Goal: Information Seeking & Learning: Learn about a topic

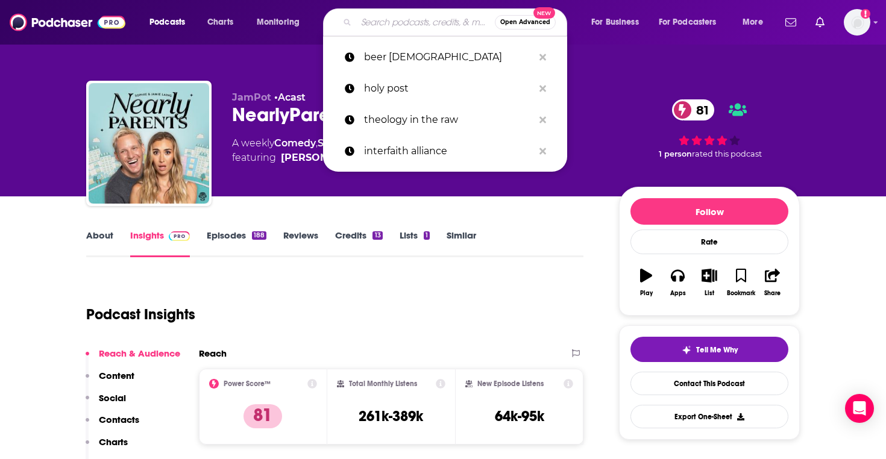
click at [374, 22] on input "Search podcasts, credits, & more..." at bounding box center [425, 22] width 139 height 19
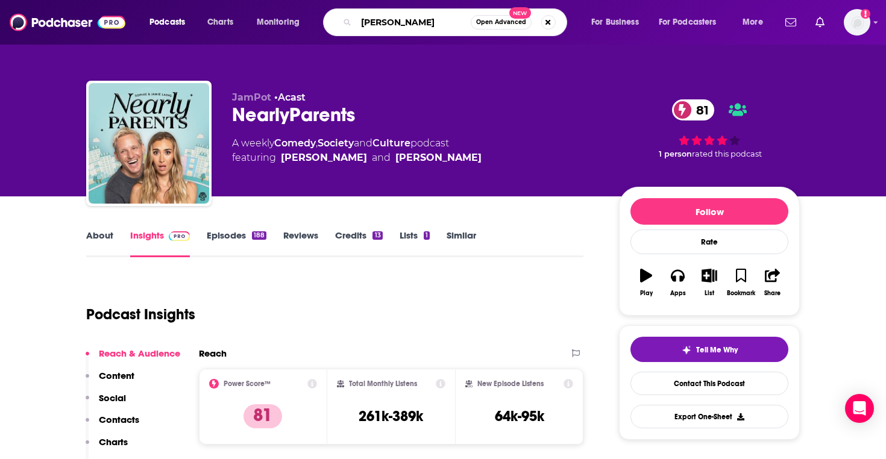
type input "[PERSON_NAME]"
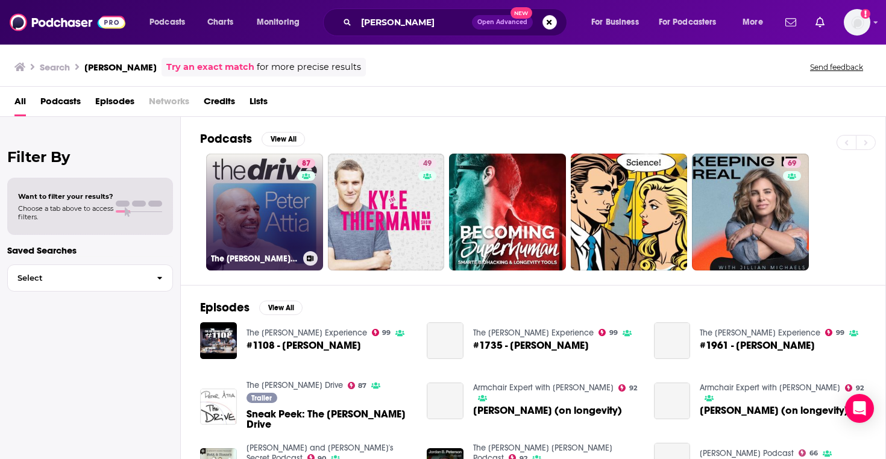
click at [289, 209] on link "[STREET_ADDRESS][PERSON_NAME]" at bounding box center [264, 212] width 117 height 117
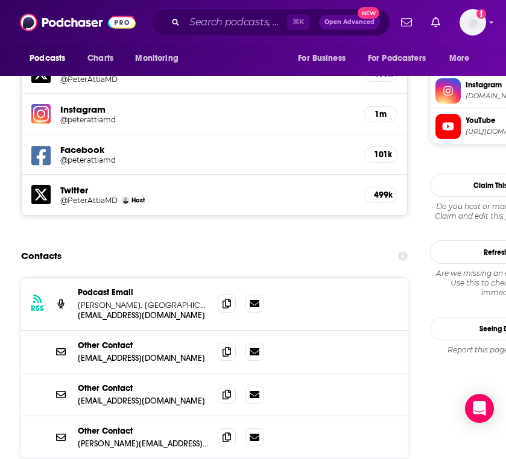
scroll to position [1197, 0]
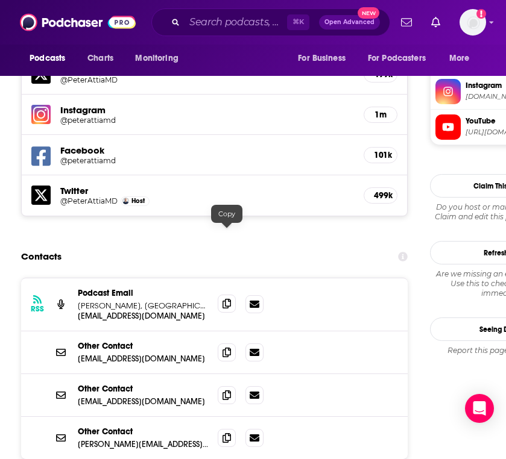
click at [222, 295] on span at bounding box center [227, 304] width 18 height 18
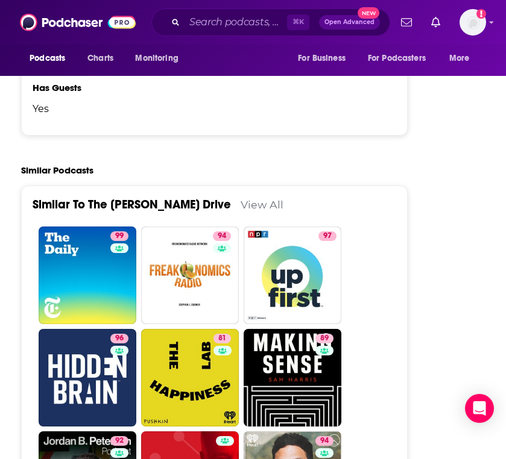
scroll to position [2826, 0]
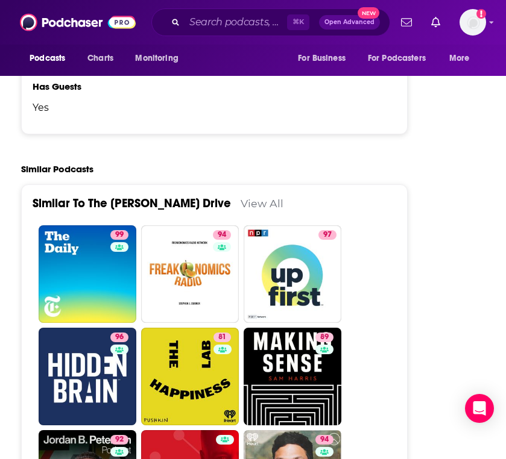
click at [241, 197] on link "View All" at bounding box center [262, 203] width 43 height 13
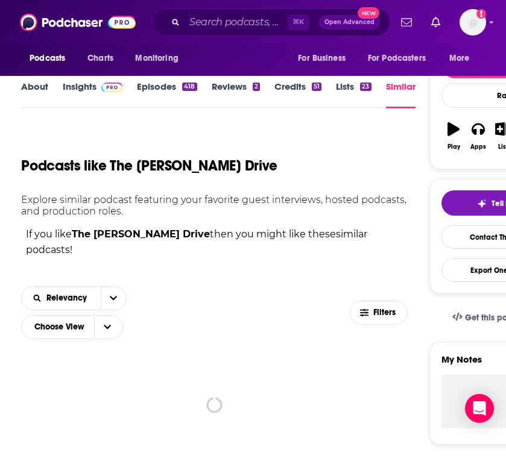
scroll to position [211, 0]
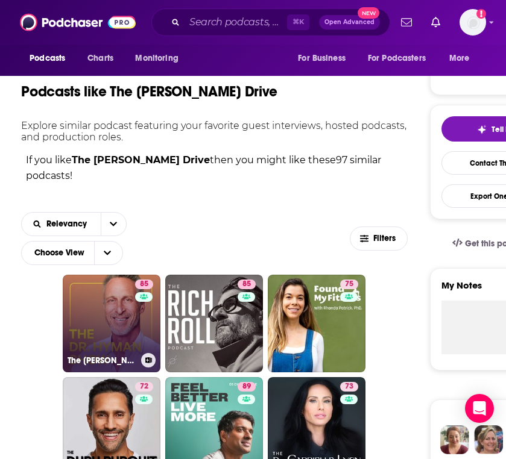
click at [135, 317] on div "85" at bounding box center [145, 317] width 21 height 74
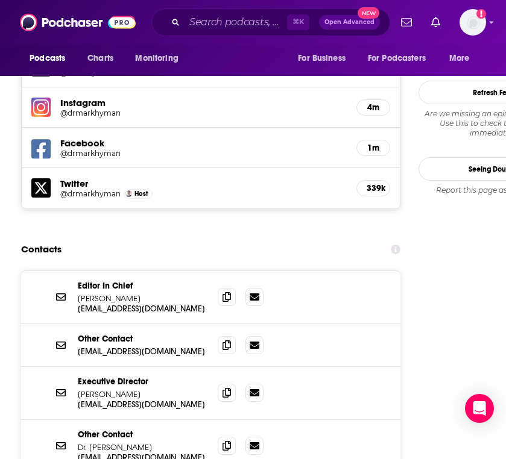
scroll to position [1244, 0]
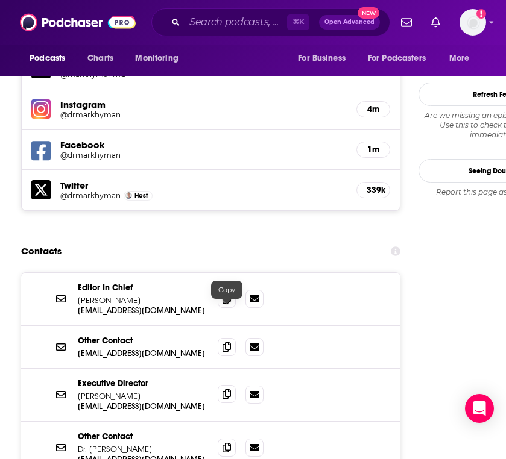
click at [228, 389] on icon at bounding box center [226, 394] width 8 height 10
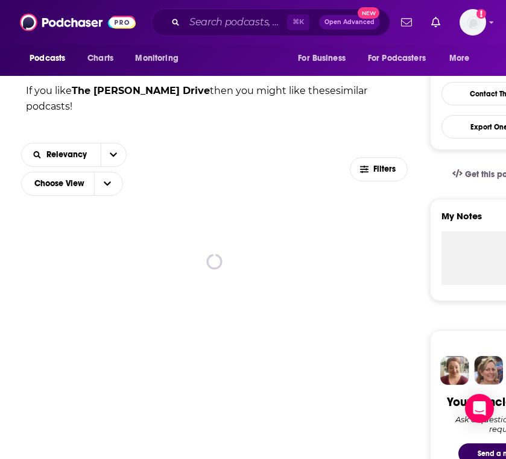
scroll to position [291, 0]
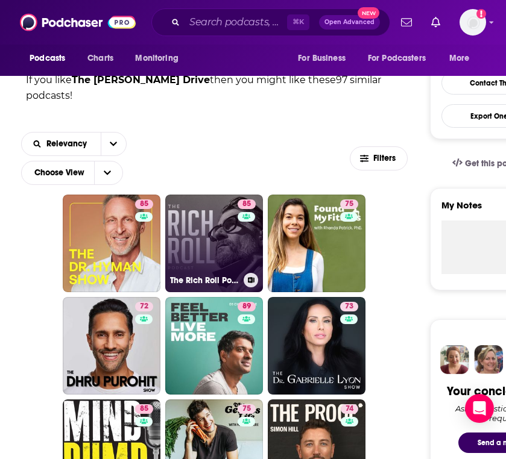
click at [198, 259] on link "85 The Rich Roll Podcast" at bounding box center [214, 244] width 98 height 98
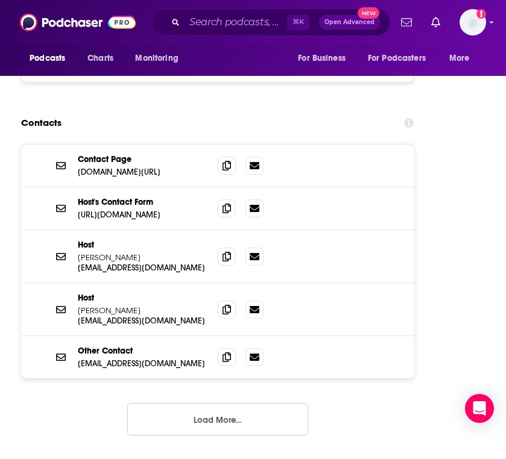
scroll to position [1550, 0]
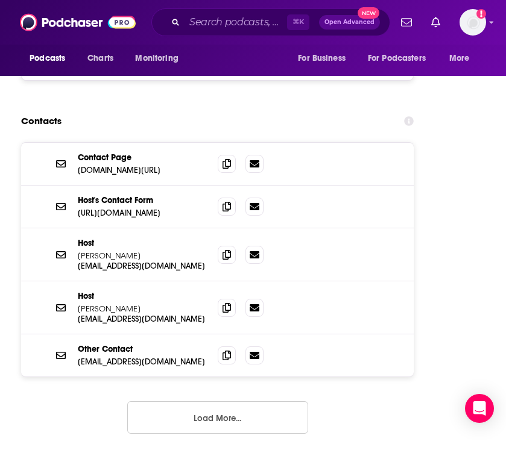
click at [236, 401] on button "Load More..." at bounding box center [217, 417] width 181 height 33
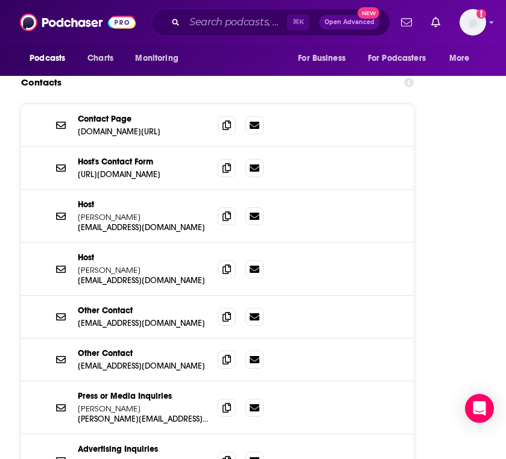
scroll to position [1589, 0]
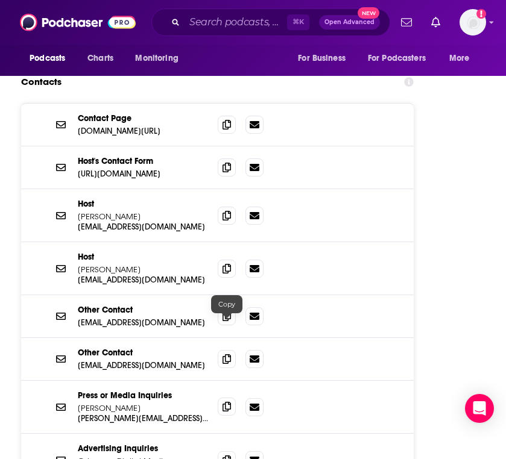
click at [226, 402] on icon at bounding box center [226, 407] width 8 height 10
click at [226, 162] on icon at bounding box center [226, 167] width 8 height 10
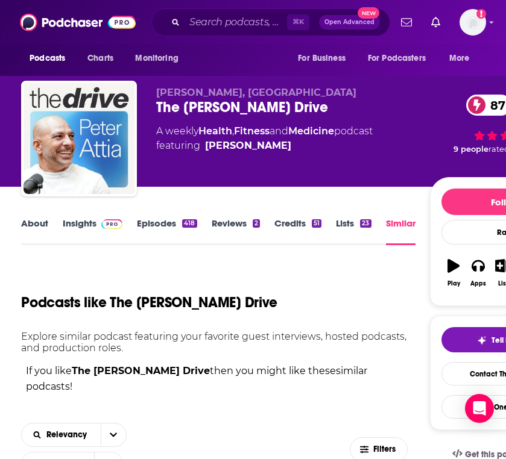
scroll to position [245, 0]
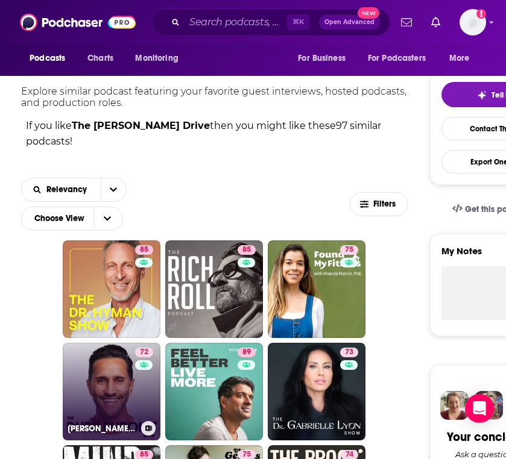
click at [113, 379] on link "72 Dhru Purohit Show" at bounding box center [112, 392] width 98 height 98
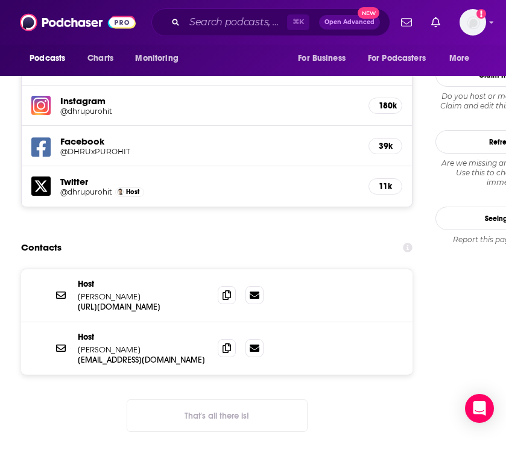
scroll to position [1199, 0]
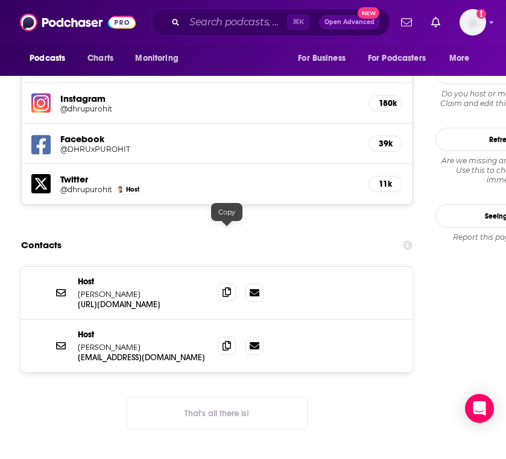
click at [228, 283] on span at bounding box center [227, 292] width 18 height 18
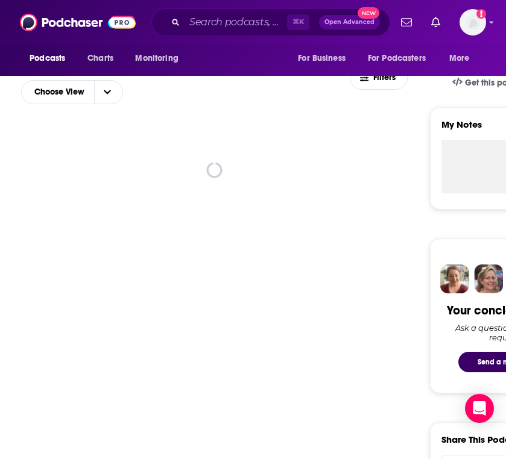
scroll to position [374, 0]
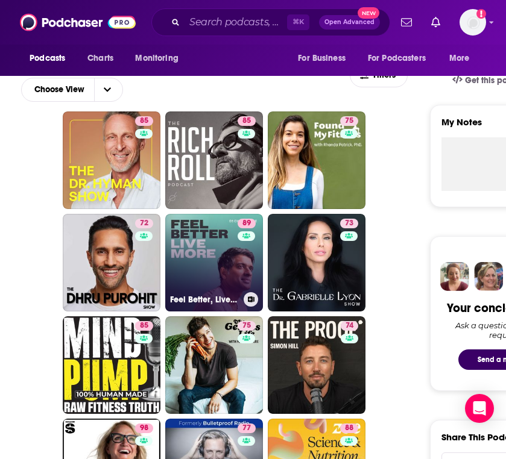
click at [228, 247] on link "89 Feel Better, Live More with Dr Rangan Chatterjee" at bounding box center [214, 263] width 98 height 98
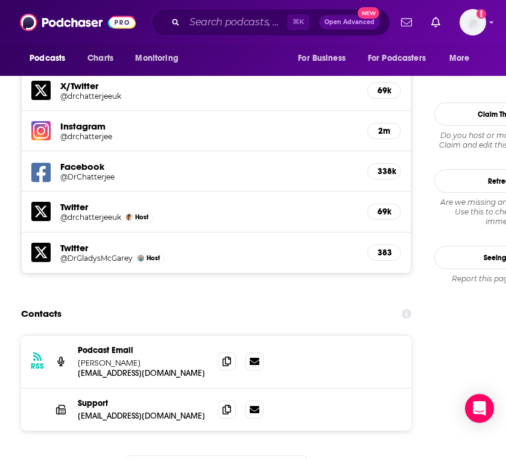
scroll to position [1158, 0]
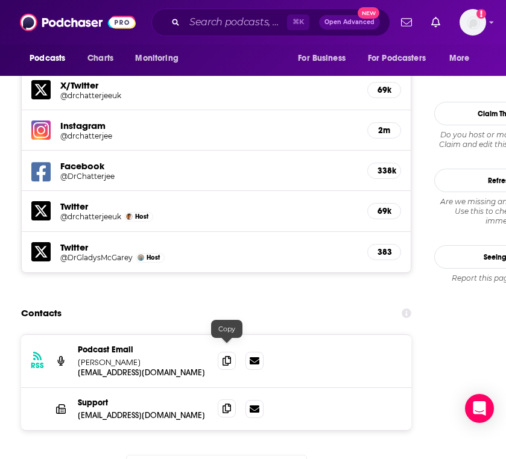
click at [227, 404] on icon at bounding box center [226, 409] width 8 height 10
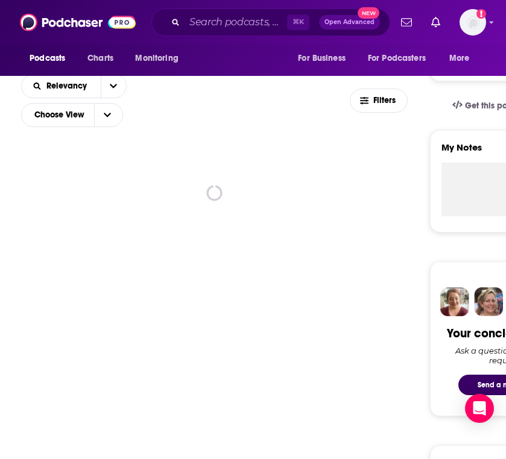
scroll to position [350, 0]
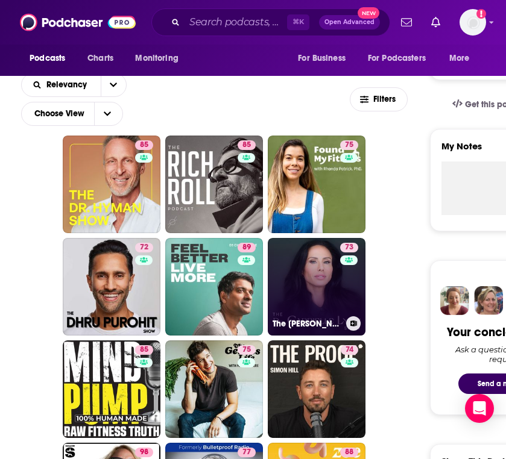
click at [294, 280] on link "73 The Dr. Gabrielle Lyon Show" at bounding box center [317, 287] width 98 height 98
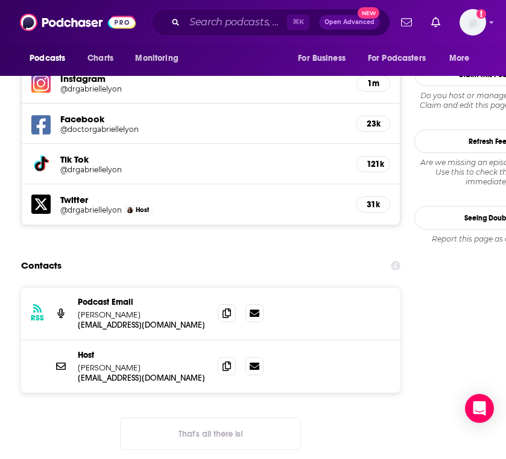
scroll to position [1247, 0]
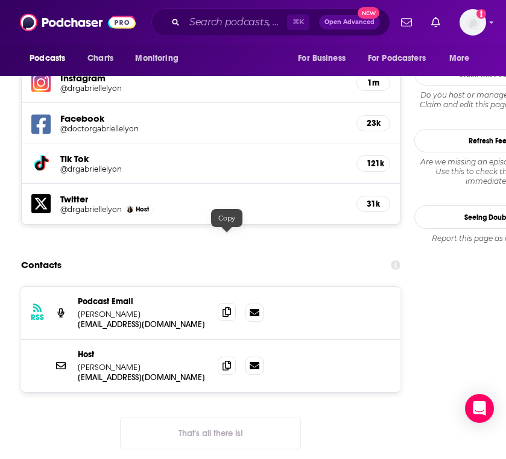
click at [227, 307] on icon at bounding box center [226, 312] width 8 height 10
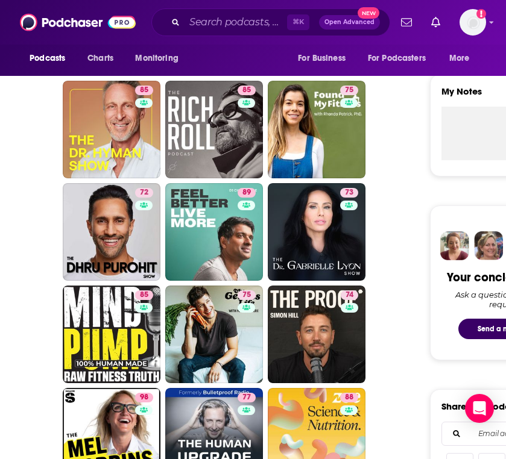
scroll to position [420, 0]
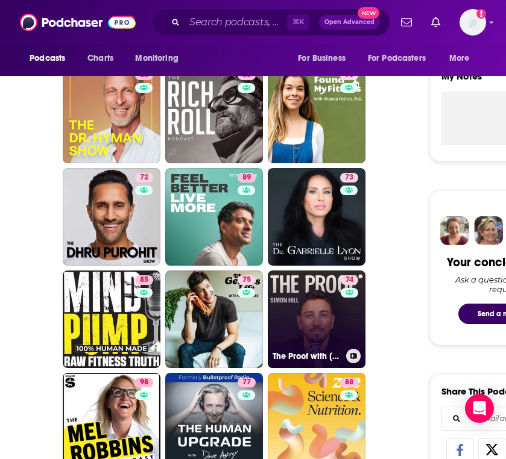
click at [293, 317] on link "74 The Proof with Simon Hill" at bounding box center [317, 320] width 98 height 98
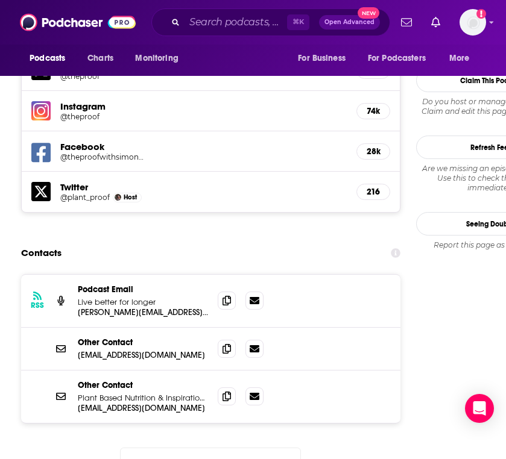
scroll to position [1192, 0]
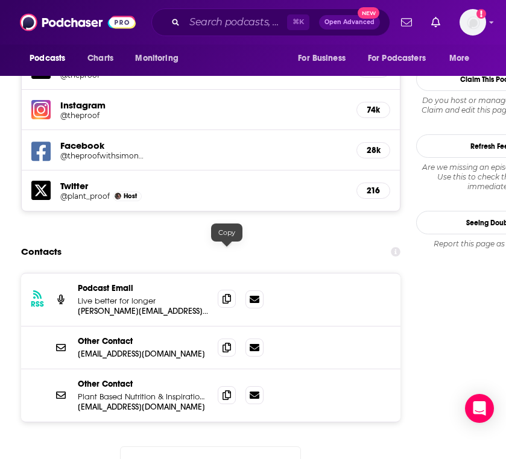
click at [228, 294] on icon at bounding box center [226, 299] width 8 height 10
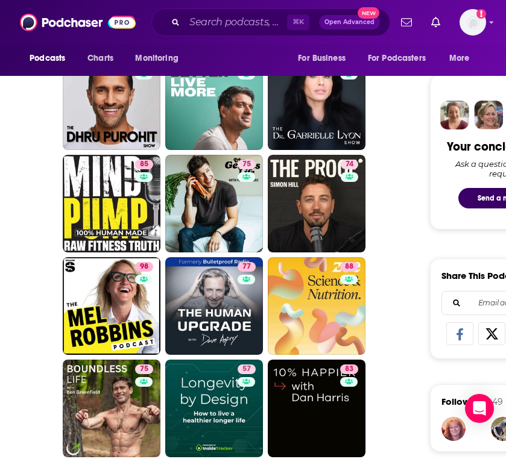
scroll to position [536, 0]
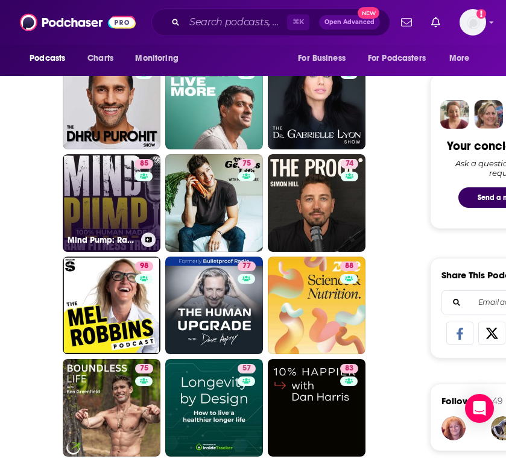
click at [136, 198] on div "85" at bounding box center [145, 196] width 21 height 74
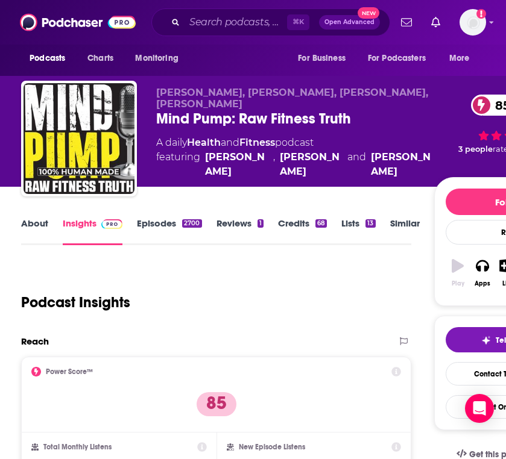
click at [30, 225] on link "About" at bounding box center [34, 232] width 27 height 28
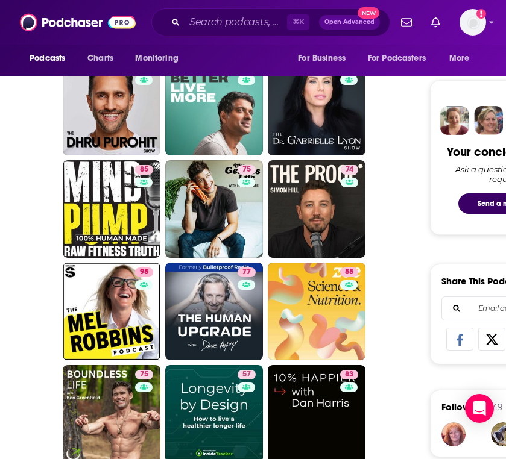
scroll to position [529, 0]
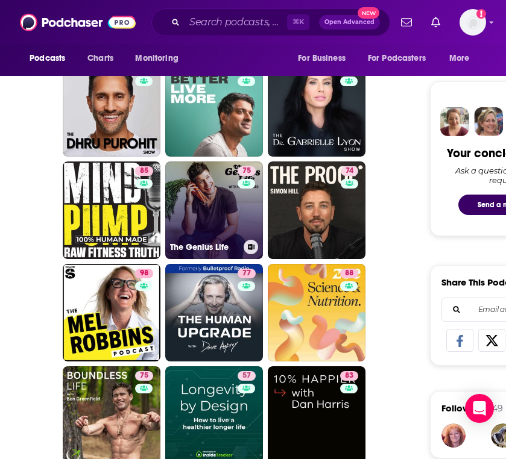
click at [220, 225] on link "75 The Genius Life" at bounding box center [214, 211] width 98 height 98
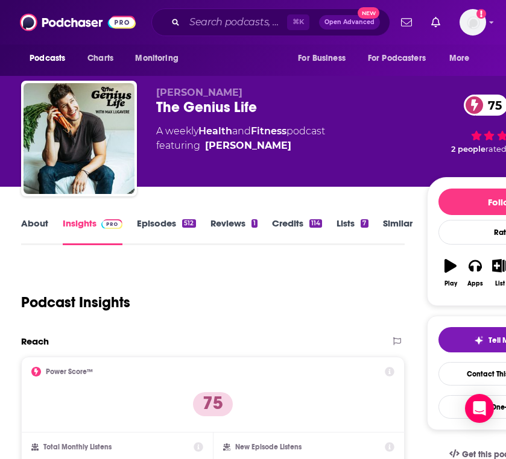
click at [27, 224] on link "About" at bounding box center [34, 232] width 27 height 28
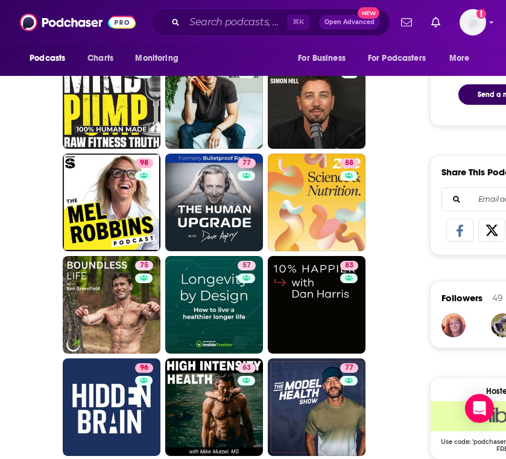
scroll to position [638, 0]
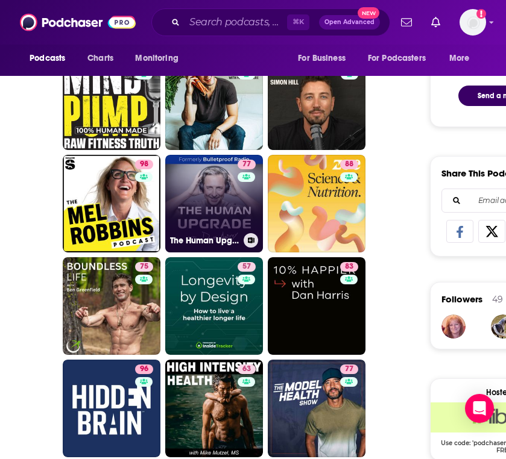
click at [247, 207] on div "77" at bounding box center [248, 197] width 21 height 74
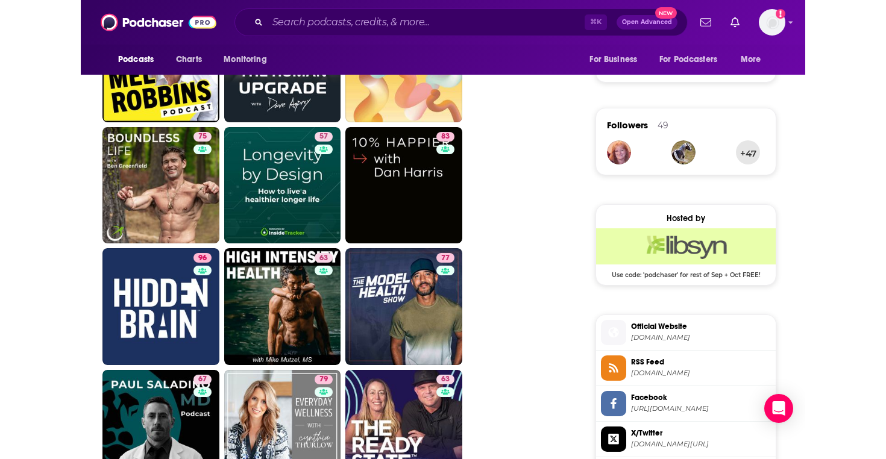
scroll to position [679, 0]
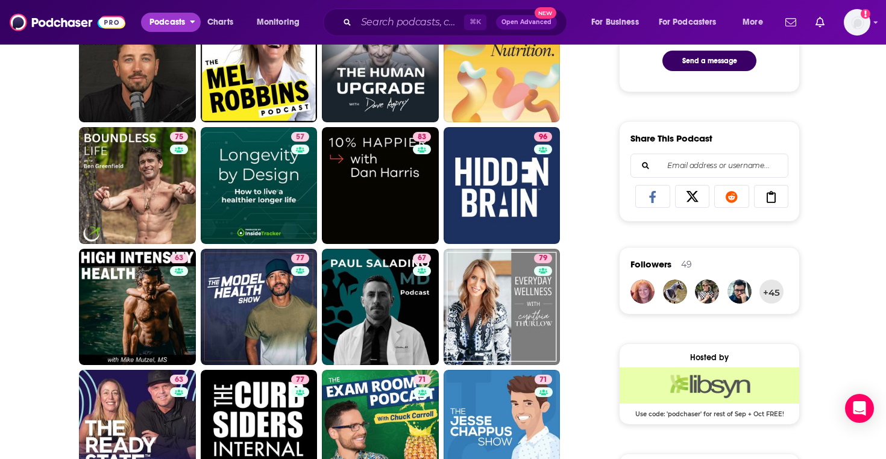
click at [183, 22] on span "Podcasts" at bounding box center [167, 22] width 36 height 17
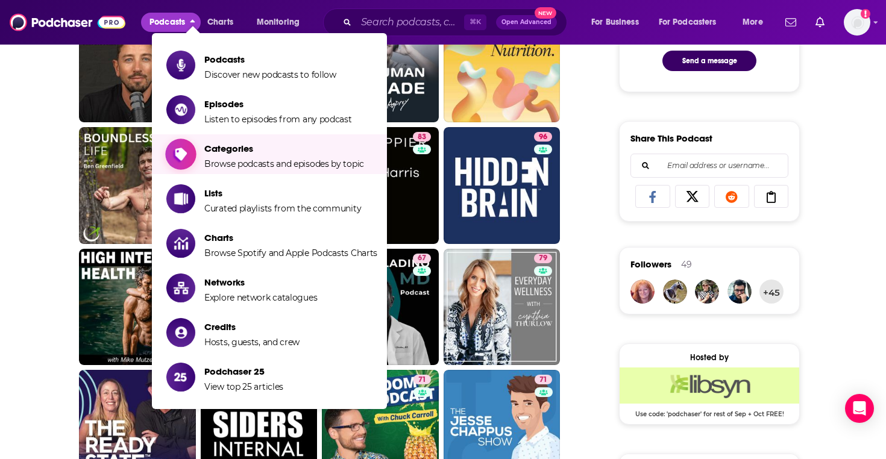
click at [225, 153] on span "Categories" at bounding box center [284, 148] width 160 height 11
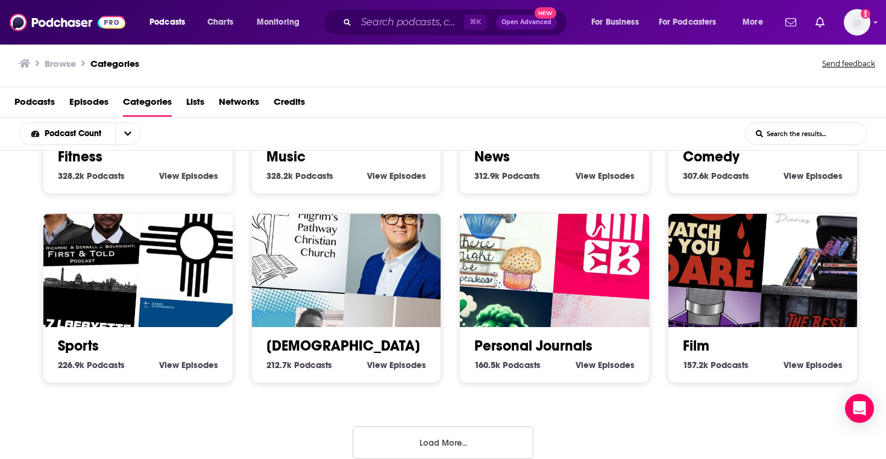
scroll to position [535, 0]
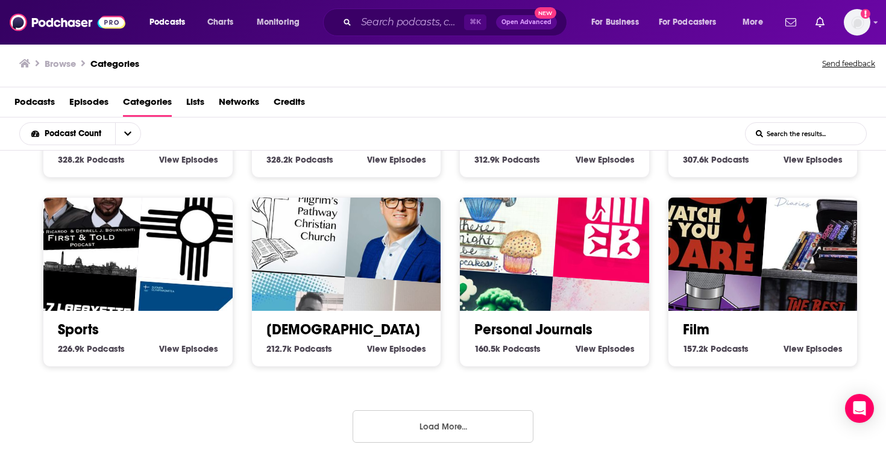
click at [369, 420] on button "Load More..." at bounding box center [443, 427] width 181 height 33
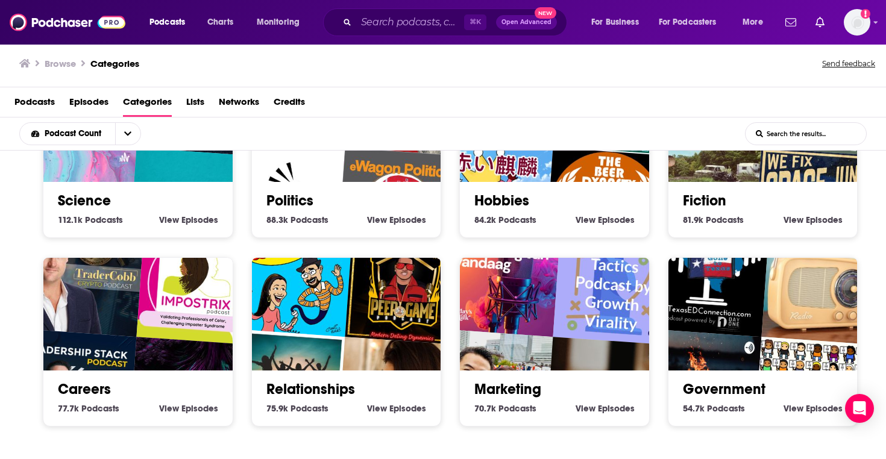
scroll to position [1289, 0]
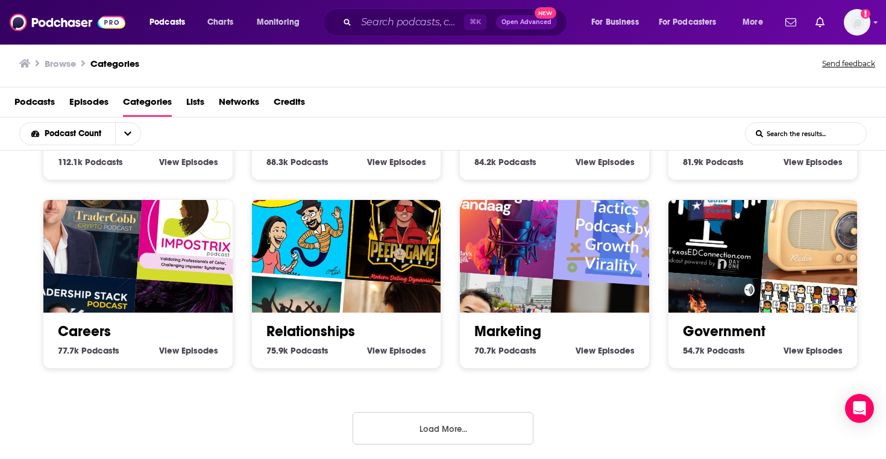
click at [453, 424] on button "Load More..." at bounding box center [443, 428] width 181 height 33
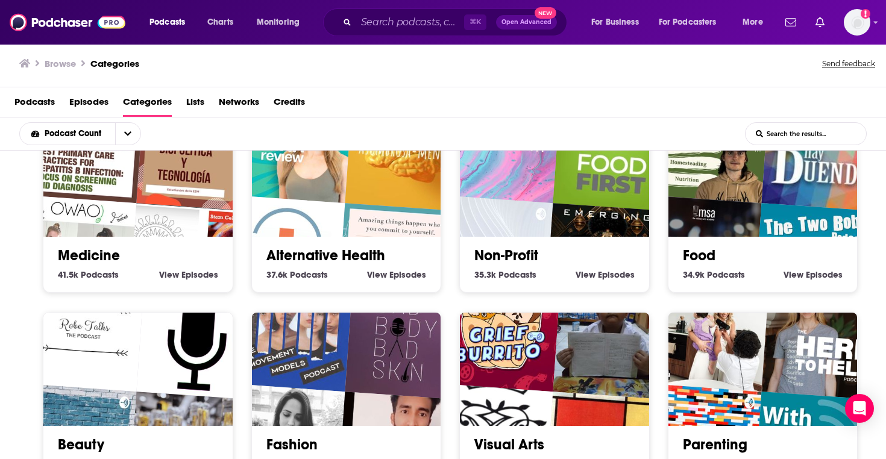
scroll to position [2043, 0]
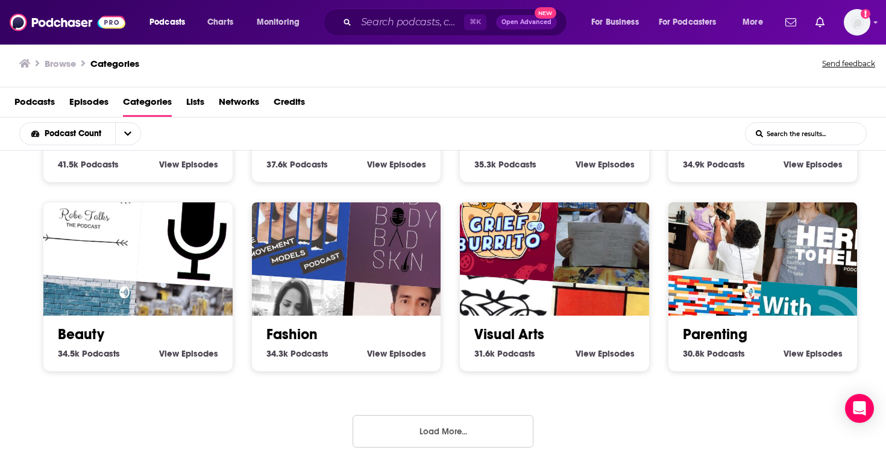
click at [455, 423] on button "Load More..." at bounding box center [443, 431] width 181 height 33
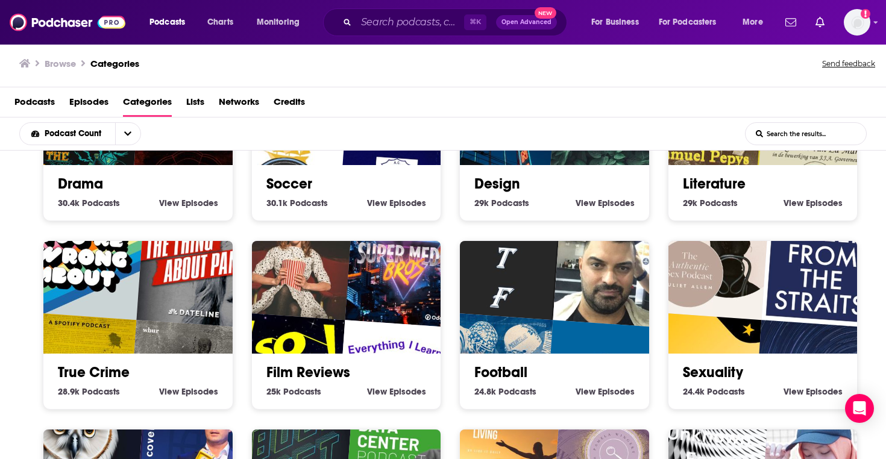
scroll to position [2384, 0]
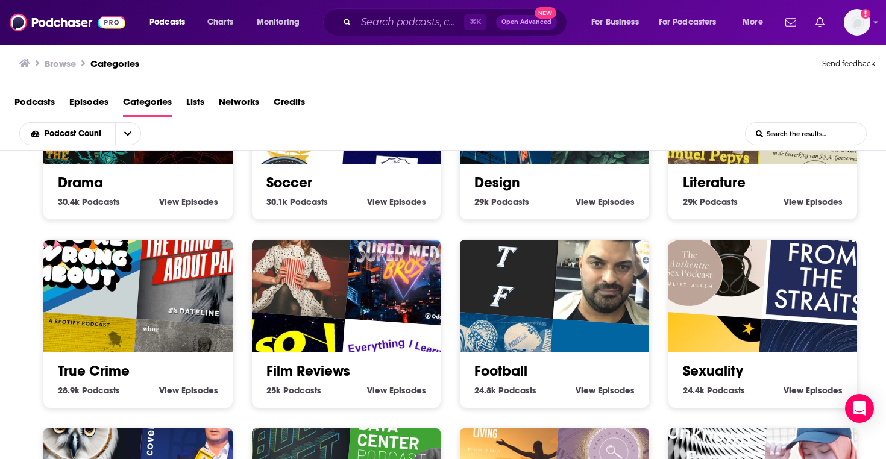
click at [702, 365] on link "Sexuality" at bounding box center [713, 371] width 60 height 18
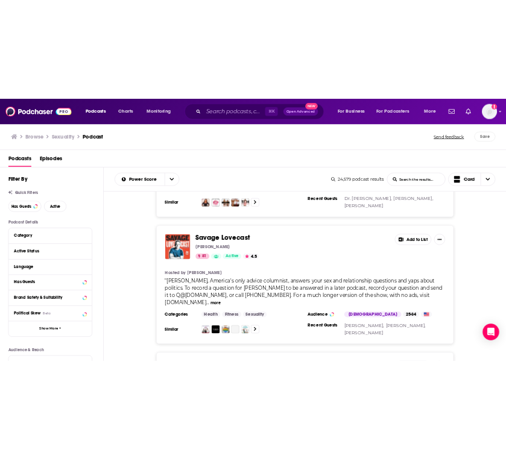
scroll to position [179, 0]
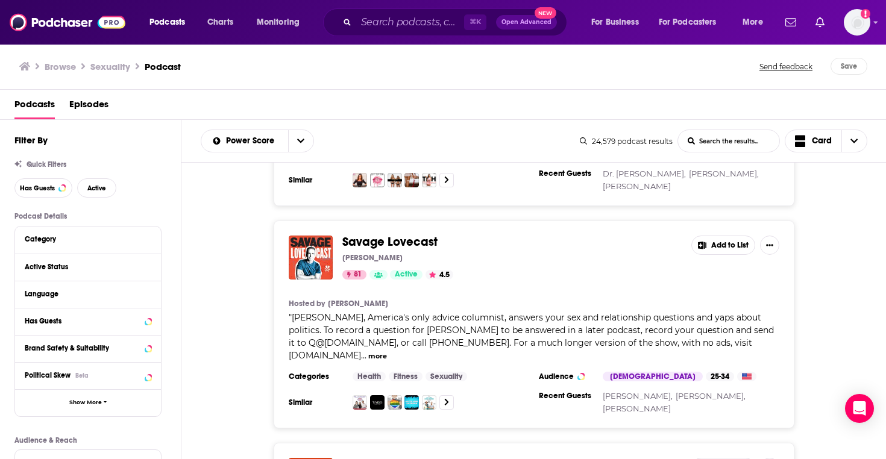
click at [413, 245] on span "Savage Lovecast" at bounding box center [389, 241] width 95 height 15
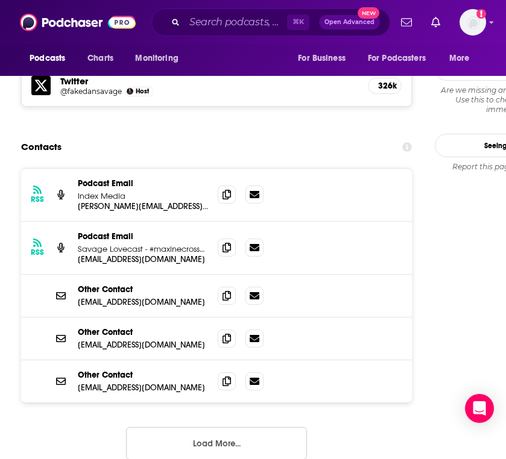
scroll to position [1271, 0]
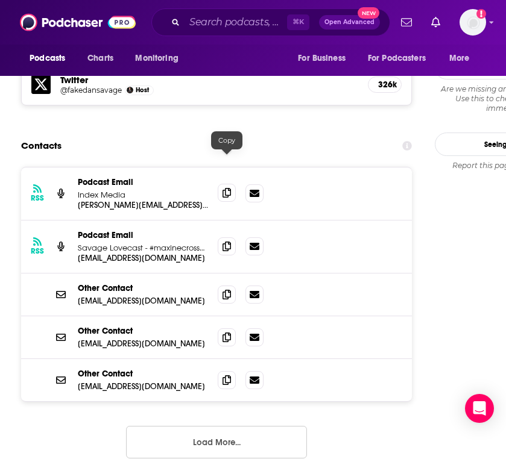
click at [225, 188] on icon at bounding box center [226, 193] width 8 height 10
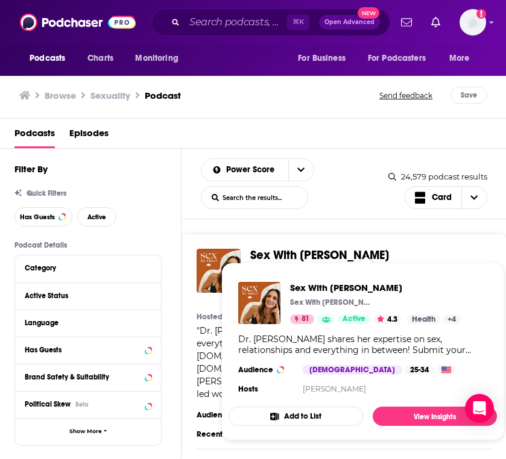
click at [298, 249] on span "Sex With [PERSON_NAME]" at bounding box center [319, 255] width 139 height 15
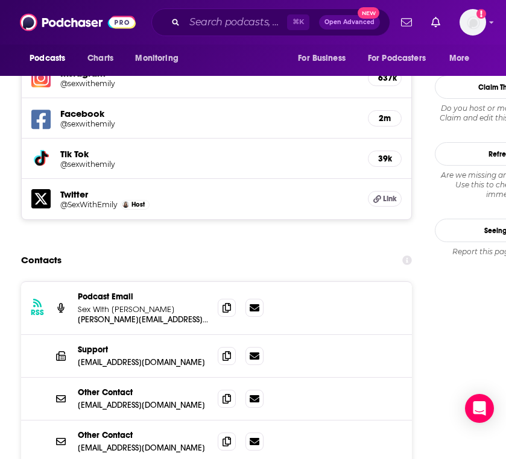
scroll to position [1221, 0]
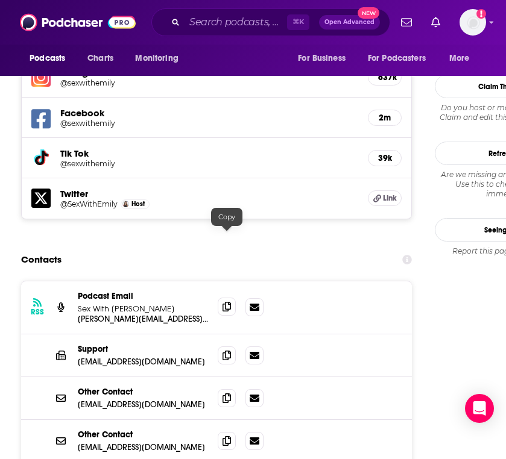
click at [225, 302] on icon at bounding box center [226, 307] width 8 height 10
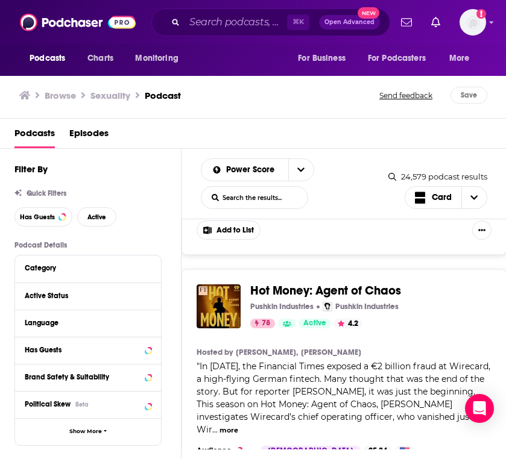
scroll to position [1303, 0]
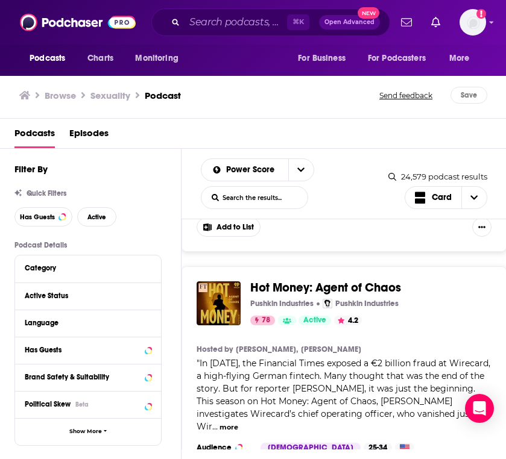
click at [339, 280] on span "Hot Money: Agent of Chaos" at bounding box center [325, 287] width 151 height 15
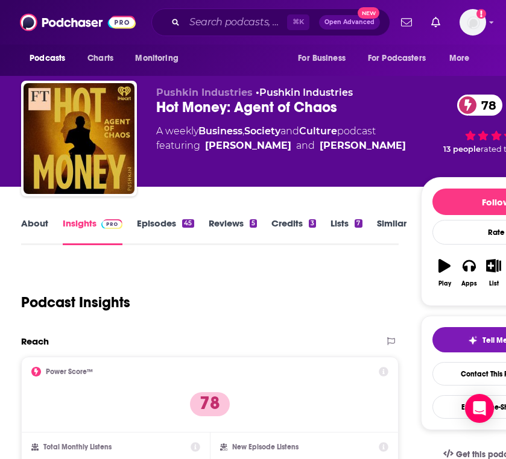
click at [37, 226] on link "About" at bounding box center [34, 232] width 27 height 28
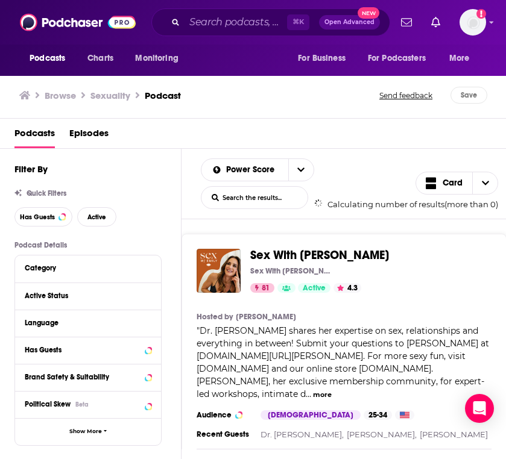
scroll to position [227, 0]
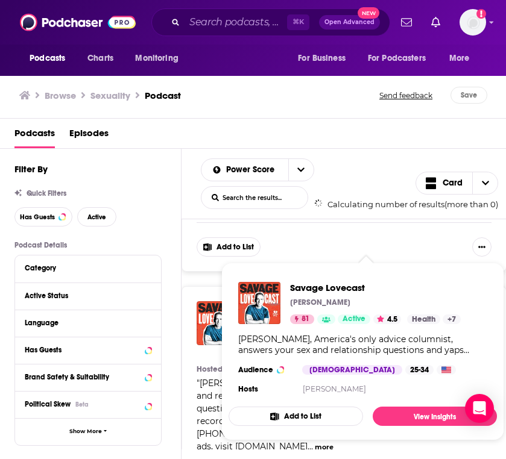
click at [224, 311] on span "Savage Lovecast Dan Savage 81 Active 4.5 Categories Health + 7 Health + 7 Dan S…" at bounding box center [362, 352] width 283 height 192
click at [217, 312] on div "Podcasts Charts Monitoring ⌘ K Open Advanced New For Business For Podcasters Mo…" at bounding box center [253, 229] width 506 height 459
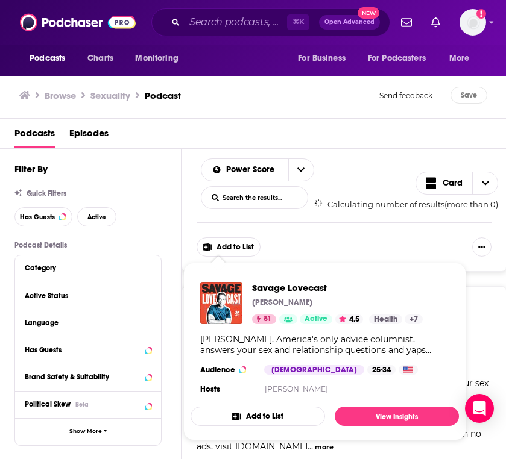
click at [274, 289] on span "Savage Lovecast" at bounding box center [337, 287] width 171 height 11
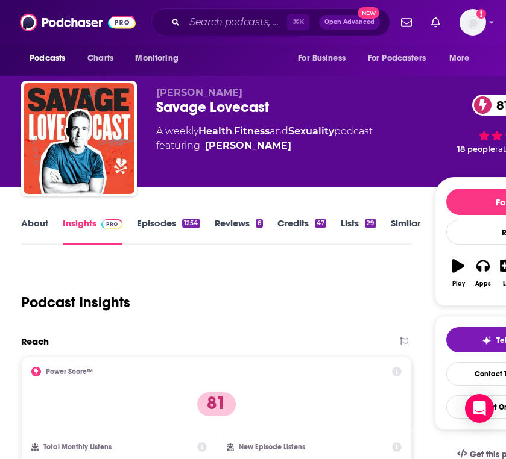
click at [407, 225] on link "Similar" at bounding box center [406, 232] width 30 height 28
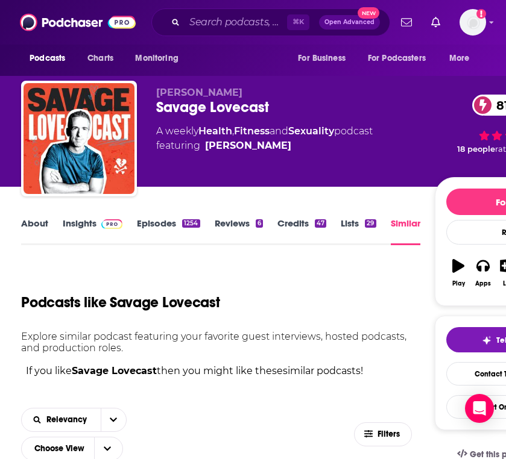
scroll to position [236, 0]
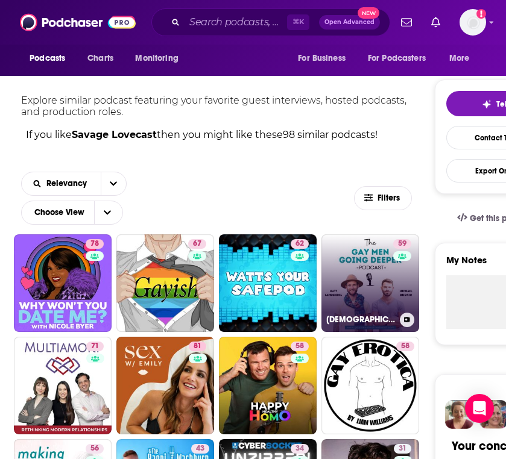
click at [367, 283] on link "59 Gay Men Going Deeper" at bounding box center [370, 283] width 98 height 98
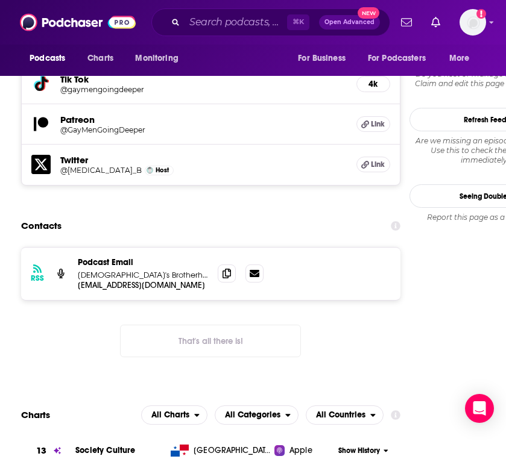
scroll to position [1256, 0]
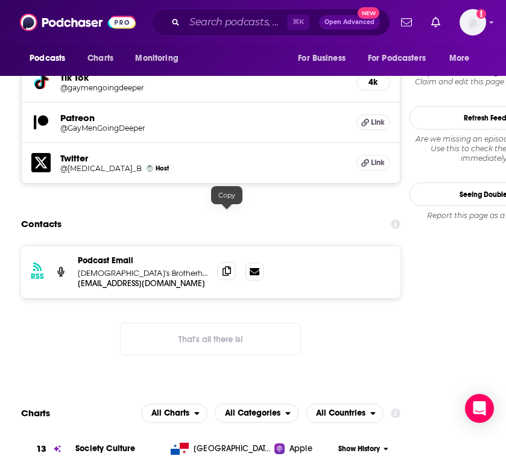
click at [227, 266] on icon at bounding box center [226, 271] width 8 height 10
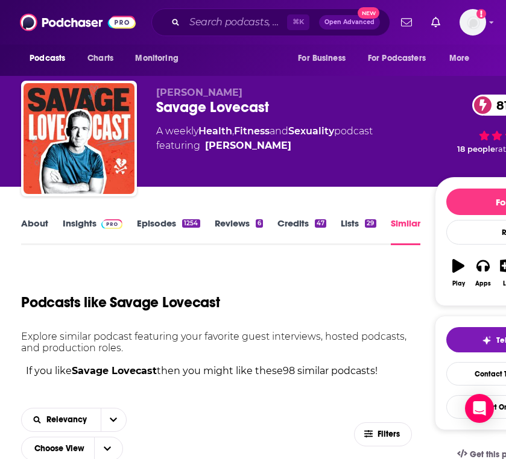
click at [40, 225] on link "About" at bounding box center [34, 232] width 27 height 28
click at [245, 19] on input "Search podcasts, credits, & more..." at bounding box center [235, 22] width 102 height 19
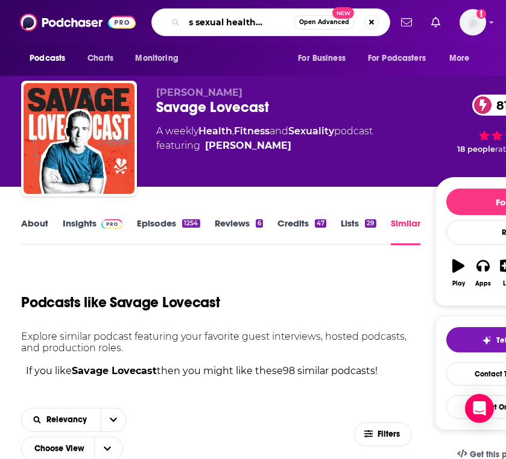
type input "men's sexual health podcast"
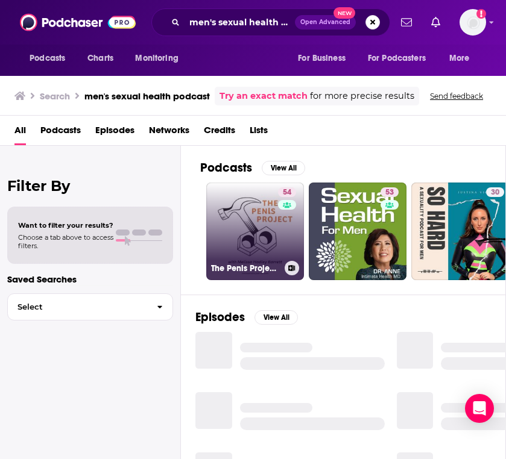
click at [244, 247] on link "54 The Penis Project Podcast: Breaking Taboos in Men’s Sexual Health" at bounding box center [255, 232] width 98 height 98
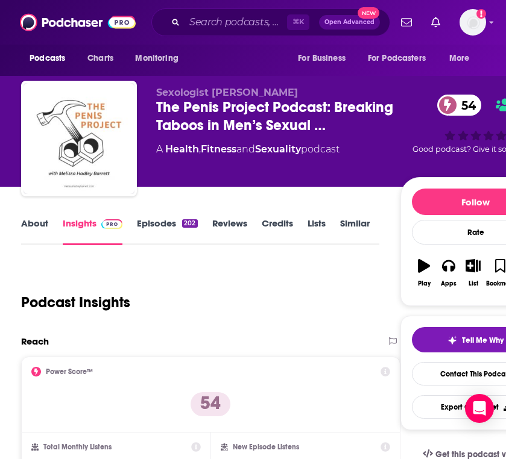
click at [36, 220] on link "About" at bounding box center [34, 232] width 27 height 28
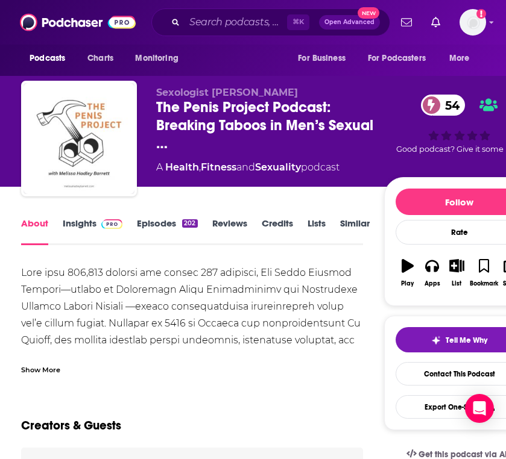
click at [87, 218] on link "Insights" at bounding box center [93, 232] width 60 height 28
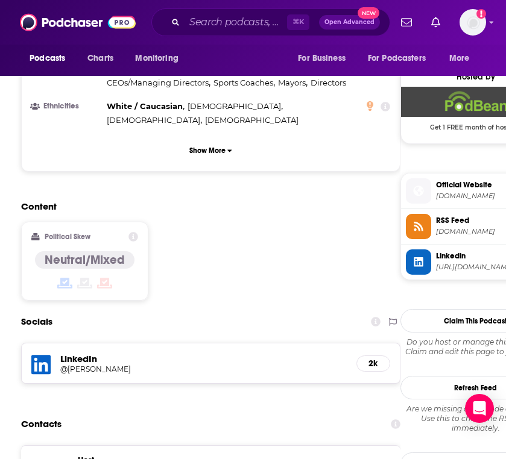
scroll to position [1025, 0]
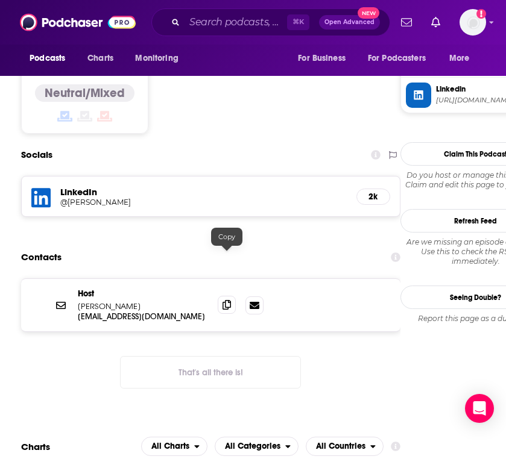
click at [229, 300] on icon at bounding box center [226, 305] width 8 height 10
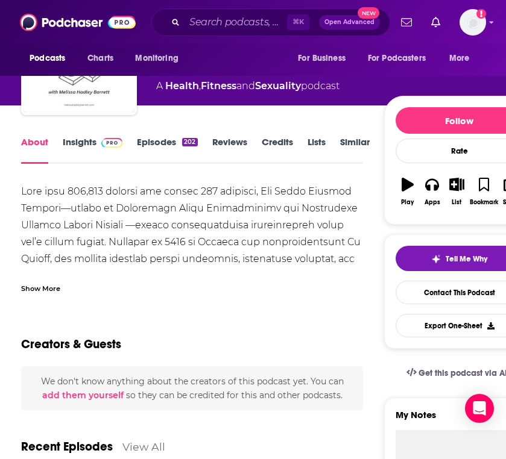
scroll to position [81, 0]
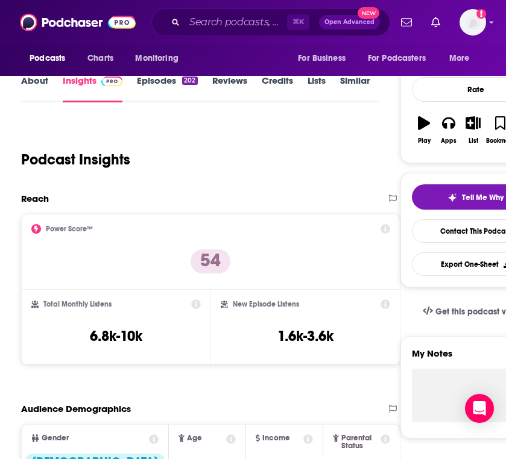
scroll to position [145, 0]
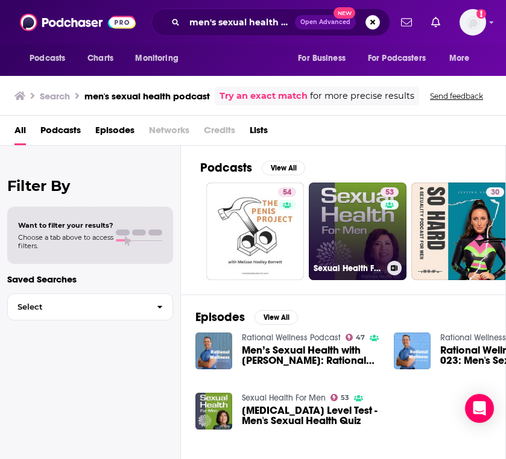
click at [341, 247] on link "53 Sexual Health For Men" at bounding box center [358, 232] width 98 height 98
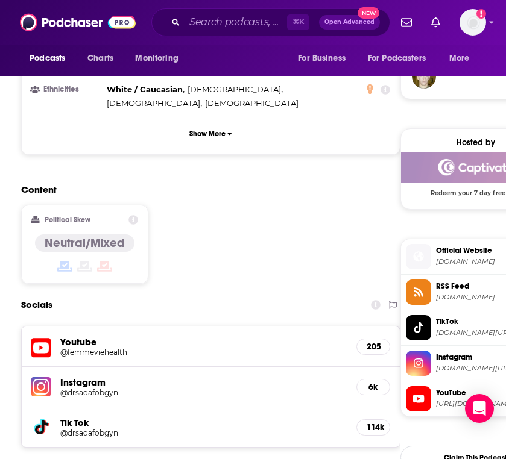
scroll to position [888, 0]
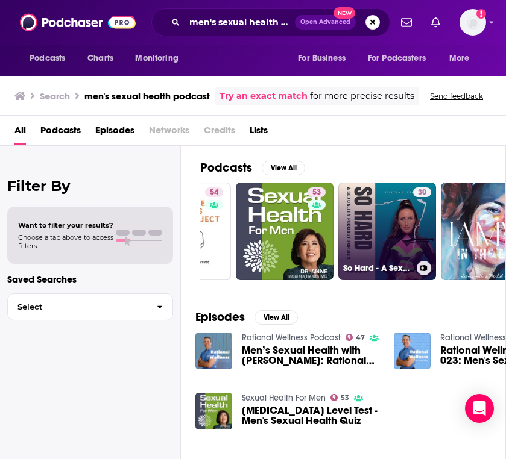
scroll to position [0, 77]
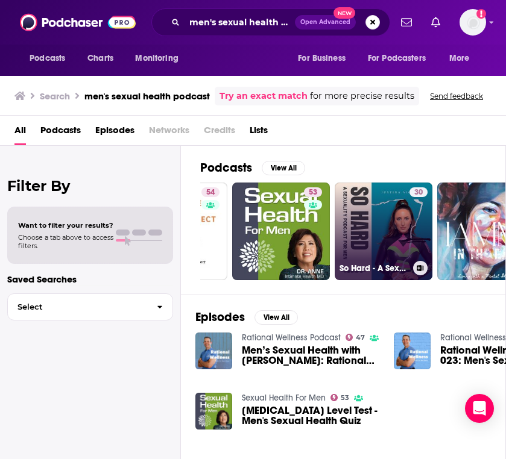
click at [420, 206] on div "30" at bounding box center [418, 224] width 18 height 74
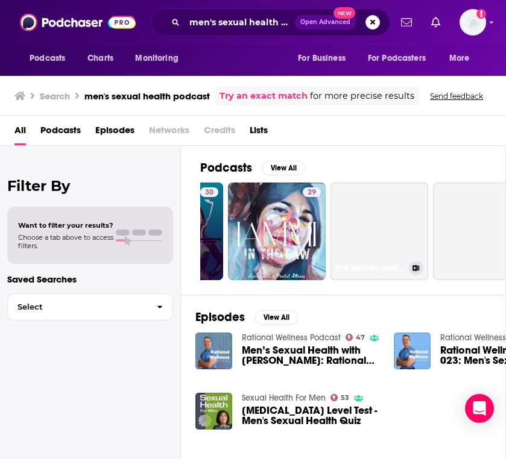
scroll to position [0, 319]
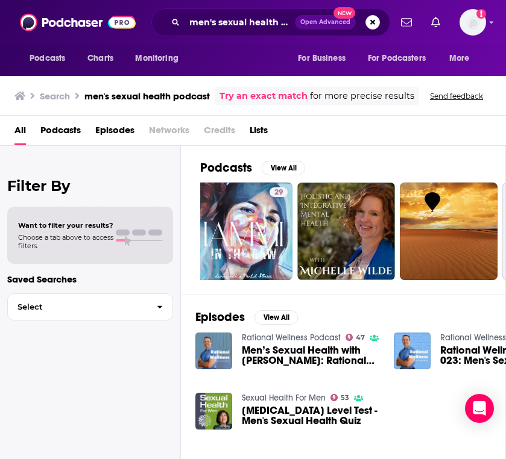
click at [312, 338] on link "Rational Wellness Podcast" at bounding box center [291, 338] width 99 height 10
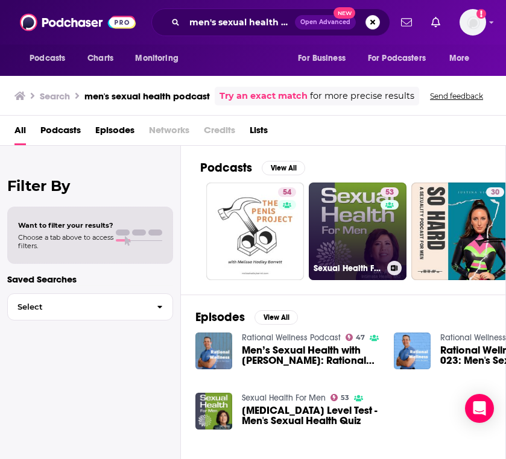
click at [343, 251] on link "53 Sexual Health For Men" at bounding box center [358, 232] width 98 height 98
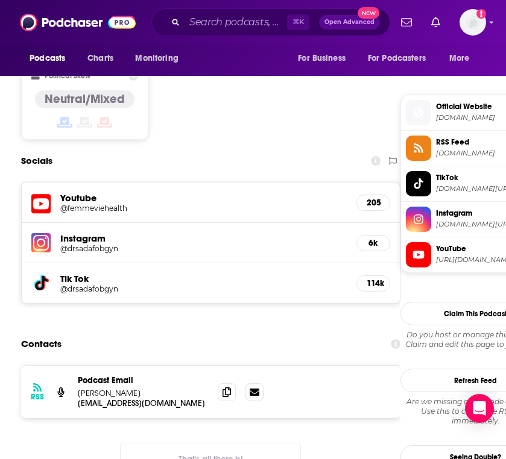
scroll to position [1074, 0]
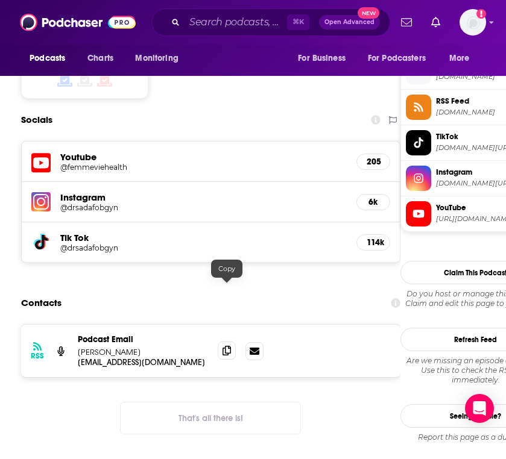
click at [222, 342] on span at bounding box center [227, 351] width 18 height 18
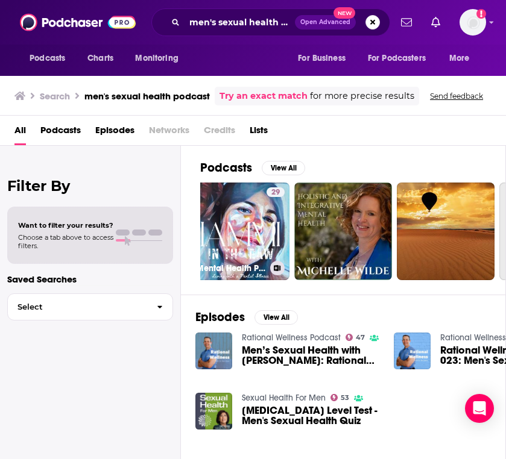
scroll to position [0, 328]
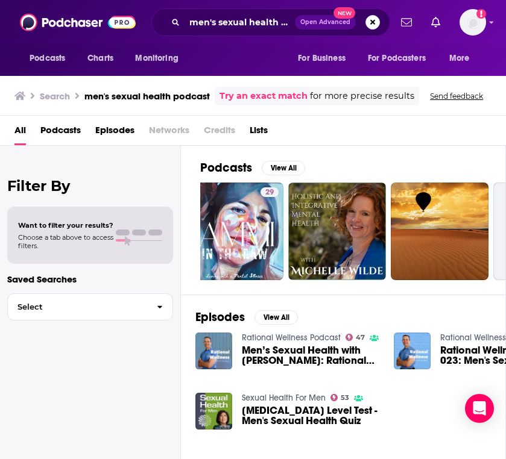
click at [308, 354] on span "Men’s Sexual Health with Dr. Karlis Ullis: Rational Wellness Podcast Episode 023" at bounding box center [310, 355] width 137 height 20
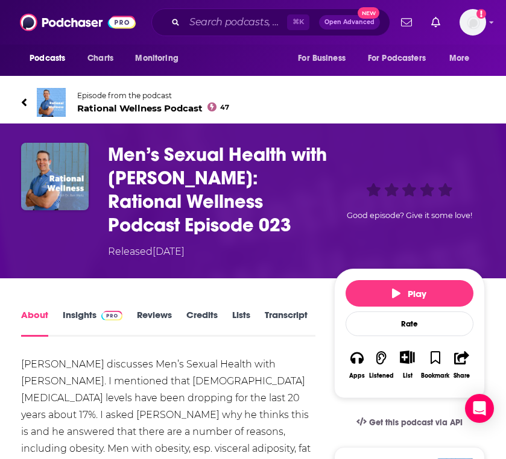
click at [133, 102] on span "Rational Wellness Podcast 47" at bounding box center [153, 107] width 152 height 11
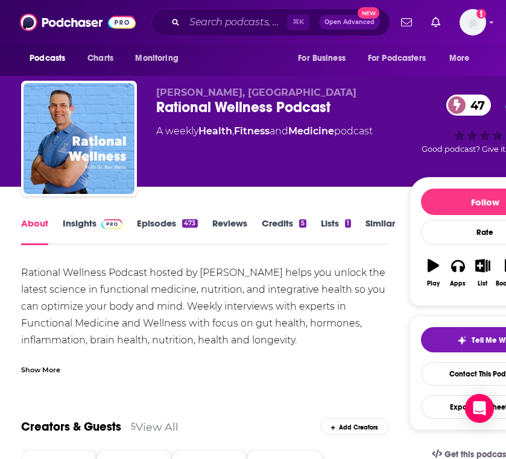
click at [95, 216] on div "About Insights Episodes 473 Reviews Credits 5 Lists 1 Similar" at bounding box center [204, 231] width 367 height 30
click at [75, 222] on link "Insights" at bounding box center [93, 232] width 60 height 28
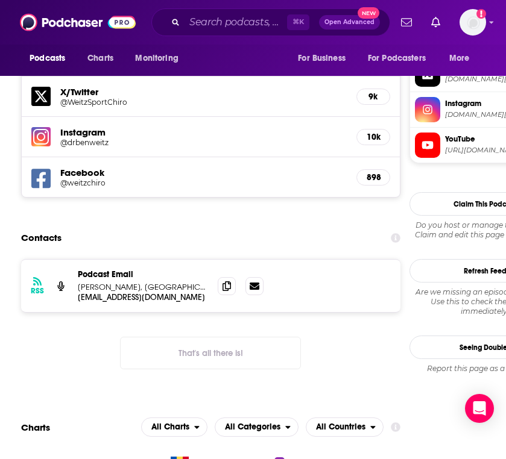
scroll to position [1180, 0]
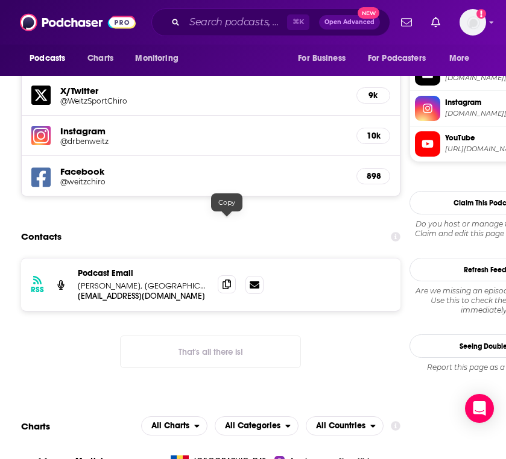
click at [228, 280] on icon at bounding box center [226, 285] width 8 height 10
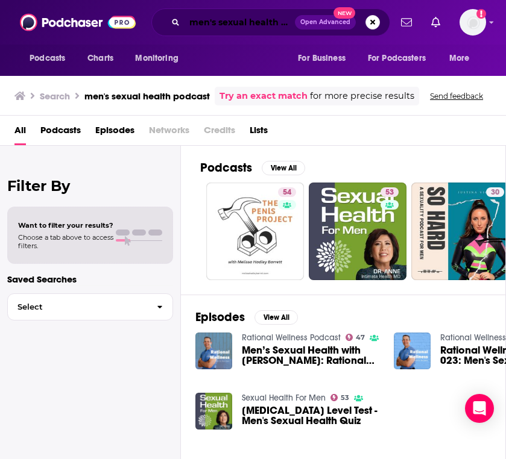
click at [267, 23] on input "men's sexual health podcast" at bounding box center [239, 22] width 110 height 19
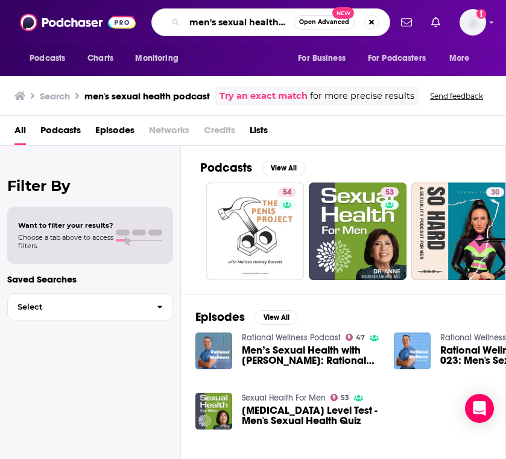
click at [267, 23] on input "men's sexual health podcast" at bounding box center [238, 22] width 109 height 19
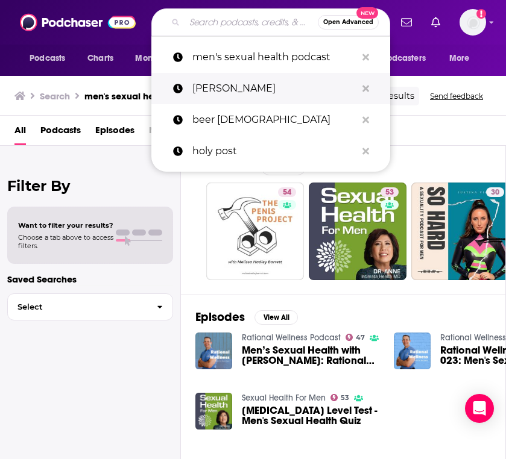
click at [262, 83] on p "[PERSON_NAME]" at bounding box center [274, 88] width 164 height 31
type input "[PERSON_NAME]"
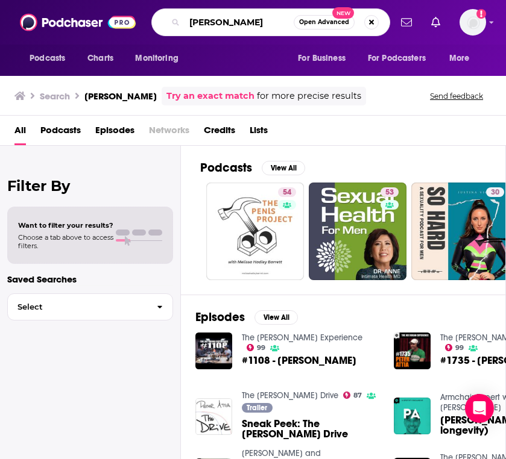
click at [278, 17] on input "[PERSON_NAME]" at bounding box center [238, 22] width 109 height 19
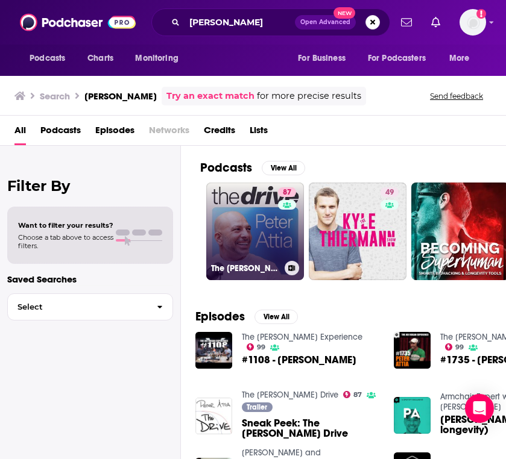
click at [277, 233] on link "[STREET_ADDRESS][PERSON_NAME]" at bounding box center [255, 232] width 98 height 98
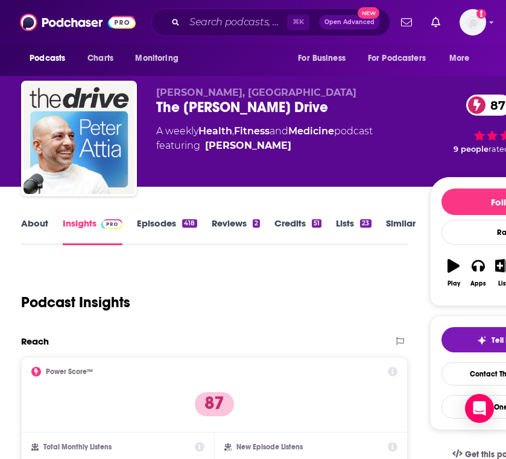
click at [396, 227] on link "Similar" at bounding box center [401, 232] width 30 height 28
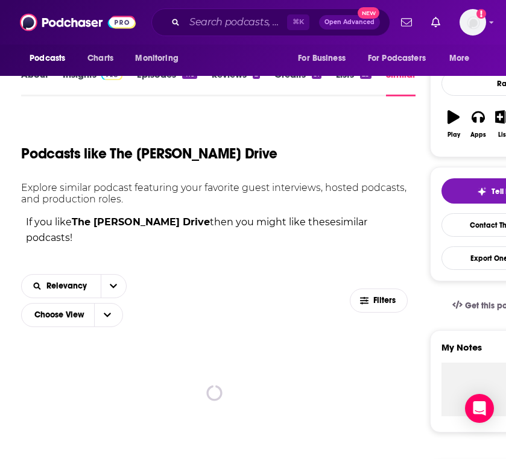
scroll to position [231, 0]
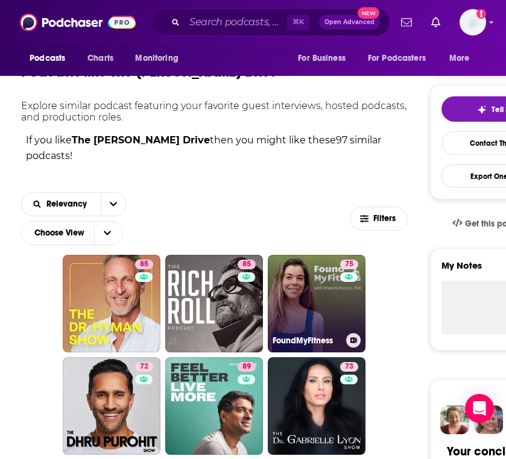
click at [310, 285] on link "75 FoundMyFitness" at bounding box center [317, 304] width 98 height 98
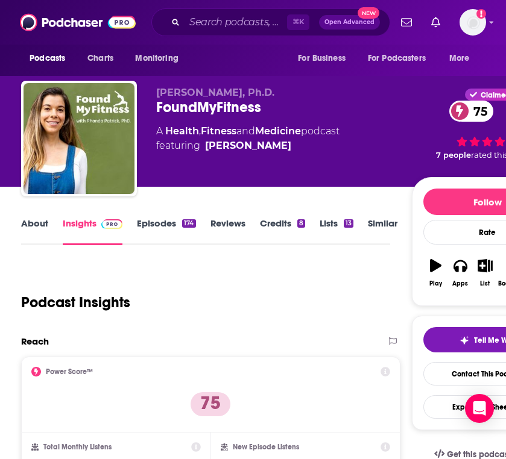
click at [36, 228] on link "About" at bounding box center [34, 232] width 27 height 28
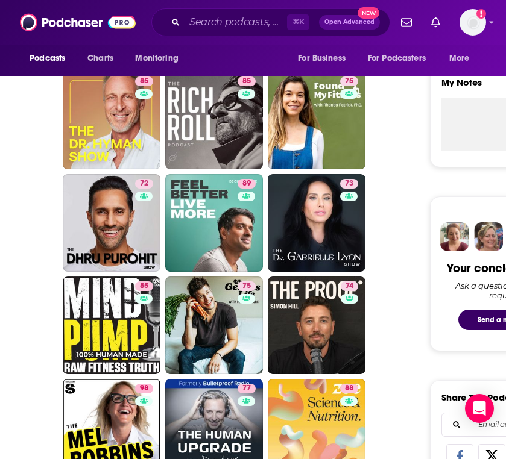
scroll to position [546, 0]
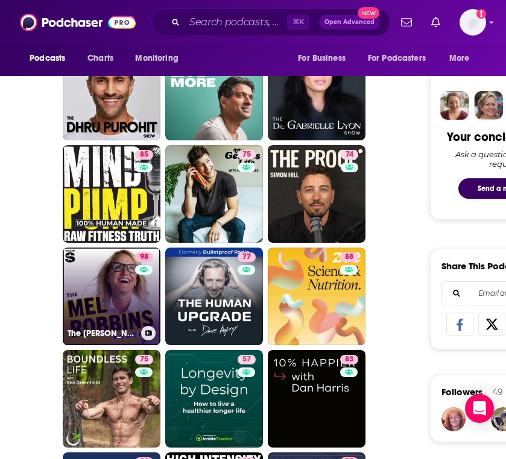
click at [102, 280] on link "98 The [PERSON_NAME] Podcast" at bounding box center [112, 297] width 98 height 98
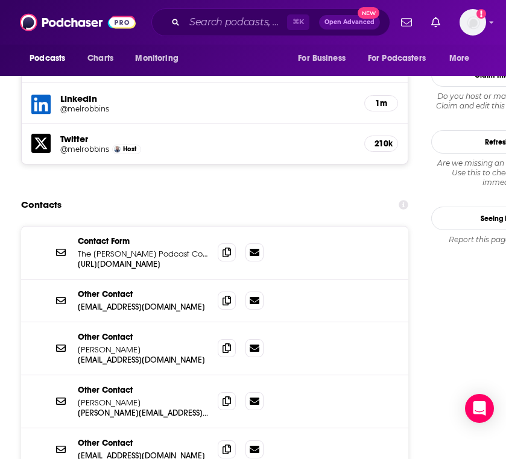
scroll to position [1373, 0]
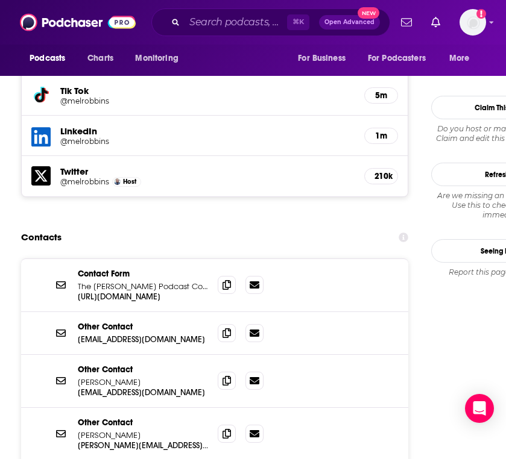
scroll to position [1345, 0]
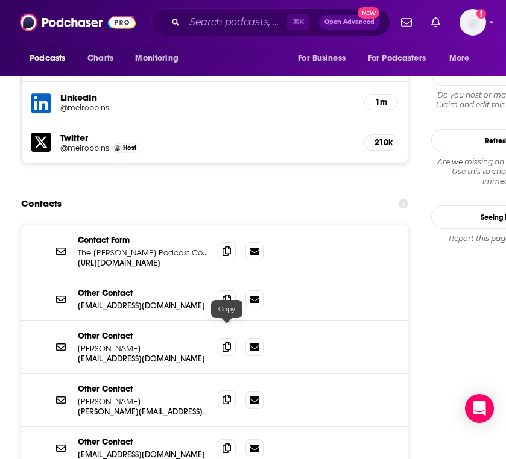
click at [224, 395] on icon at bounding box center [226, 400] width 8 height 10
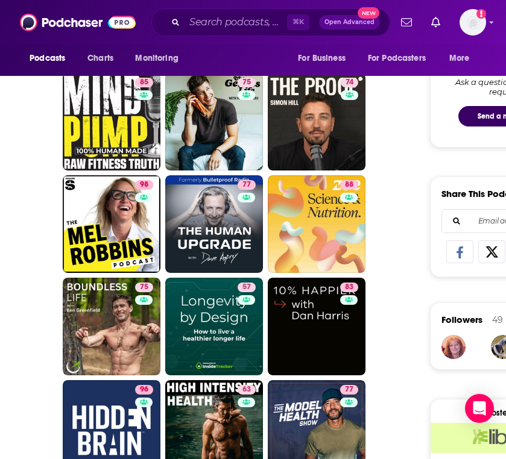
scroll to position [617, 0]
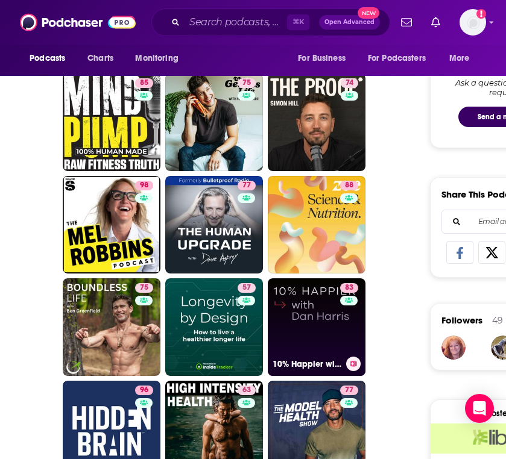
click at [322, 332] on link "83 10% Happier with [PERSON_NAME]" at bounding box center [317, 327] width 98 height 98
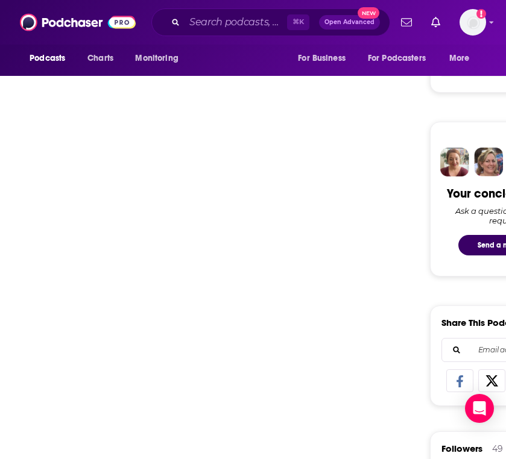
scroll to position [489, 0]
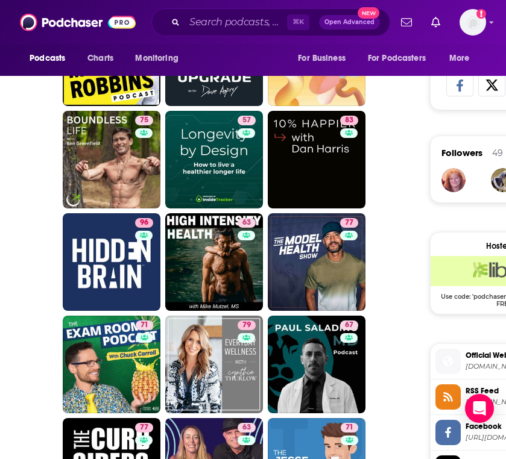
scroll to position [788, 0]
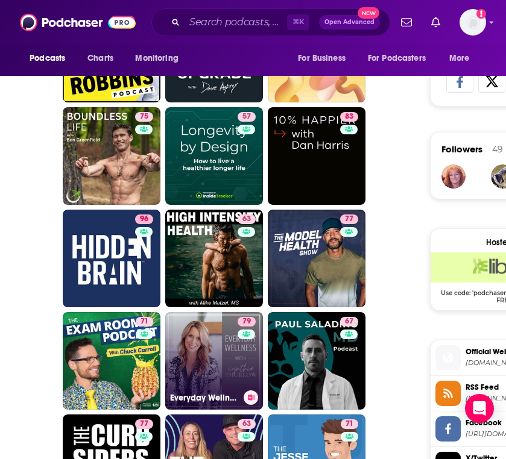
click at [189, 362] on link "79 Everyday Wellness: Midlife Hormones, Health, and Science for Women 35+" at bounding box center [214, 361] width 98 height 98
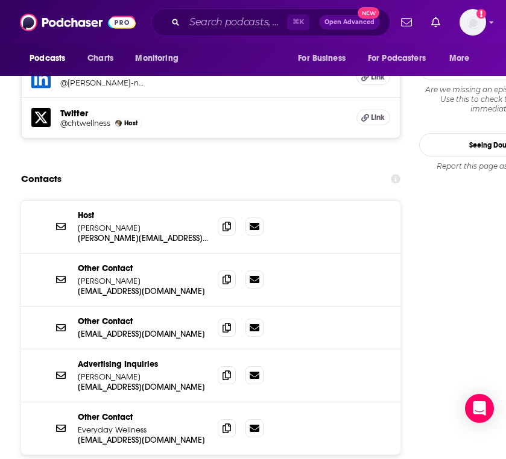
scroll to position [1307, 0]
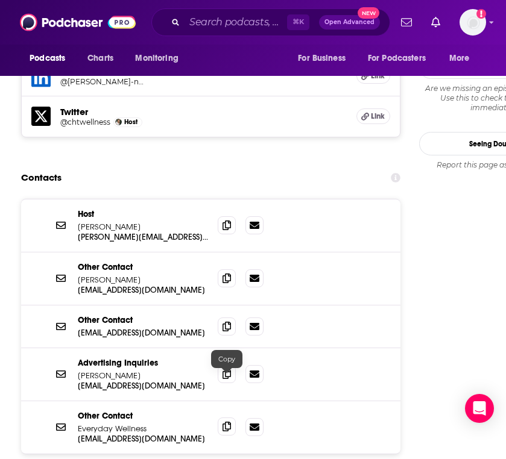
click at [228, 422] on icon at bounding box center [226, 427] width 8 height 10
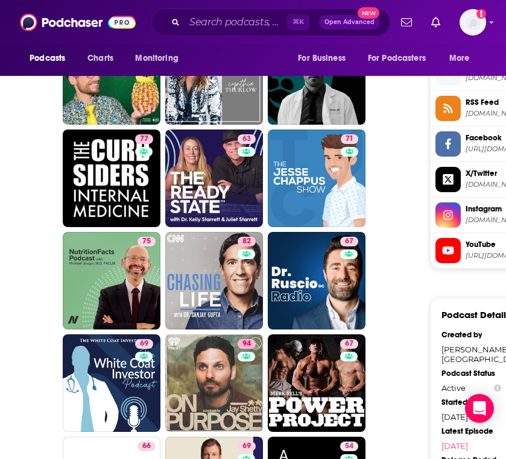
scroll to position [1073, 0]
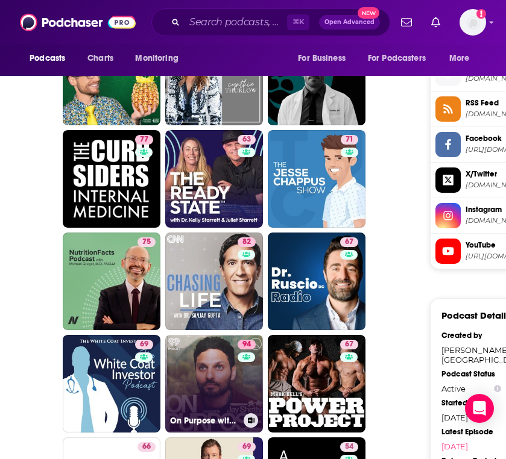
click at [206, 395] on link "94 On Purpose with [PERSON_NAME]" at bounding box center [214, 384] width 98 height 98
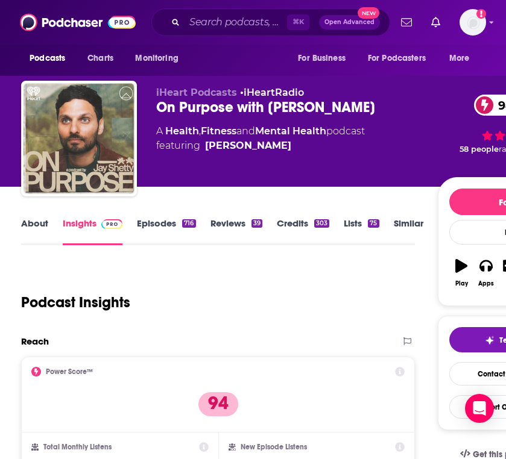
click at [494, 298] on div "Follow Rate Play Apps List Bookmark Share" at bounding box center [513, 241] width 151 height 129
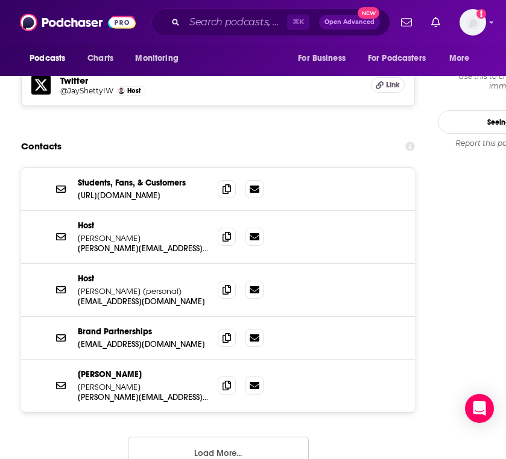
scroll to position [1258, 0]
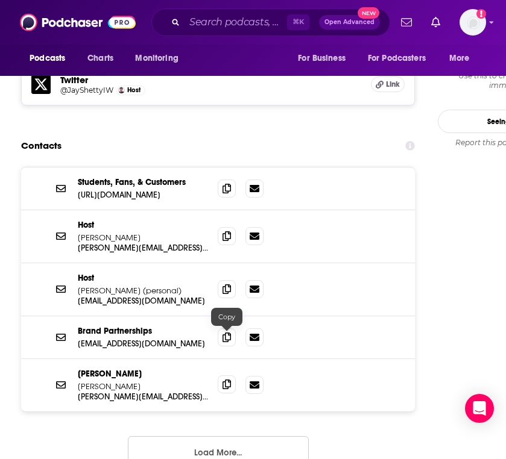
click at [228, 380] on icon at bounding box center [226, 385] width 8 height 10
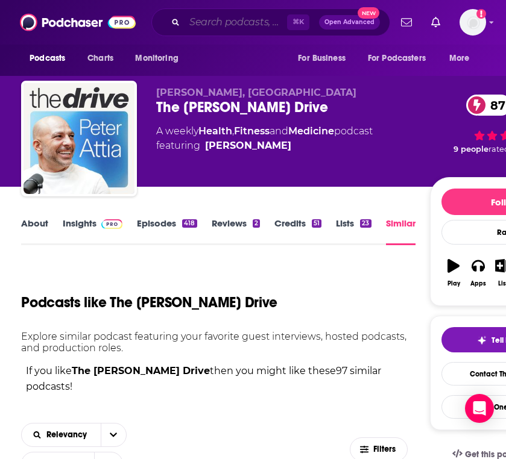
click at [247, 27] on input "Search podcasts, credits, & more..." at bounding box center [235, 22] width 102 height 19
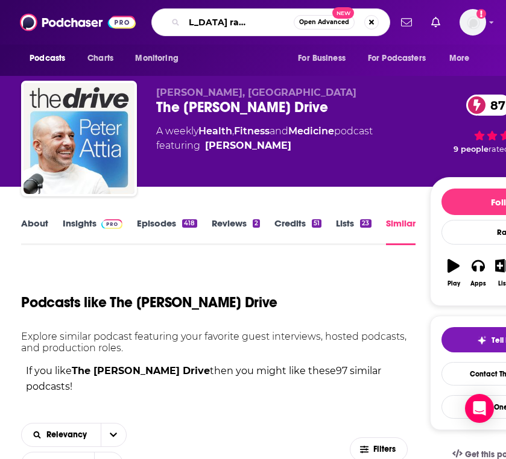
type input "[MEDICAL_DATA] radio podcast"
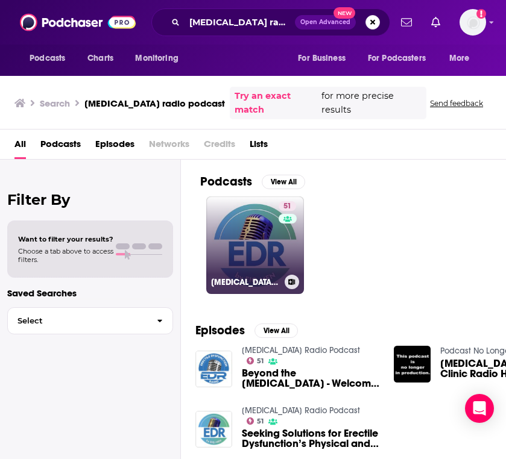
click at [275, 228] on link "51 [MEDICAL_DATA] Radio Podcast" at bounding box center [255, 246] width 98 height 98
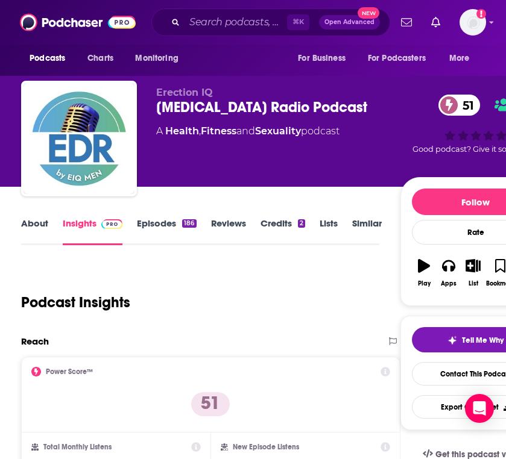
click at [363, 224] on link "Similar" at bounding box center [367, 232] width 30 height 28
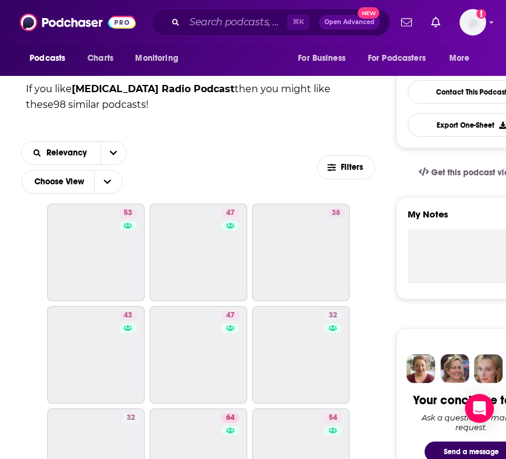
scroll to position [293, 0]
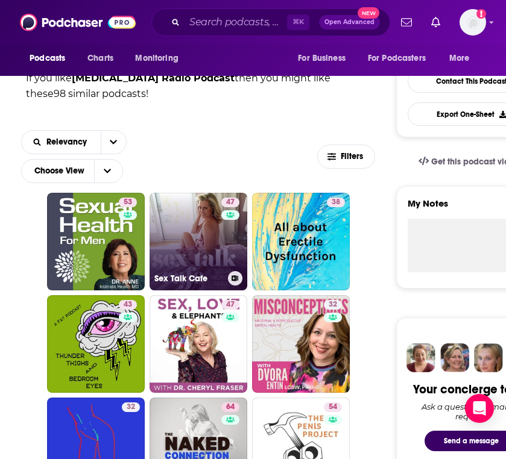
click at [219, 231] on link "47 Sex Talk Cafe" at bounding box center [198, 242] width 98 height 98
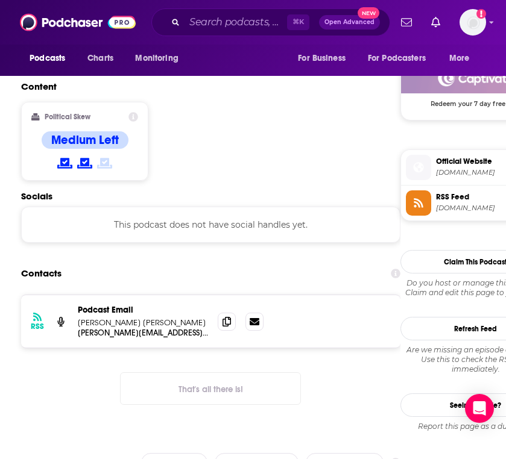
scroll to position [981, 0]
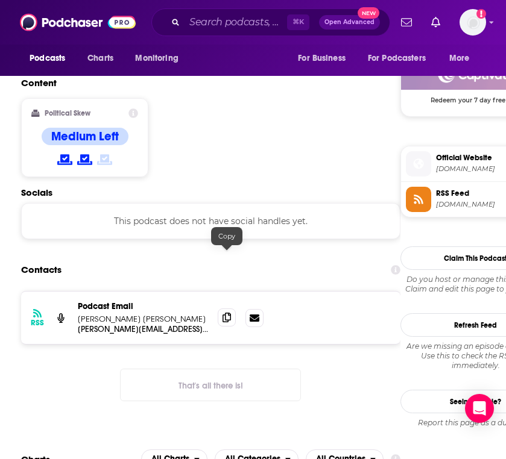
click at [228, 313] on icon at bounding box center [226, 318] width 8 height 10
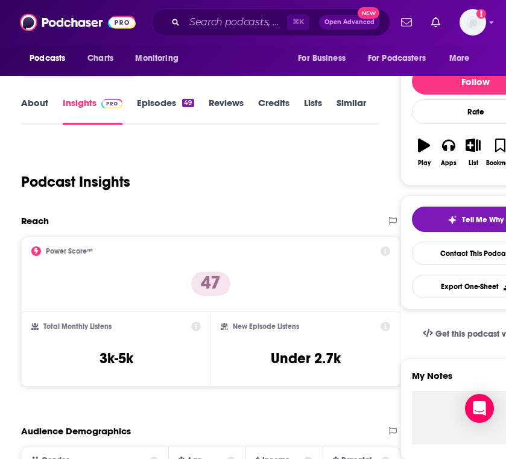
scroll to position [0, 0]
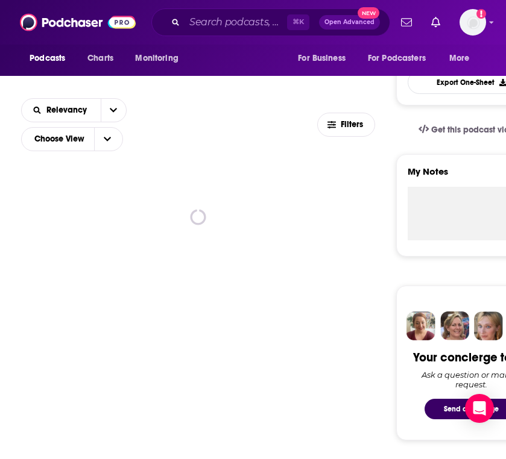
scroll to position [327, 0]
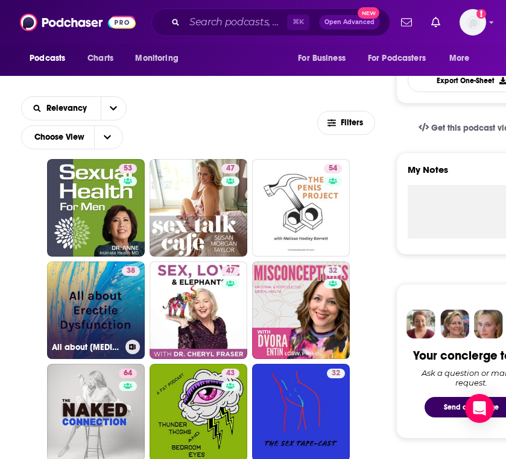
click at [107, 306] on link "38 All about [MEDICAL_DATA]" at bounding box center [96, 311] width 98 height 98
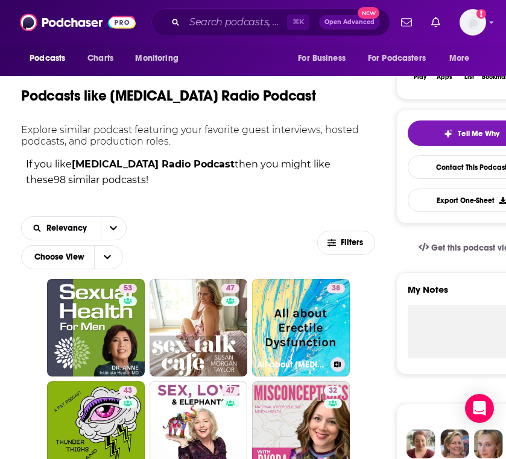
scroll to position [361, 0]
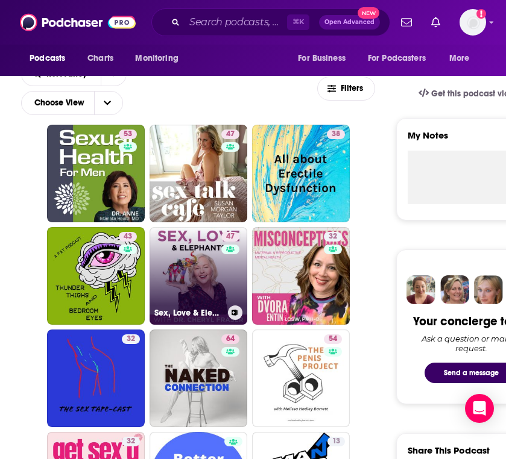
click at [203, 285] on link "47 Sex, Love & Elephants with Dr. [PERSON_NAME]" at bounding box center [198, 276] width 98 height 98
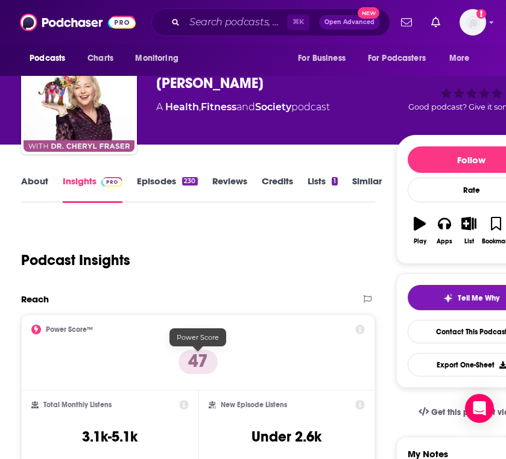
scroll to position [39, 0]
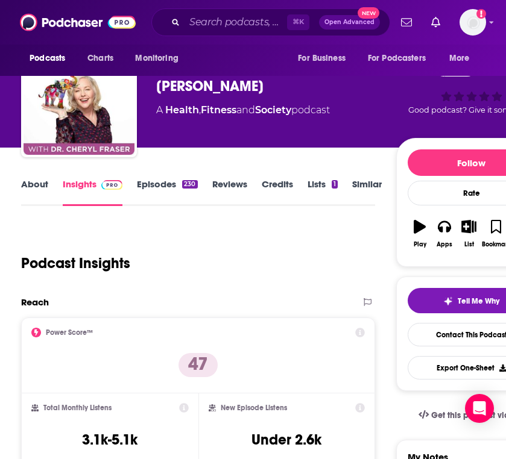
click at [39, 184] on link "About" at bounding box center [34, 192] width 27 height 28
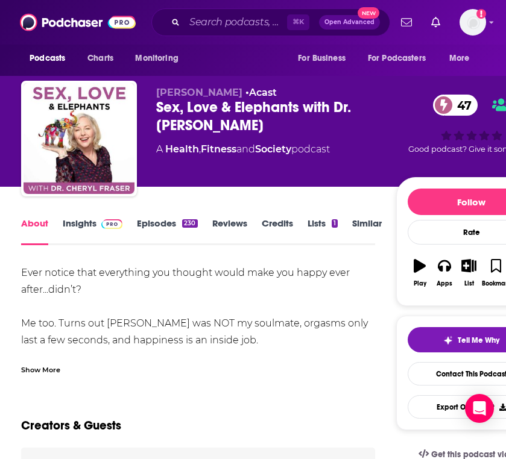
click at [90, 219] on link "Insights" at bounding box center [93, 232] width 60 height 28
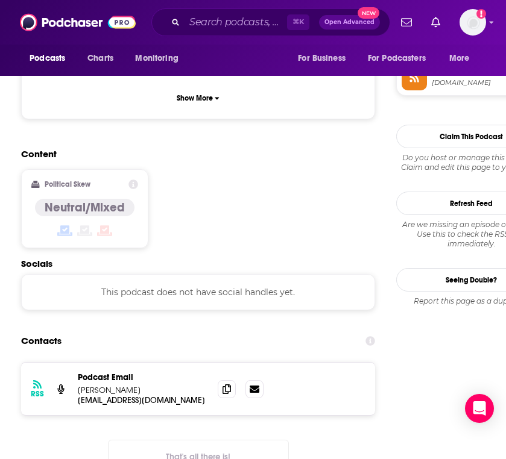
scroll to position [897, 0]
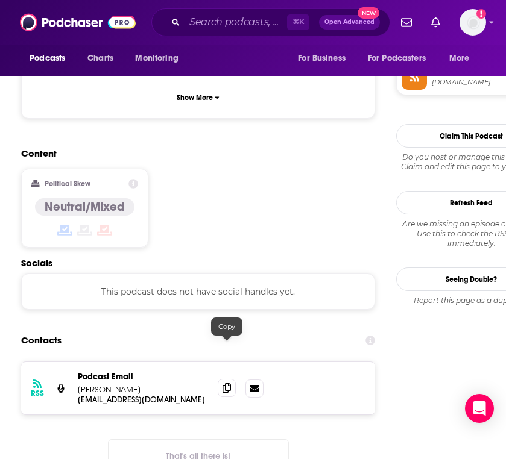
click at [228, 383] on icon at bounding box center [226, 388] width 8 height 10
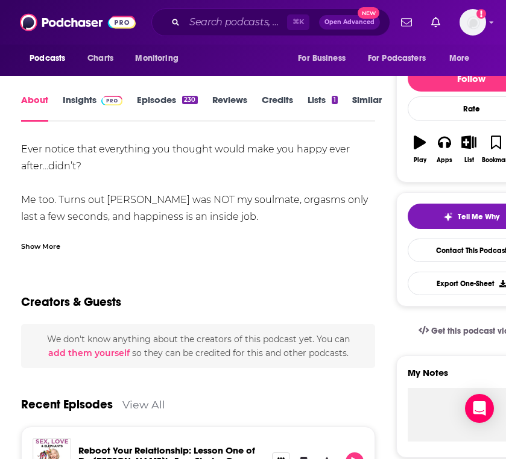
scroll to position [174, 0]
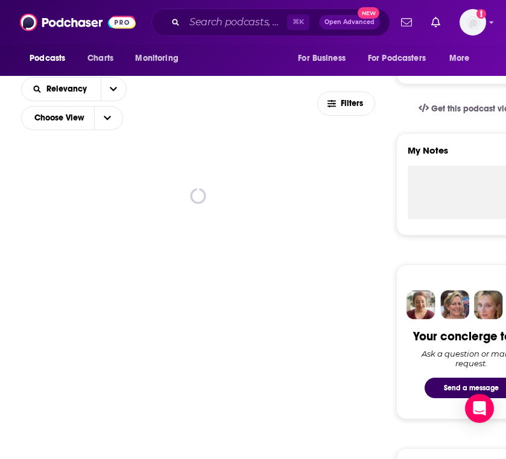
scroll to position [348, 0]
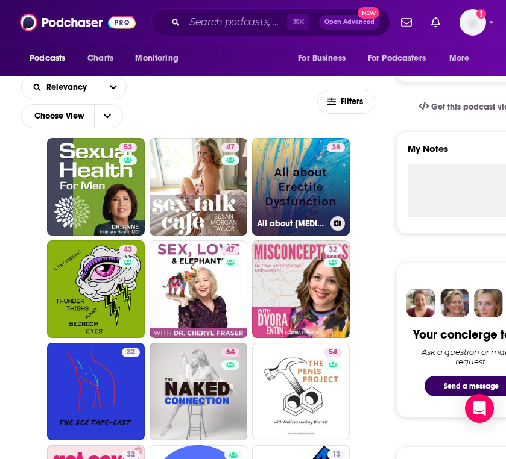
click at [283, 204] on link "38 All about [MEDICAL_DATA]" at bounding box center [301, 187] width 98 height 98
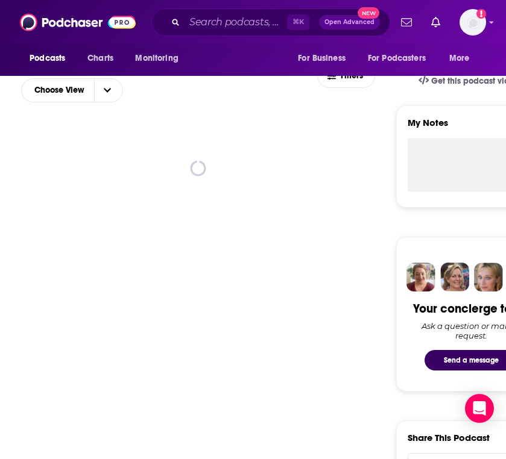
scroll to position [371, 0]
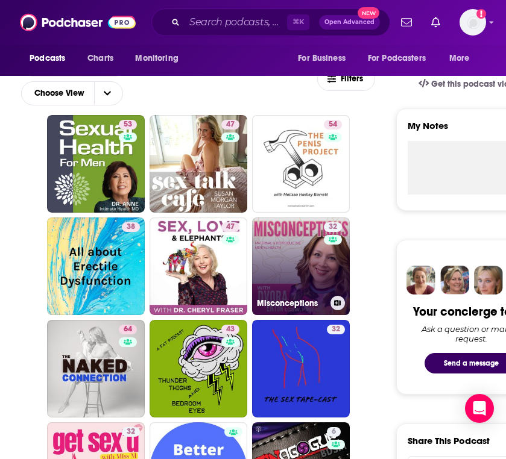
click at [286, 263] on link "32 Misconceptions" at bounding box center [301, 267] width 98 height 98
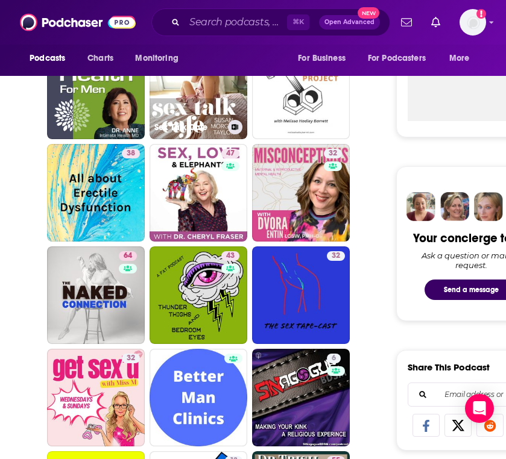
scroll to position [442, 0]
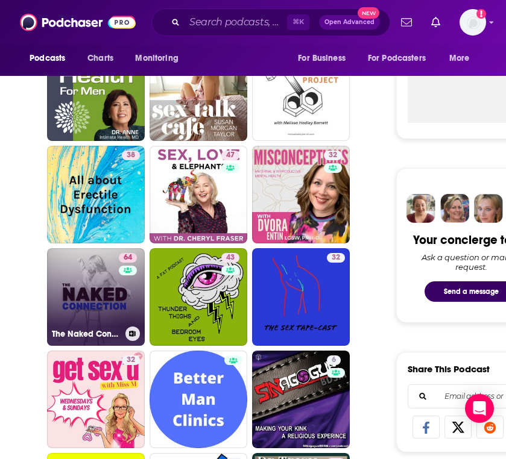
click at [92, 295] on link "64 The Naked Connection: Master Sex, Dating & Relationships" at bounding box center [96, 297] width 98 height 98
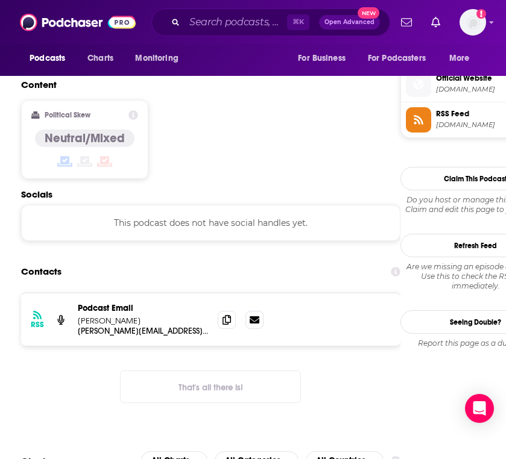
scroll to position [993, 0]
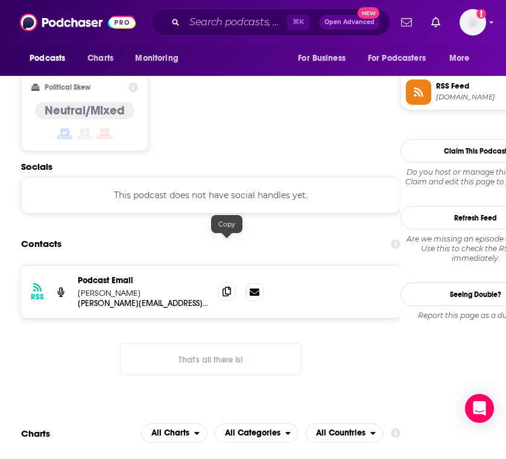
click at [230, 287] on icon at bounding box center [226, 292] width 8 height 10
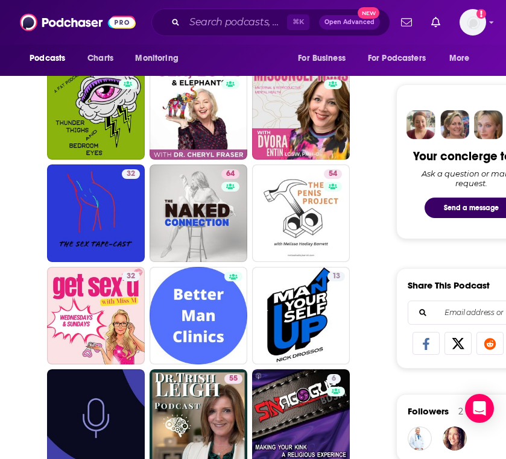
scroll to position [527, 0]
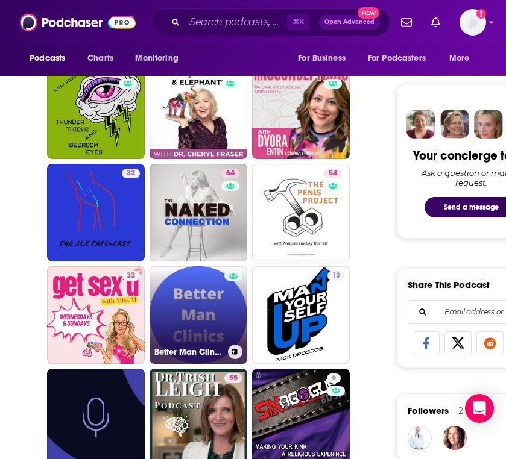
click at [208, 280] on link "Better Man Clinics Podcast" at bounding box center [198, 315] width 98 height 98
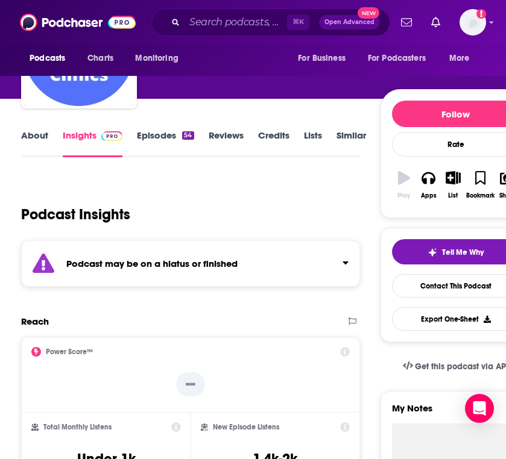
scroll to position [86, 0]
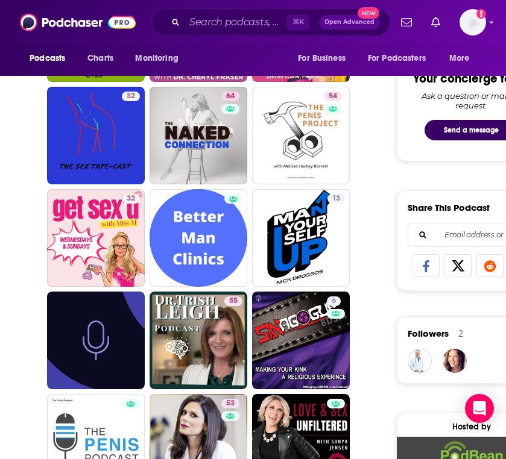
scroll to position [605, 0]
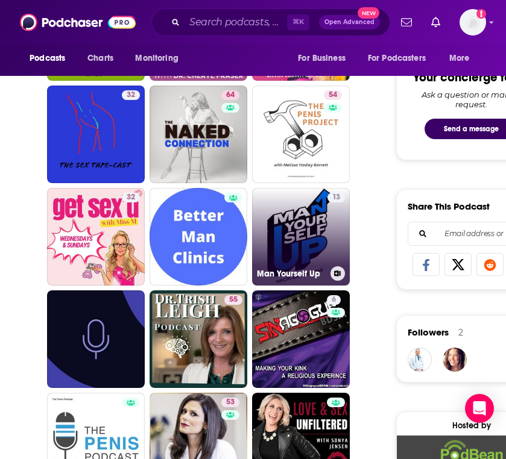
click at [321, 228] on link "13 Man Yourself Up" at bounding box center [301, 237] width 98 height 98
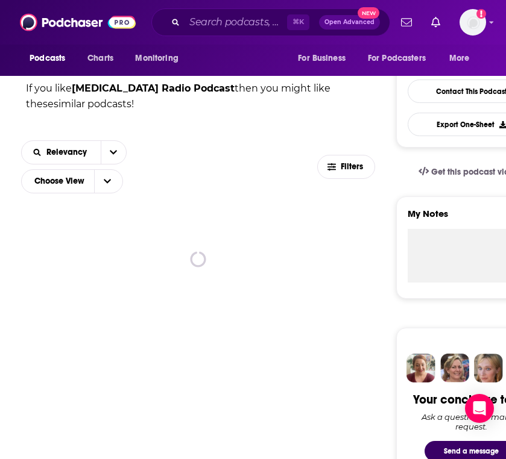
scroll to position [285, 0]
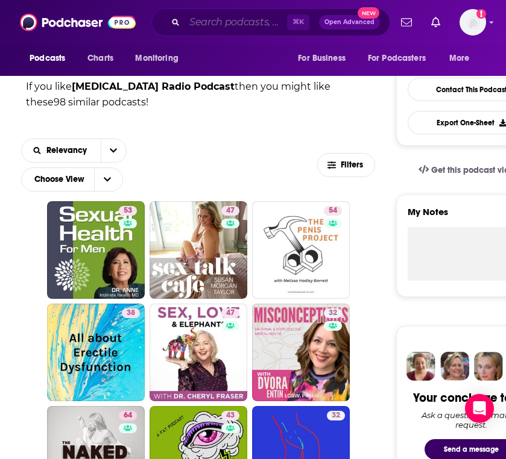
click at [253, 19] on input "Search podcasts, credits, & more..." at bounding box center [235, 22] width 102 height 19
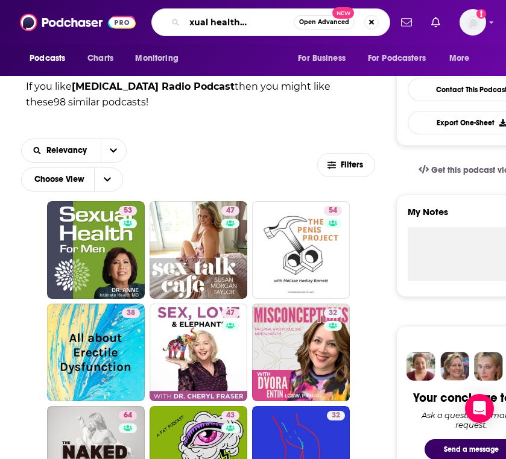
type input "men's sexual health demystified"
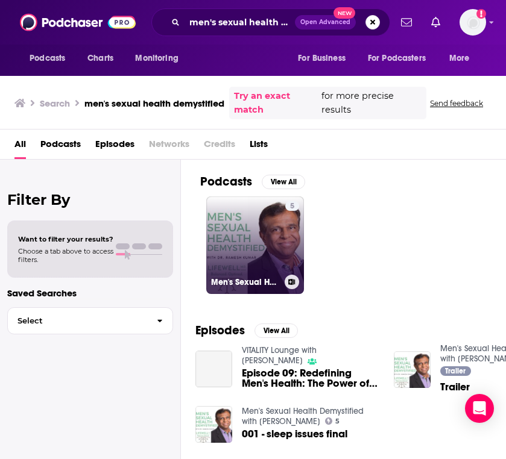
click at [237, 227] on link "5 Men's Sexual Health Demystified with [PERSON_NAME]" at bounding box center [255, 246] width 98 height 98
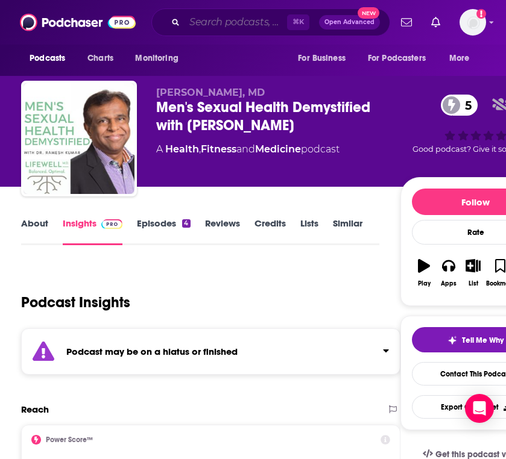
click at [247, 22] on input "Search podcasts, credits, & more..." at bounding box center [235, 22] width 102 height 19
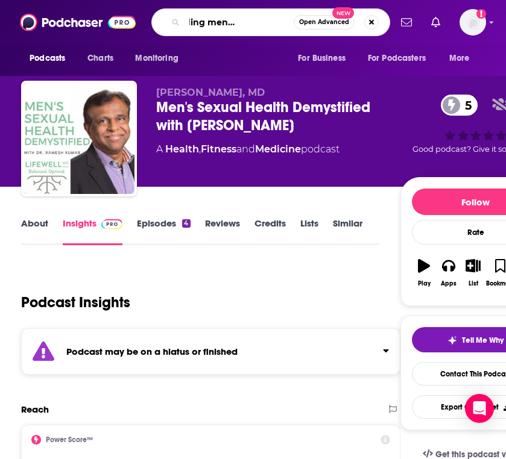
type input "understanding men's sexual health"
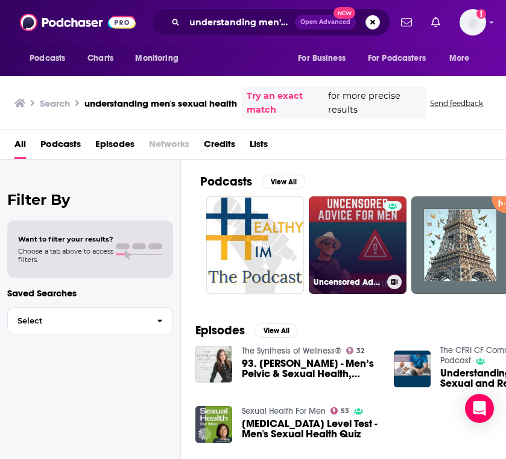
click at [325, 223] on link "Uncensored Advice For Men" at bounding box center [358, 246] width 98 height 98
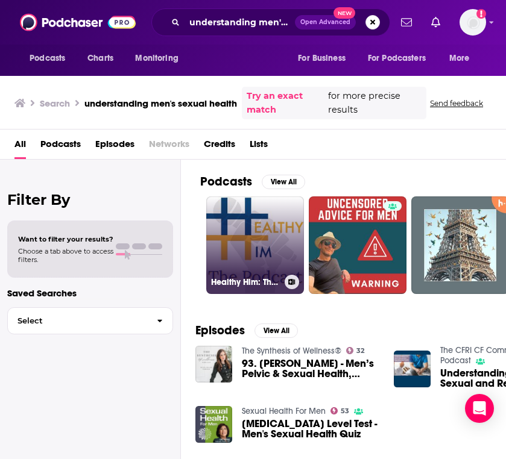
click at [260, 254] on link "Healthy Him: The Podcast" at bounding box center [255, 246] width 98 height 98
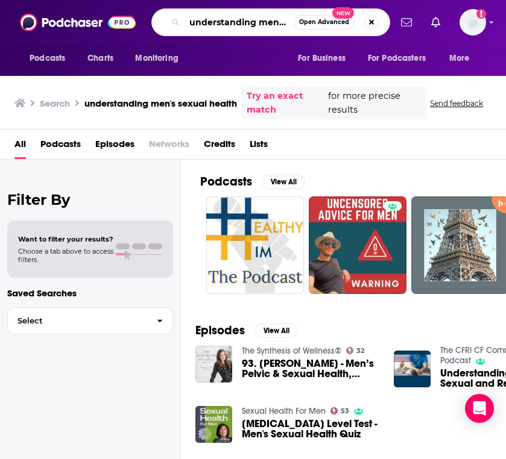
click at [236, 16] on input "understanding men's sexual health" at bounding box center [238, 22] width 109 height 19
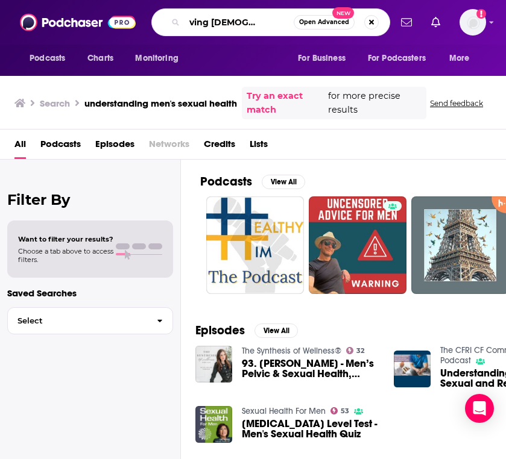
scroll to position [0, 33]
type input "improving [DEMOGRAPHIC_DATA] sexual health"
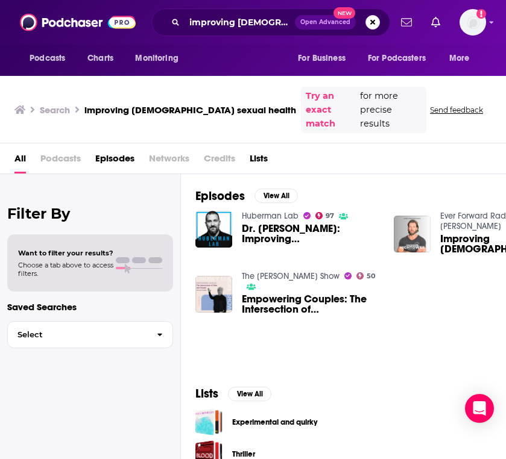
click at [269, 211] on link "Huberman Lab" at bounding box center [270, 216] width 57 height 10
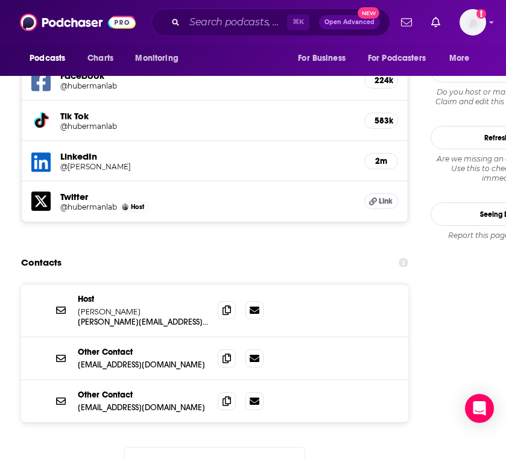
scroll to position [1279, 0]
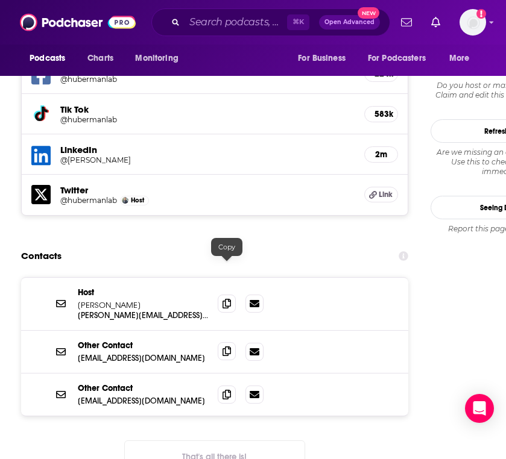
click at [224, 347] on icon at bounding box center [226, 352] width 8 height 10
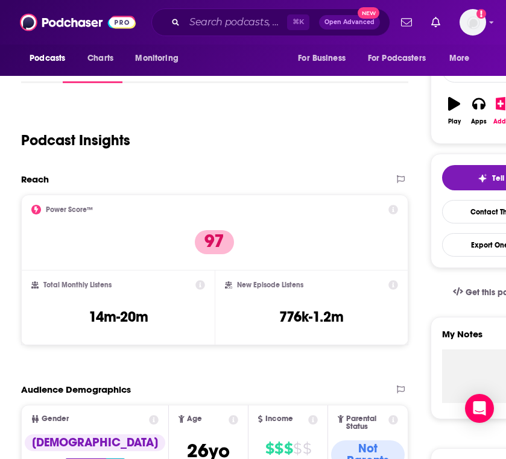
scroll to position [0, 0]
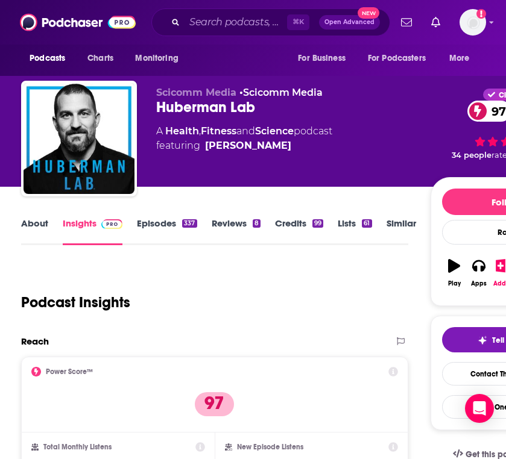
click at [402, 220] on link "Similar" at bounding box center [401, 232] width 30 height 28
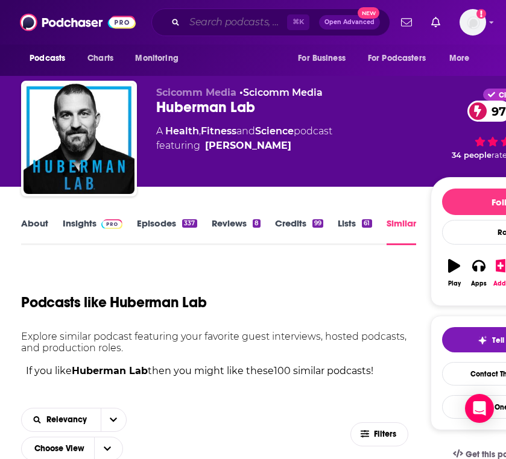
click at [220, 20] on input "Search podcasts, credits, & more..." at bounding box center [235, 22] width 102 height 19
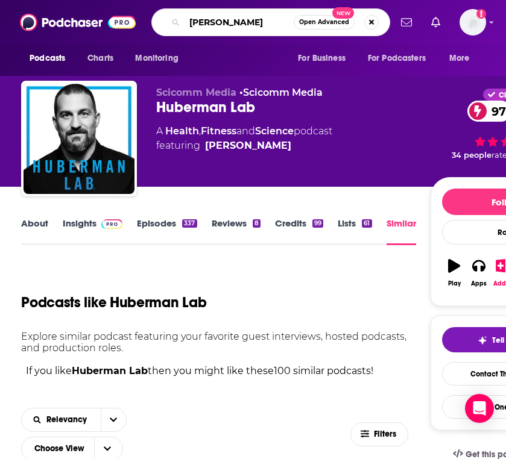
type input "[PERSON_NAME]"
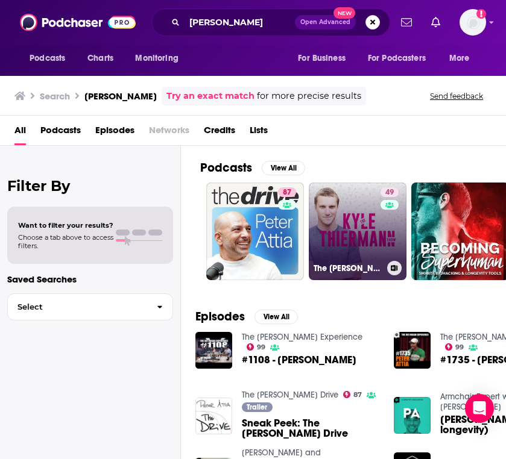
click at [332, 218] on link "49 The [PERSON_NAME] Show" at bounding box center [358, 232] width 98 height 98
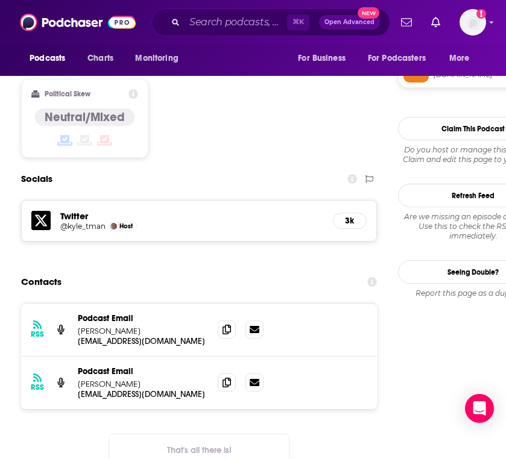
scroll to position [1011, 0]
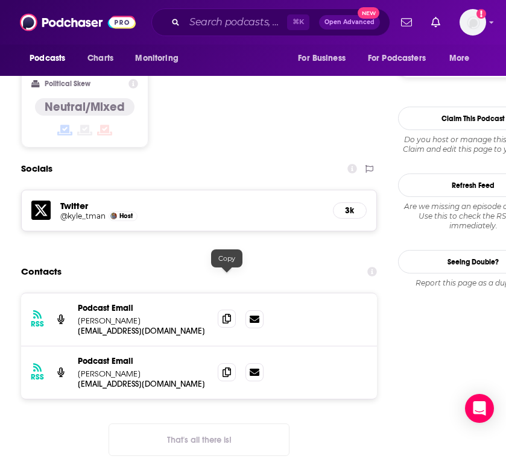
click at [219, 310] on span at bounding box center [227, 319] width 18 height 18
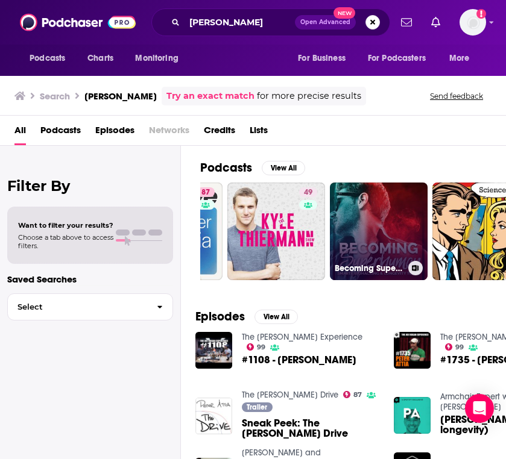
scroll to position [0, 84]
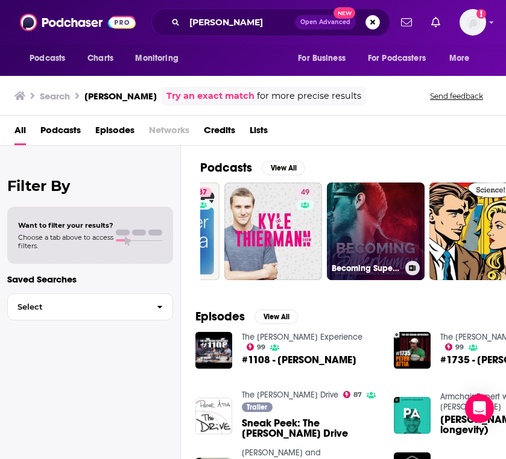
click at [359, 237] on link "Becoming Superhuman - Smarte Biohacking & Longevity Tools" at bounding box center [376, 232] width 98 height 98
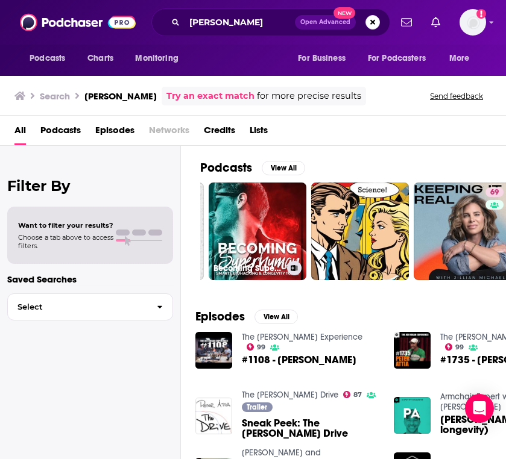
scroll to position [0, 209]
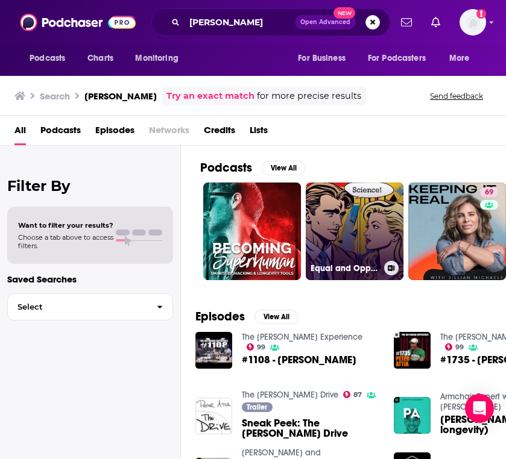
click at [339, 224] on link "Equal and Opposite Reaction" at bounding box center [355, 232] width 98 height 98
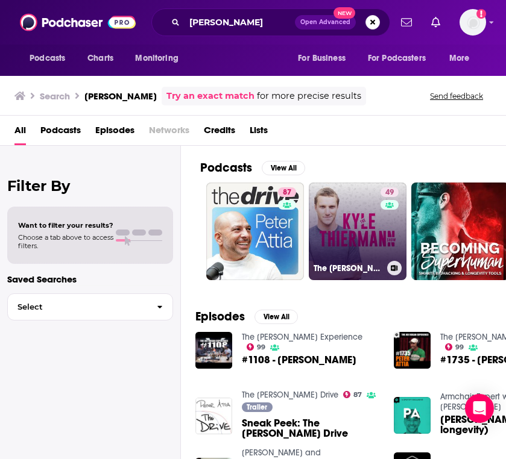
scroll to position [0, 209]
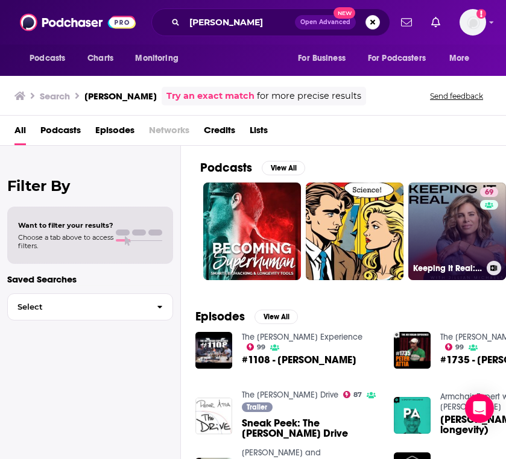
click at [467, 218] on link "69 Keeping It Real: Conversations with [PERSON_NAME]" at bounding box center [457, 232] width 98 height 98
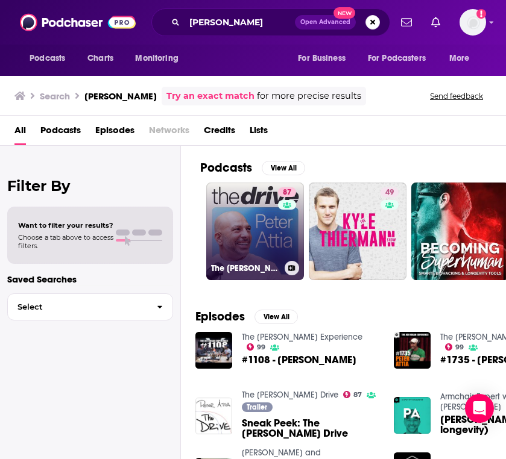
click at [251, 239] on link "[STREET_ADDRESS][PERSON_NAME]" at bounding box center [255, 232] width 98 height 98
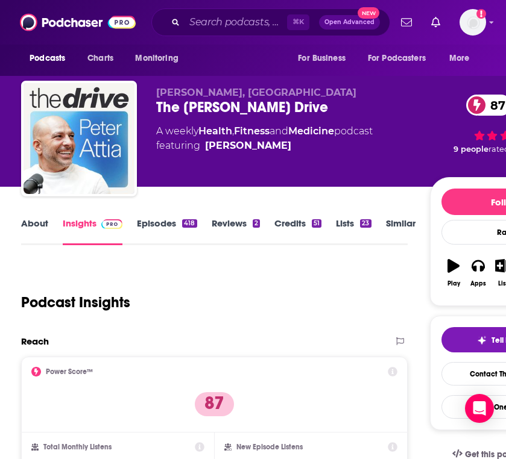
click at [402, 225] on link "Similar" at bounding box center [401, 232] width 30 height 28
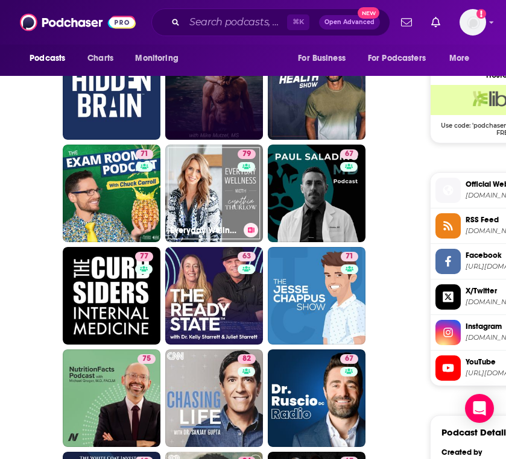
scroll to position [957, 0]
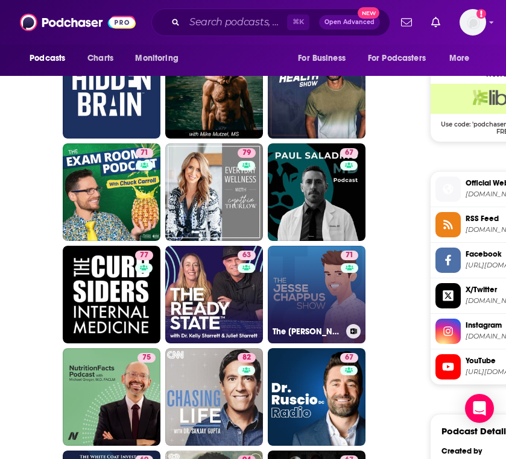
click at [341, 306] on div "71" at bounding box center [351, 288] width 20 height 74
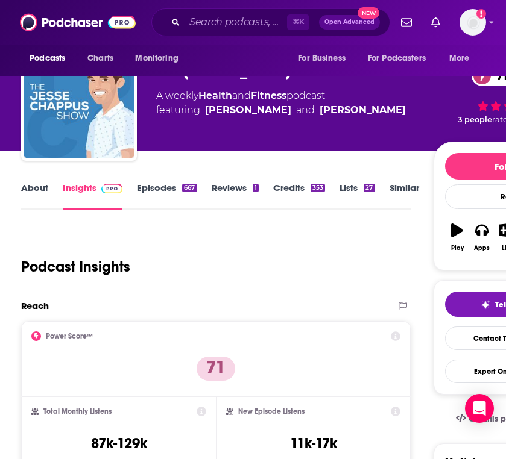
scroll to position [20, 0]
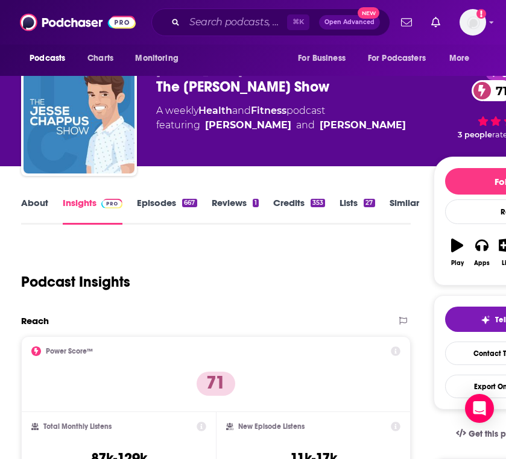
click at [27, 206] on link "About" at bounding box center [34, 211] width 27 height 28
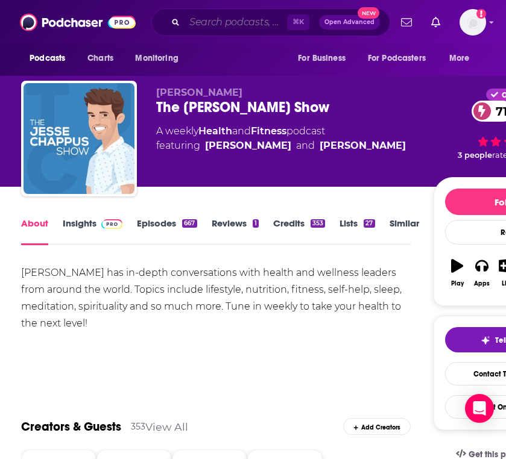
click at [239, 26] on input "Search podcasts, credits, & more..." at bounding box center [235, 22] width 102 height 19
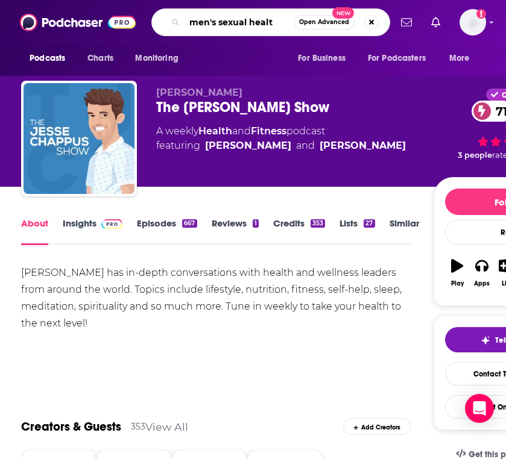
type input "men's sexual health"
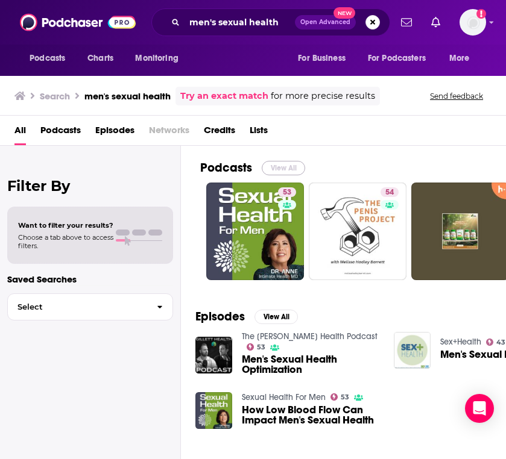
click at [283, 165] on button "View All" at bounding box center [283, 168] width 43 height 14
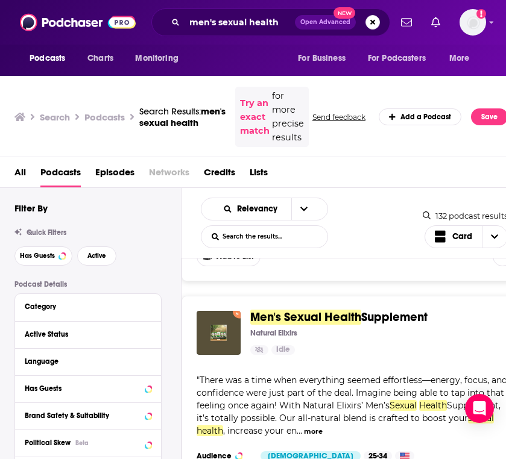
scroll to position [499, 0]
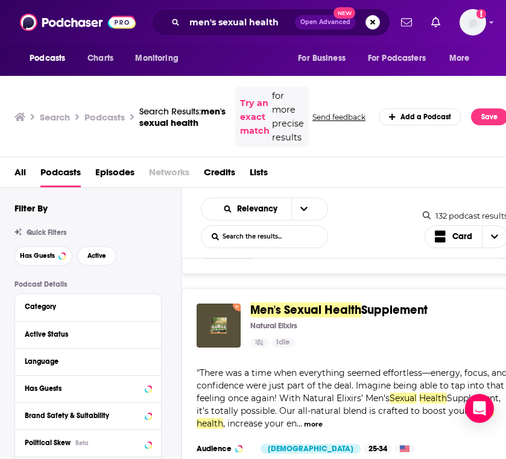
click at [368, 303] on span "Supplement" at bounding box center [394, 310] width 66 height 15
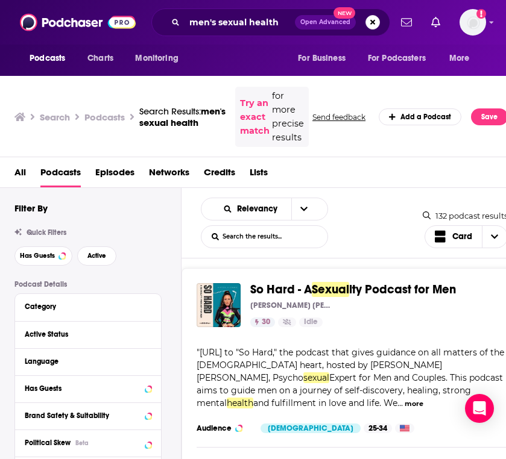
scroll to position [1414, 0]
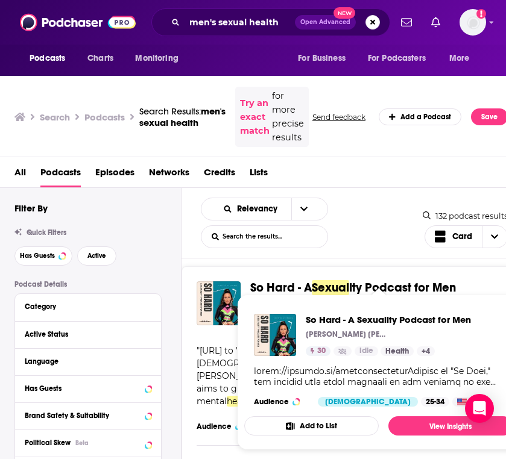
click at [380, 280] on span "ity Podcast for Men" at bounding box center [402, 287] width 107 height 15
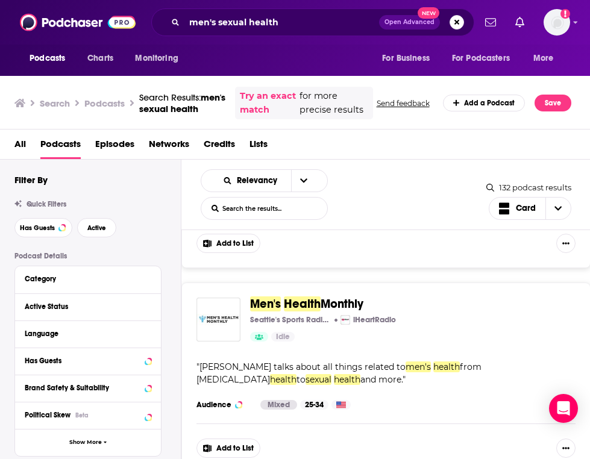
scroll to position [2216, 0]
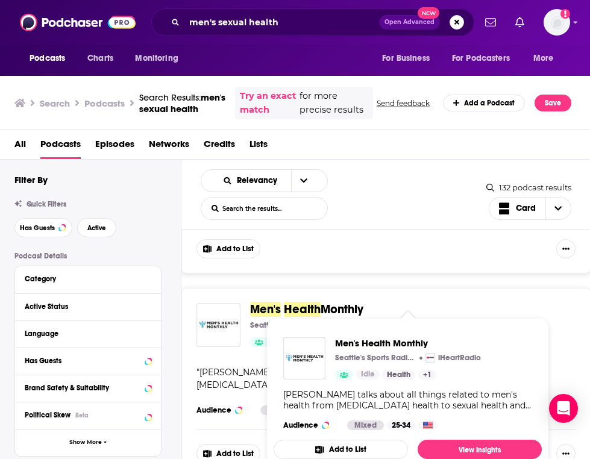
click at [354, 302] on span "Monthly" at bounding box center [342, 309] width 43 height 15
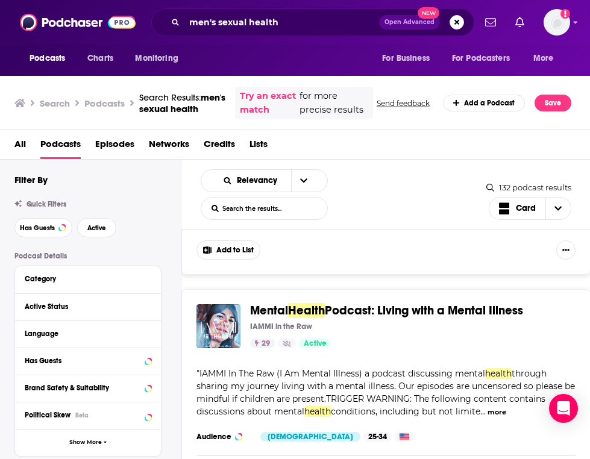
scroll to position [1984, 0]
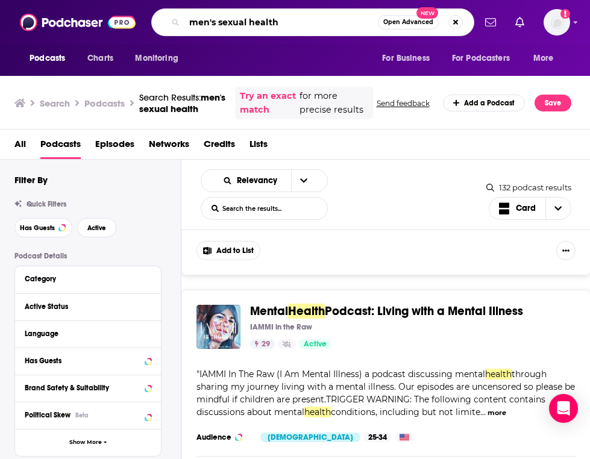
drag, startPoint x: 248, startPoint y: 20, endPoint x: 219, endPoint y: 19, distance: 29.0
click at [219, 19] on input "men's sexual health" at bounding box center [280, 22] width 193 height 19
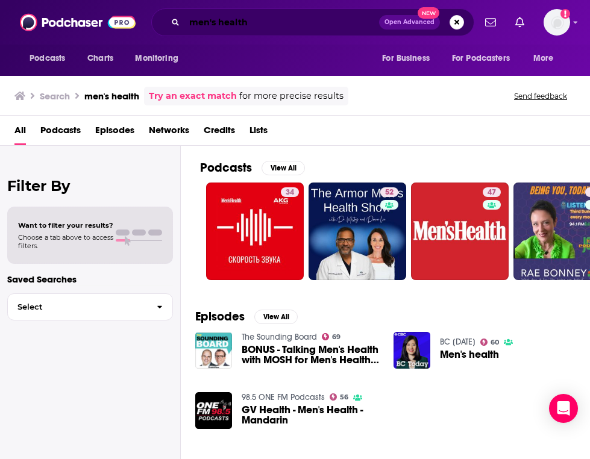
click at [238, 21] on input "men's health" at bounding box center [281, 22] width 195 height 19
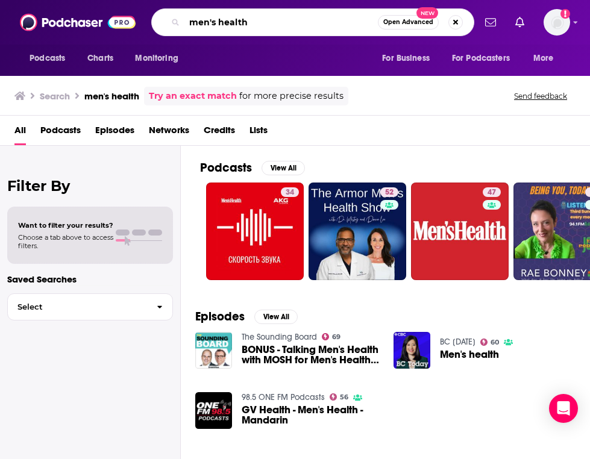
click at [238, 21] on input "men's health" at bounding box center [280, 22] width 193 height 19
type input "for the good of man"
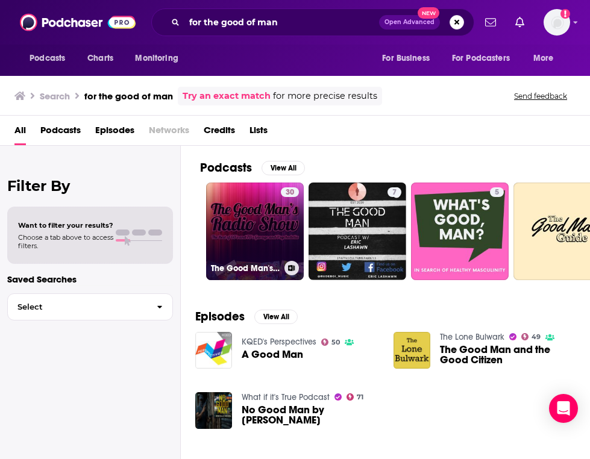
click at [241, 213] on link "30 The Good Man's Radio Show" at bounding box center [255, 232] width 98 height 98
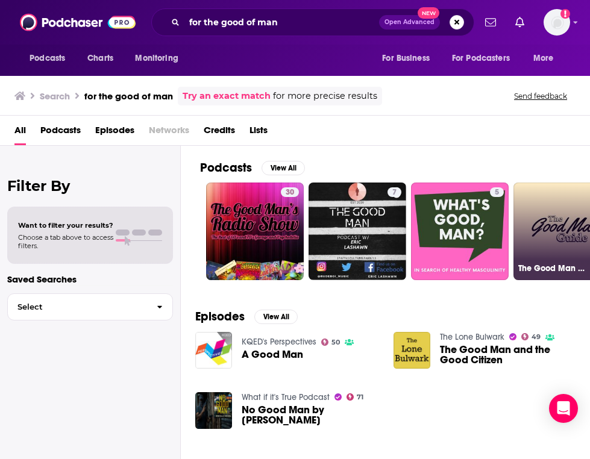
click at [505, 209] on link "The Good Man Guide" at bounding box center [563, 232] width 98 height 98
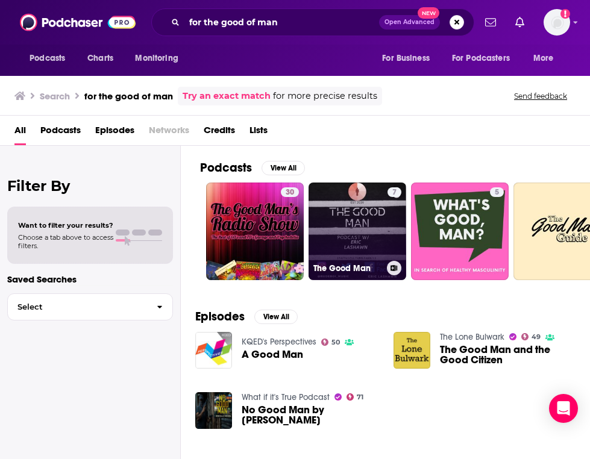
click at [346, 210] on link "7 The Good Man" at bounding box center [358, 232] width 98 height 98
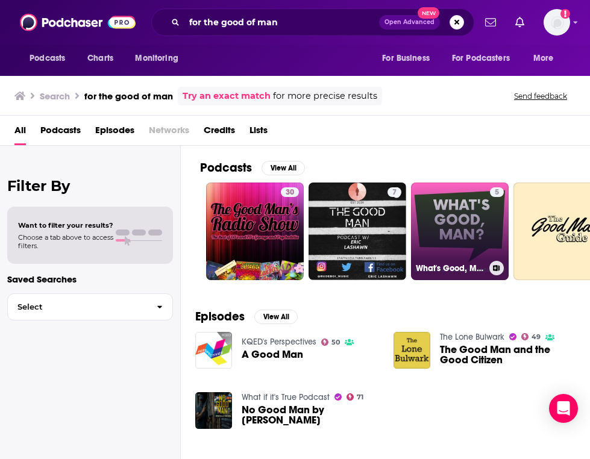
click at [494, 221] on div "5" at bounding box center [497, 224] width 14 height 74
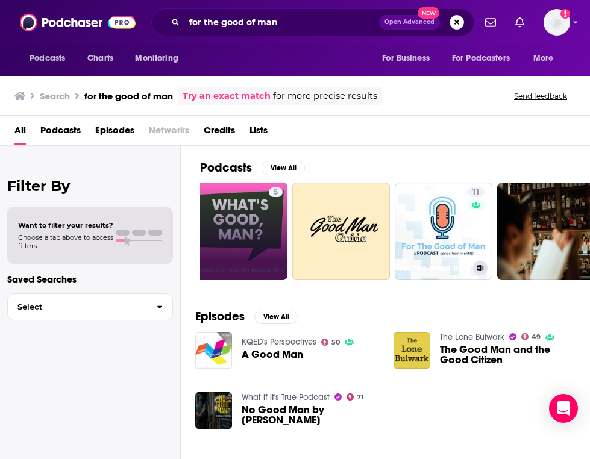
scroll to position [0, 227]
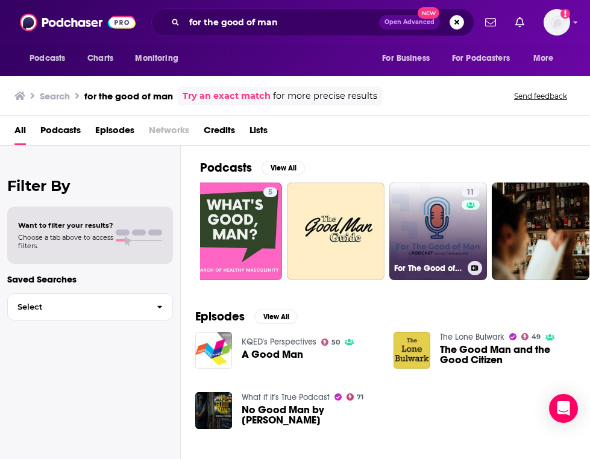
click at [427, 222] on link "11 For The Good of Man - All Things Men’s Health" at bounding box center [438, 232] width 98 height 98
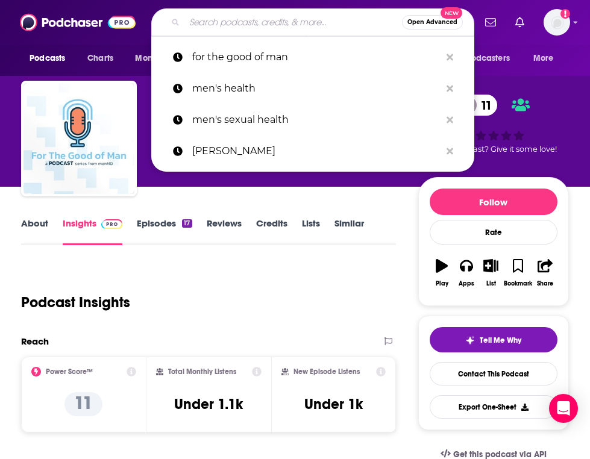
click at [282, 27] on input "Search podcasts, credits, & more..." at bounding box center [293, 22] width 218 height 19
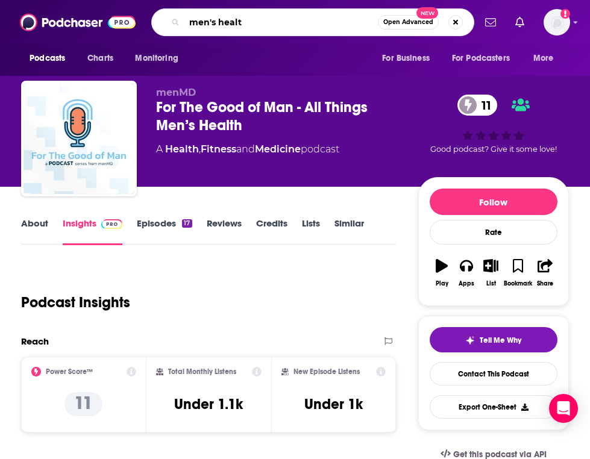
type input "men's health"
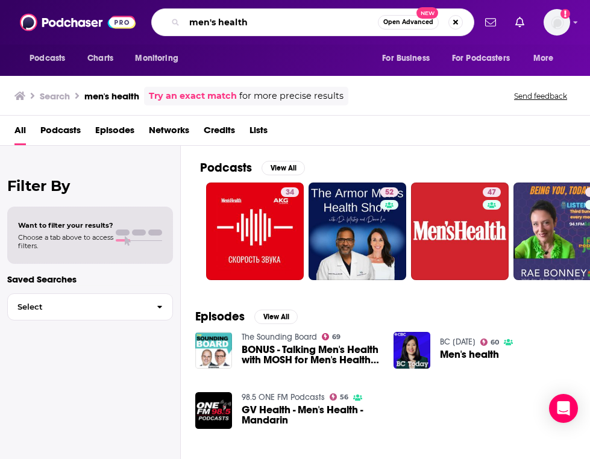
click at [283, 21] on input "men's health" at bounding box center [280, 22] width 193 height 19
type input "men's health podcast"
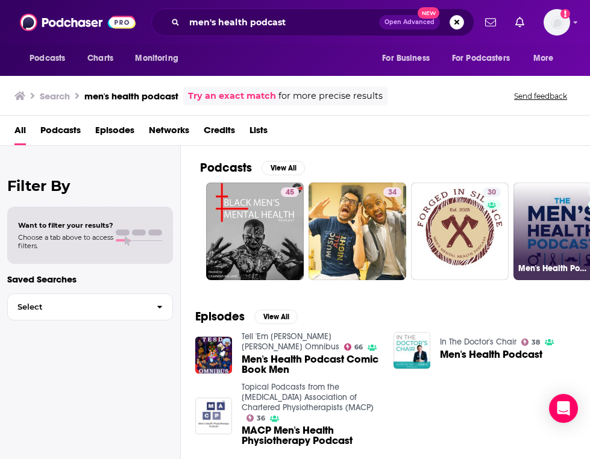
click at [505, 222] on link "6 Men's Health Podcast" at bounding box center [563, 232] width 98 height 98
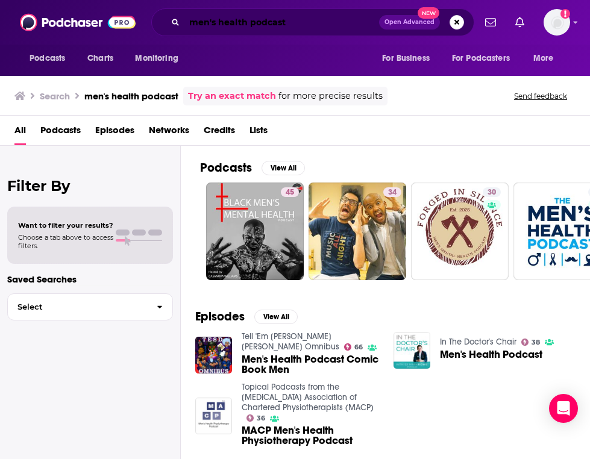
click at [260, 26] on input "men's health podcast" at bounding box center [281, 22] width 195 height 19
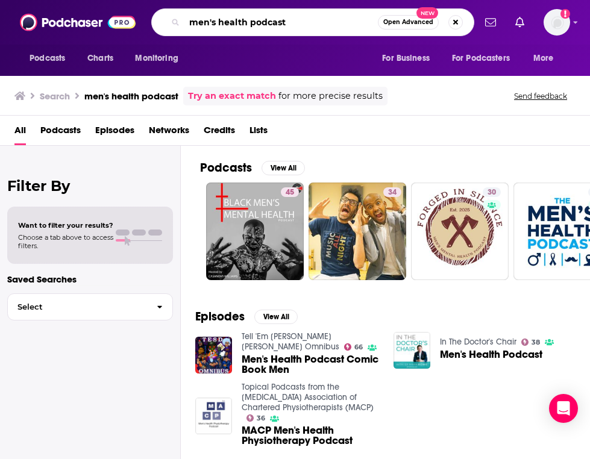
click at [260, 26] on input "men's health podcast" at bounding box center [280, 22] width 193 height 19
type input "sex life science"
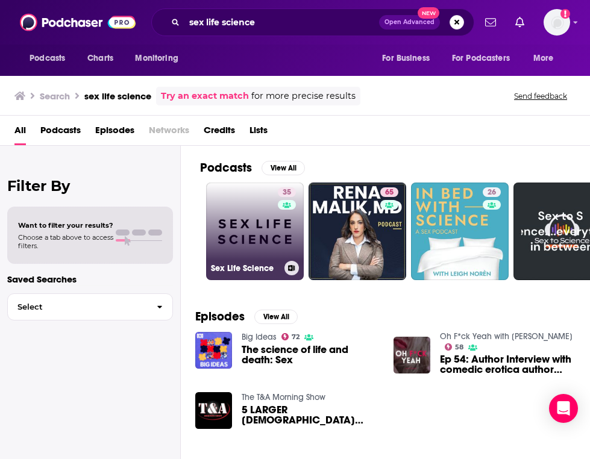
click at [237, 227] on link "35 Sex Life Science" at bounding box center [255, 232] width 98 height 98
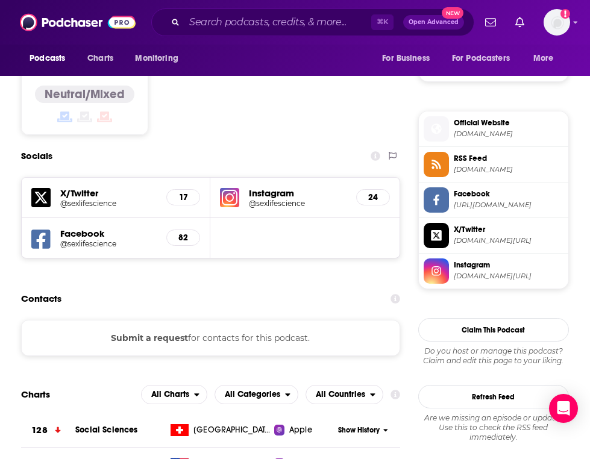
scroll to position [923, 0]
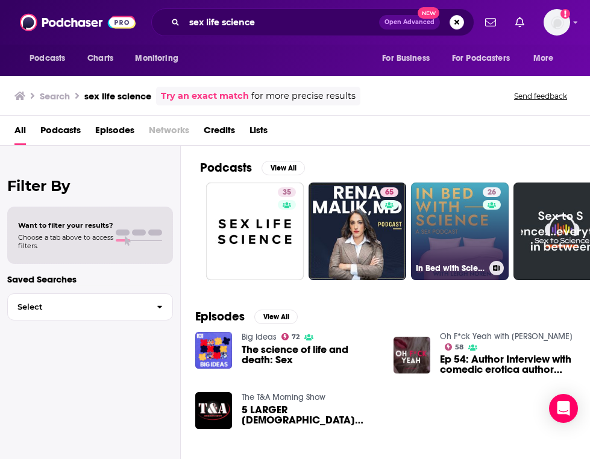
click at [468, 232] on link "26 In Bed with Science: a Sex Podcast" at bounding box center [460, 232] width 98 height 98
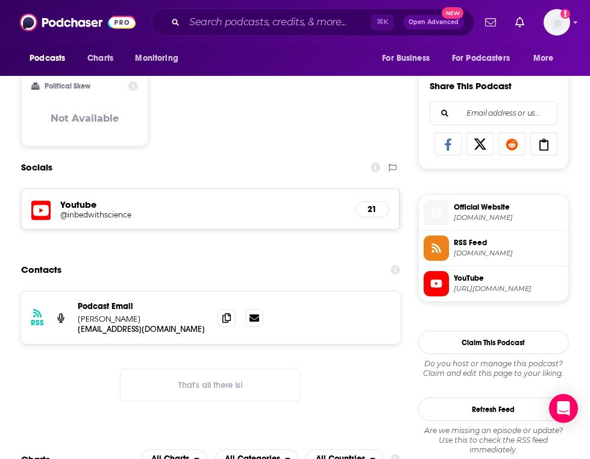
scroll to position [736, 0]
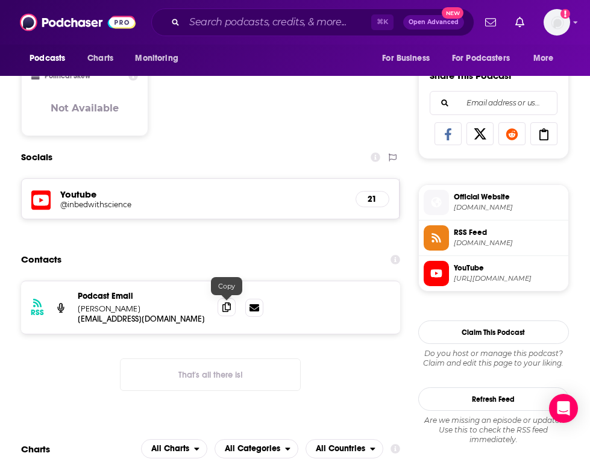
click at [226, 306] on icon at bounding box center [226, 308] width 8 height 10
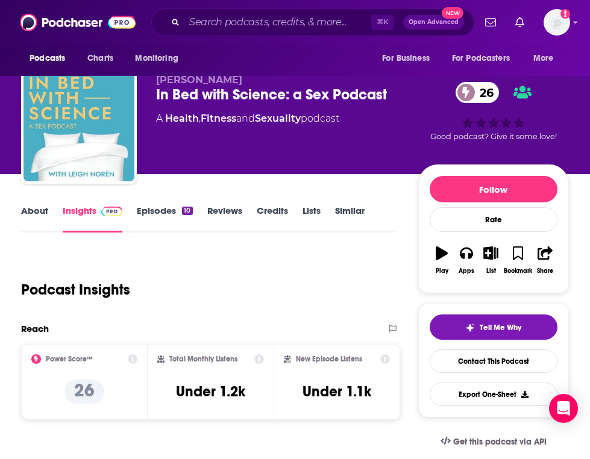
scroll to position [0, 0]
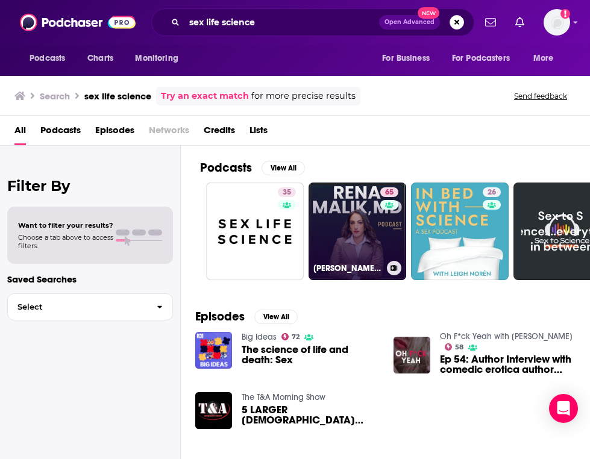
click at [335, 259] on link "65 [PERSON_NAME], MD Podcast: Optimizing Health, Sex & Relationships with Scien…" at bounding box center [358, 232] width 98 height 98
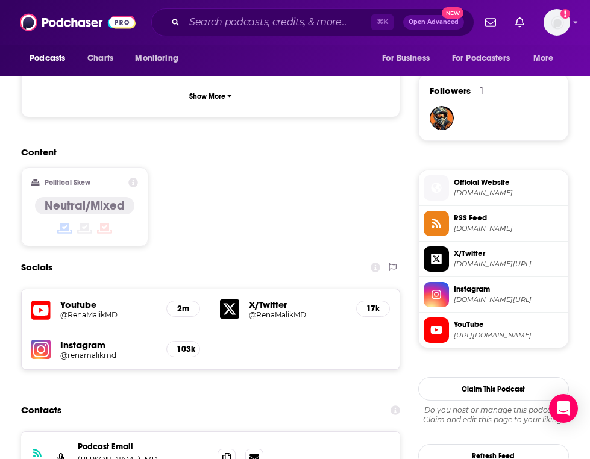
scroll to position [851, 0]
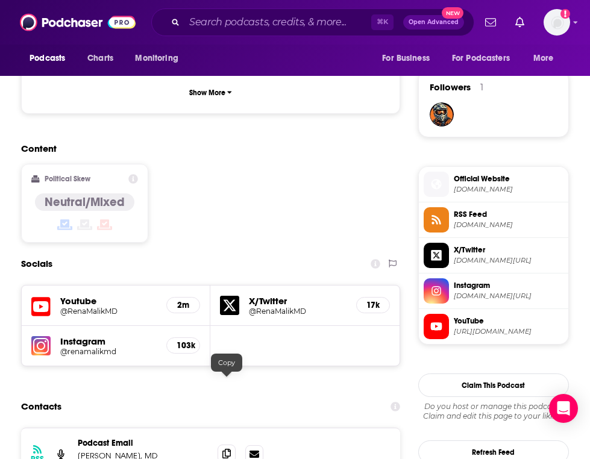
click at [227, 449] on icon at bounding box center [226, 454] width 8 height 10
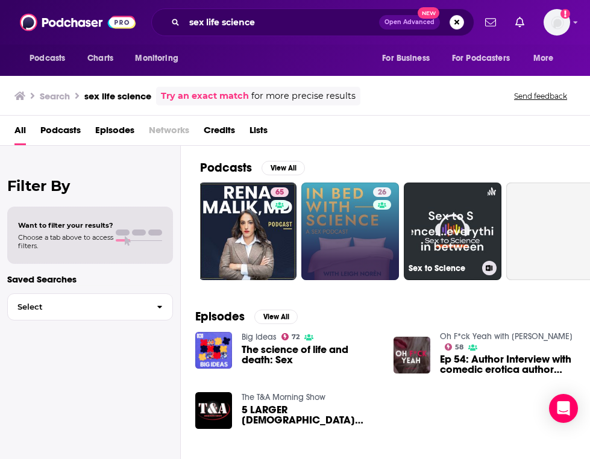
scroll to position [0, 115]
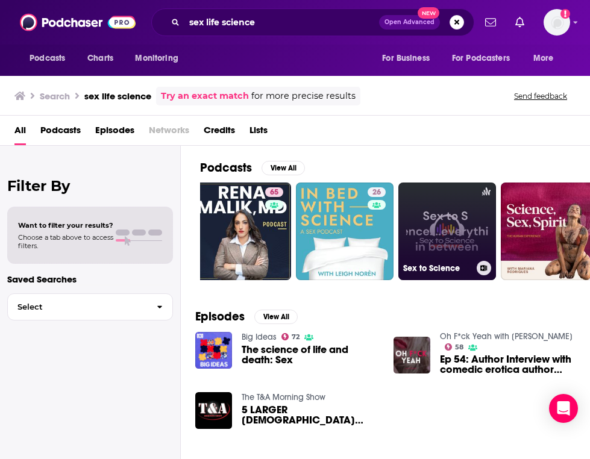
click at [442, 218] on link "Sex to Science" at bounding box center [447, 232] width 98 height 98
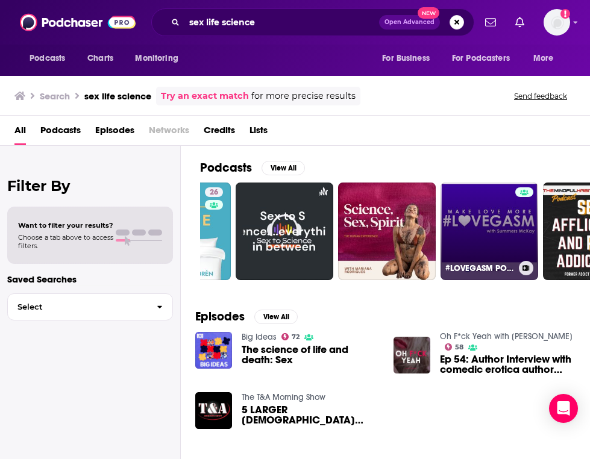
scroll to position [0, 281]
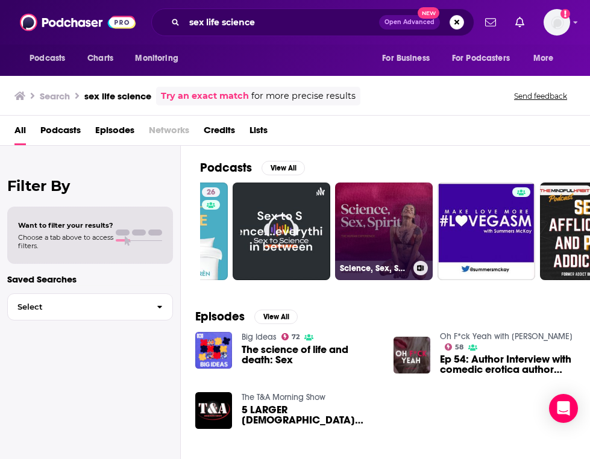
click at [409, 203] on link "Science, Sex, Spirit" at bounding box center [384, 232] width 98 height 98
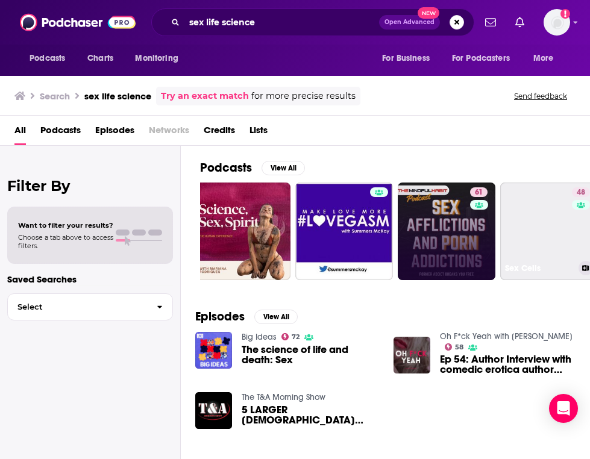
scroll to position [0, 546]
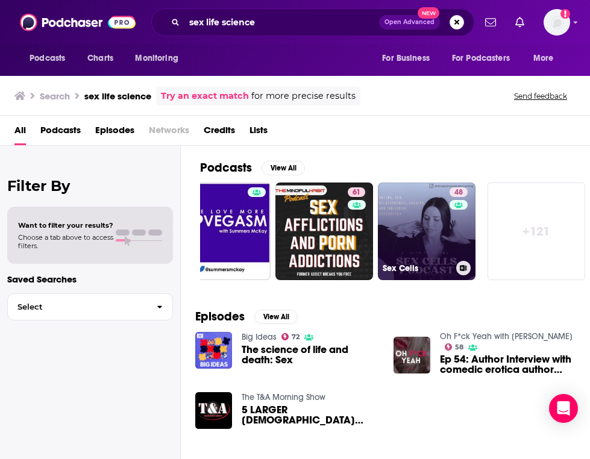
click at [439, 222] on link "48 Sex Cells" at bounding box center [427, 232] width 98 height 98
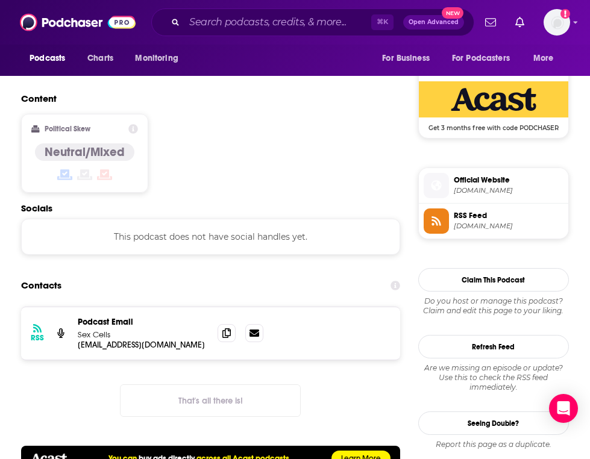
scroll to position [873, 0]
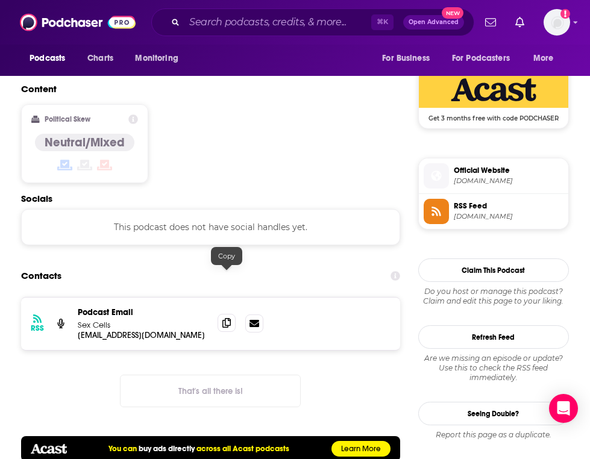
click at [222, 314] on span at bounding box center [227, 323] width 18 height 18
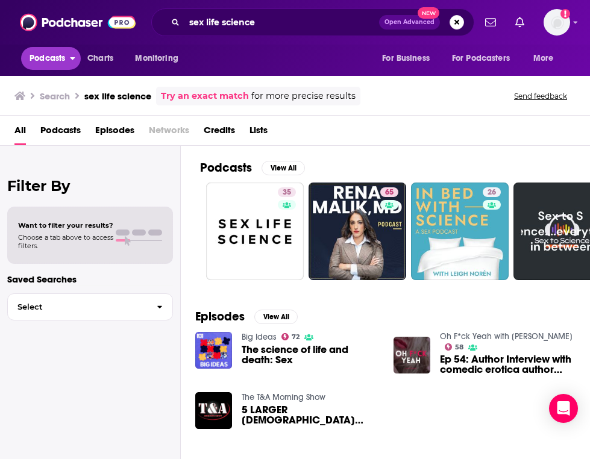
click at [66, 54] on button "Podcasts" at bounding box center [51, 58] width 60 height 23
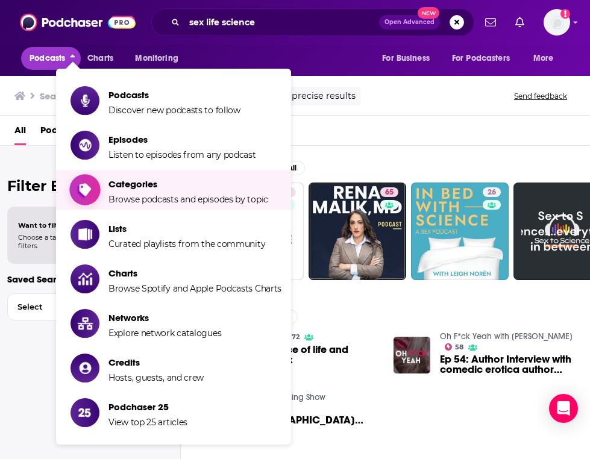
click at [180, 186] on span "Categories" at bounding box center [189, 183] width 160 height 11
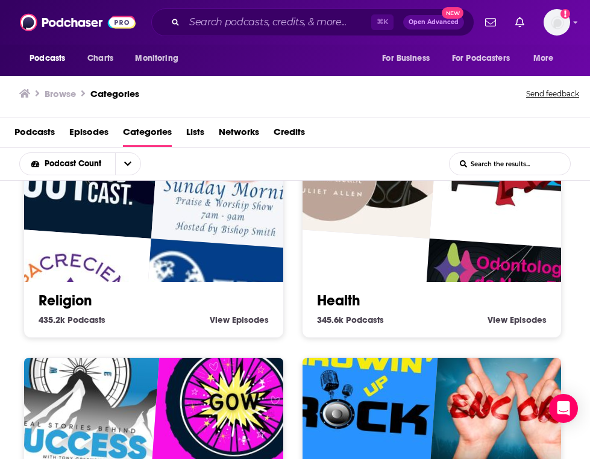
scroll to position [782, 0]
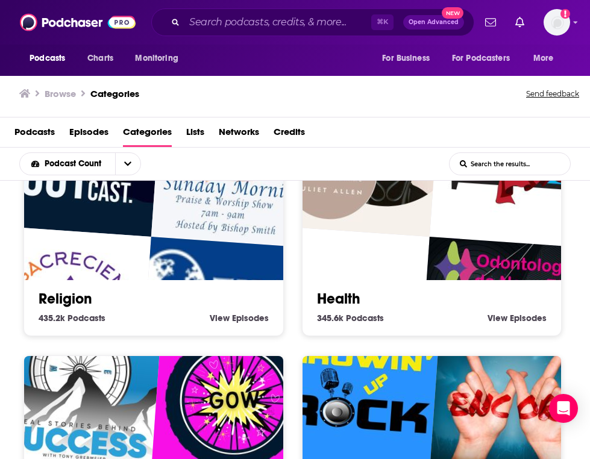
click at [345, 292] on link "Health" at bounding box center [338, 299] width 43 height 18
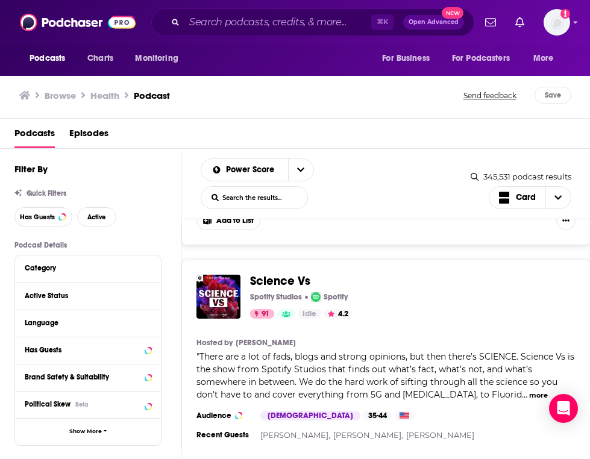
scroll to position [1426, 0]
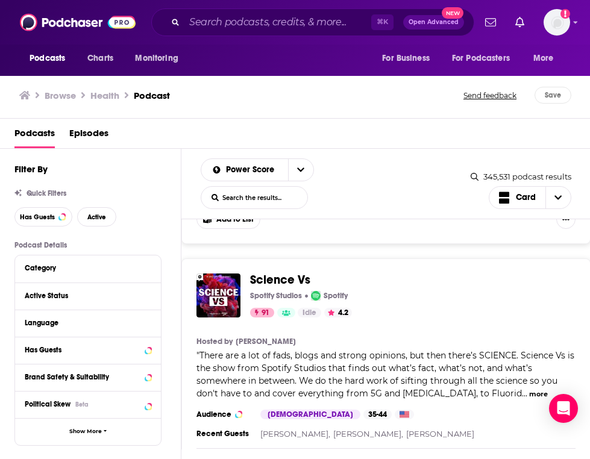
click at [259, 272] on span "Science Vs" at bounding box center [280, 279] width 60 height 15
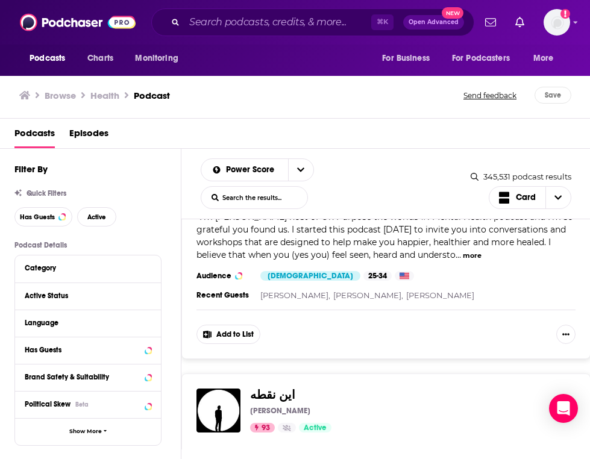
scroll to position [650, 0]
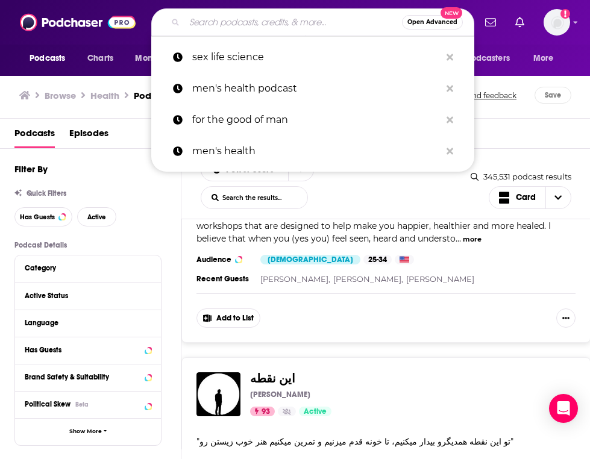
click at [260, 24] on input "Search podcasts, credits, & more..." at bounding box center [293, 22] width 218 height 19
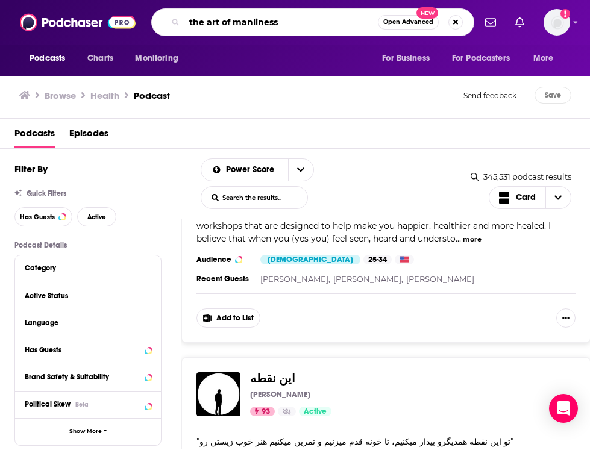
type input "the art of manliness"
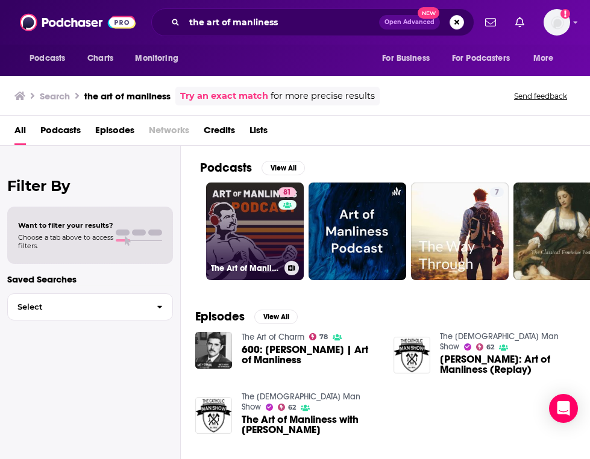
click at [250, 233] on link "81 The Art of Manliness" at bounding box center [255, 232] width 98 height 98
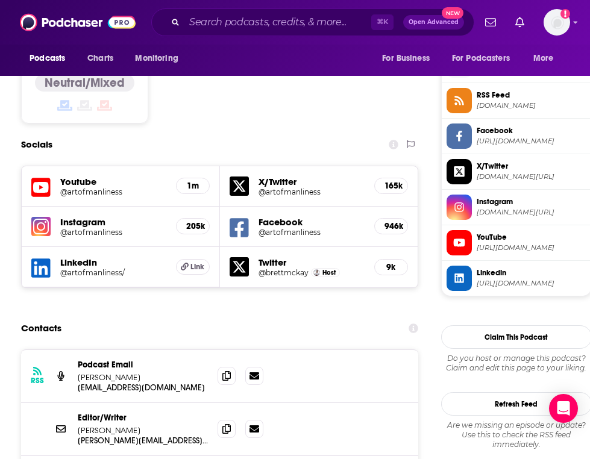
scroll to position [987, 0]
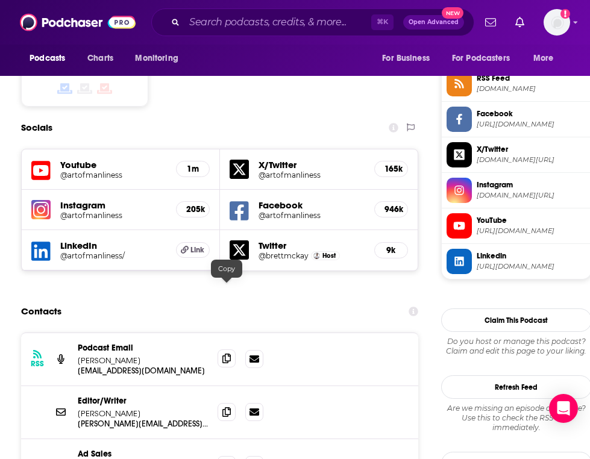
click at [226, 354] on icon at bounding box center [226, 359] width 8 height 10
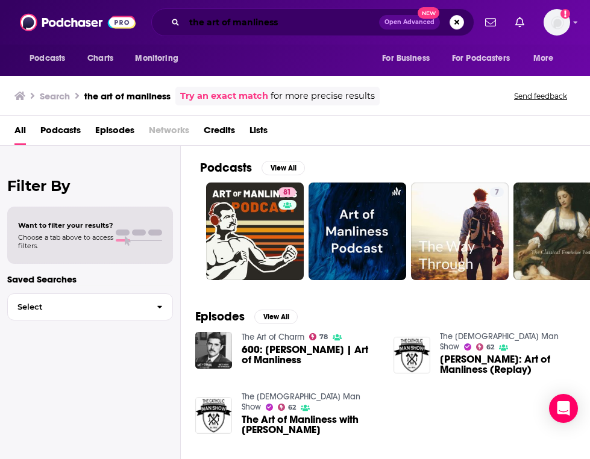
click at [295, 21] on input "the art of manliness" at bounding box center [281, 22] width 195 height 19
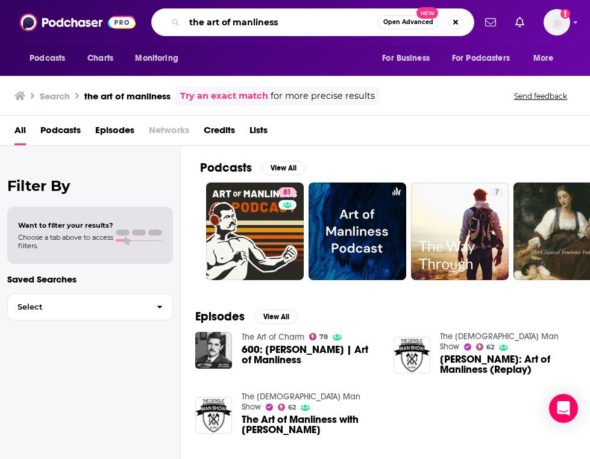
click at [295, 21] on input "the art of manliness" at bounding box center [280, 22] width 193 height 19
type input "The Modern [PERSON_NAME]"
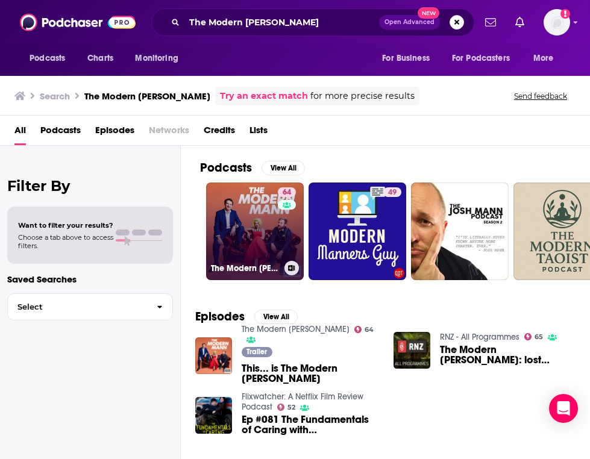
click at [231, 219] on link "64 The Modern [PERSON_NAME]" at bounding box center [255, 232] width 98 height 98
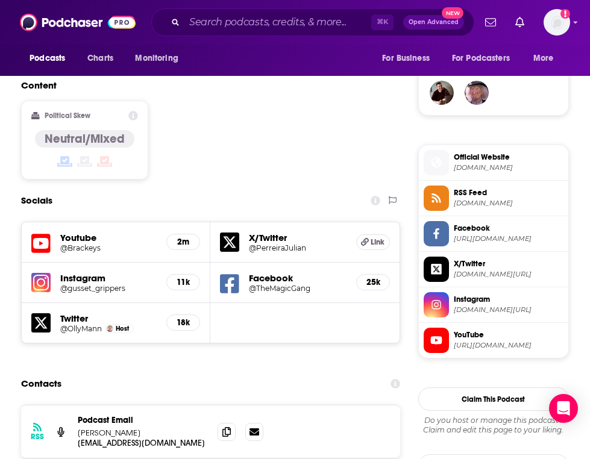
scroll to position [892, 0]
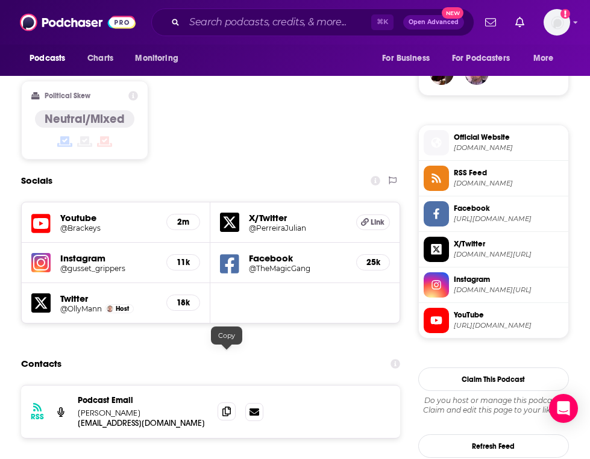
click at [227, 407] on icon at bounding box center [226, 412] width 8 height 10
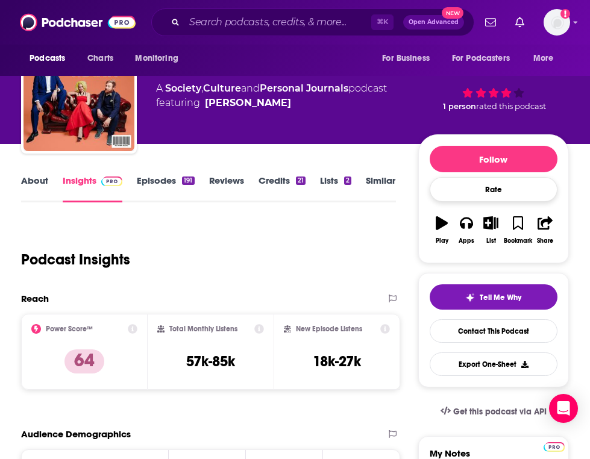
scroll to position [50, 0]
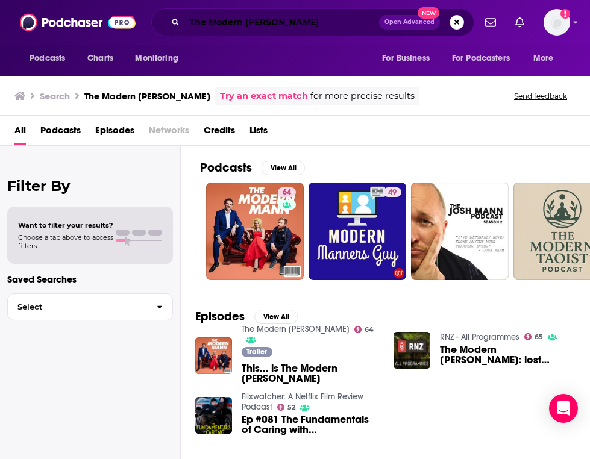
click at [273, 15] on input "The Modern [PERSON_NAME]" at bounding box center [281, 22] width 195 height 19
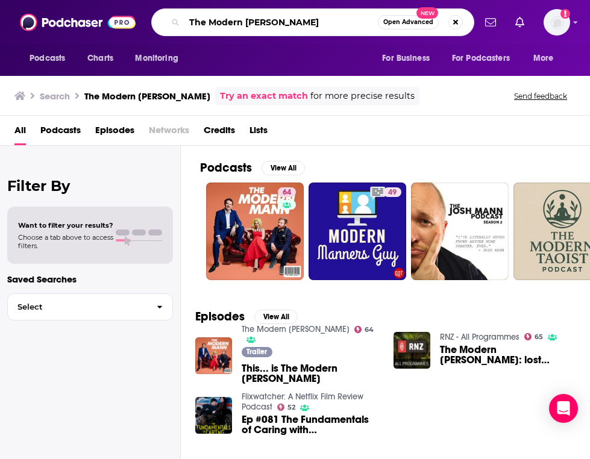
click at [273, 15] on input "The Modern [PERSON_NAME]" at bounding box center [280, 22] width 193 height 19
type input "now and men"
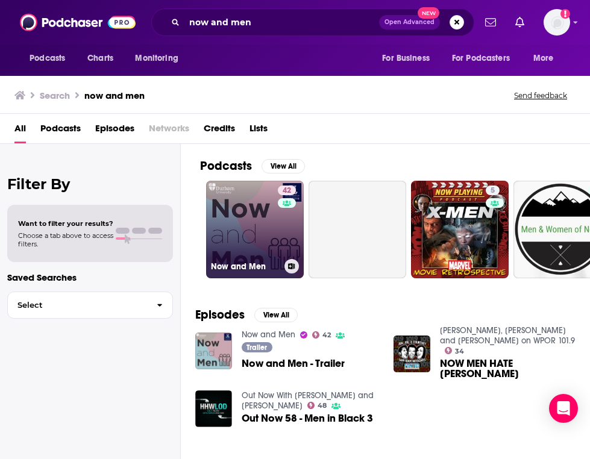
click at [239, 218] on link "42 Now and Men" at bounding box center [255, 230] width 98 height 98
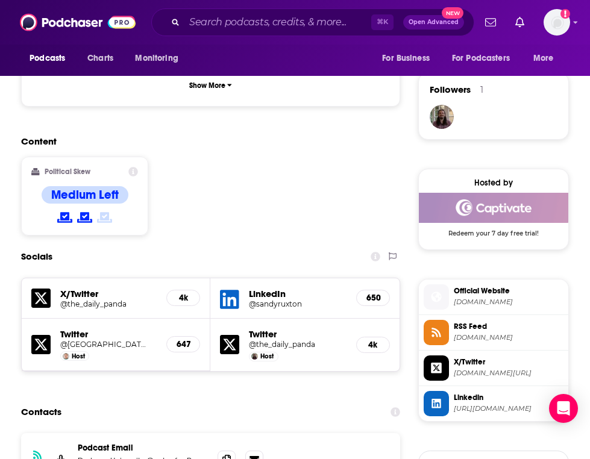
scroll to position [852, 0]
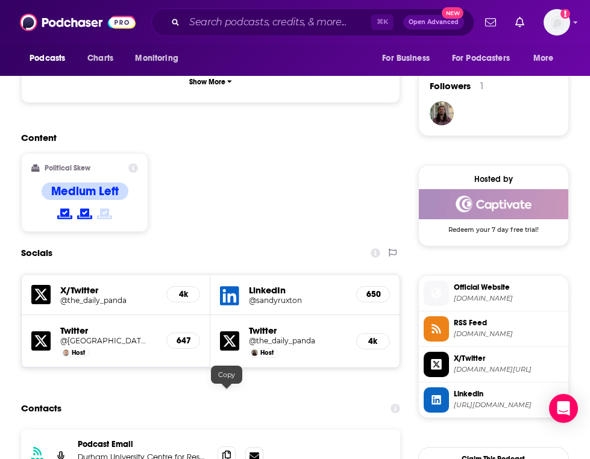
click at [226, 451] on icon at bounding box center [226, 456] width 8 height 10
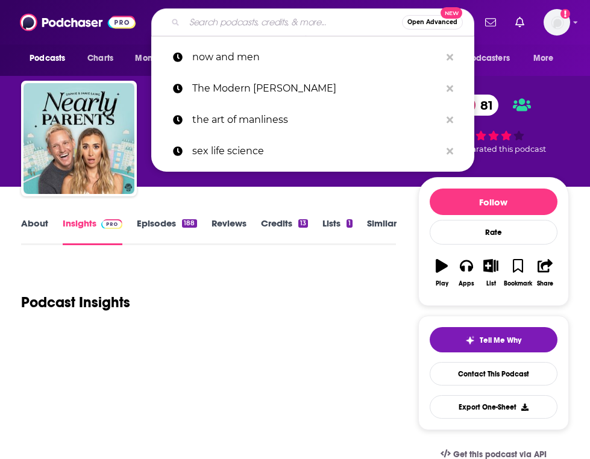
click at [312, 27] on input "Search podcasts, credits, & more..." at bounding box center [293, 22] width 218 height 19
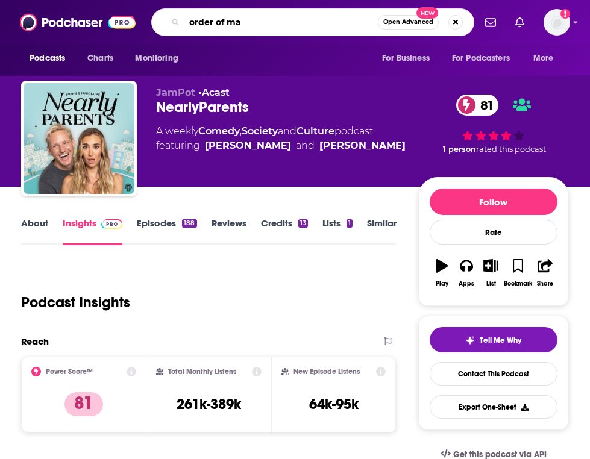
type input "order of man"
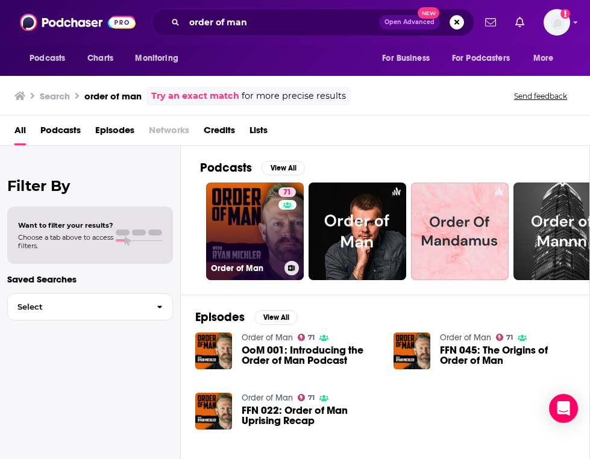
click at [227, 231] on link "71 Order of Man" at bounding box center [255, 232] width 98 height 98
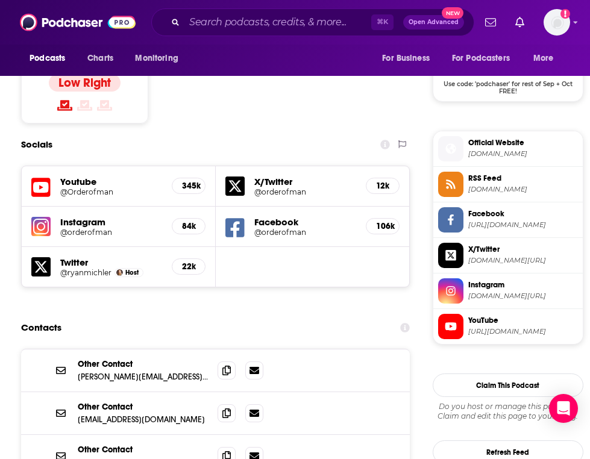
scroll to position [1002, 0]
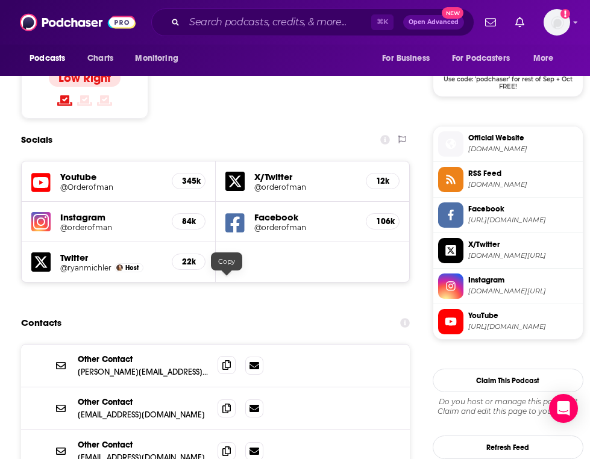
click at [223, 360] on icon at bounding box center [226, 365] width 8 height 10
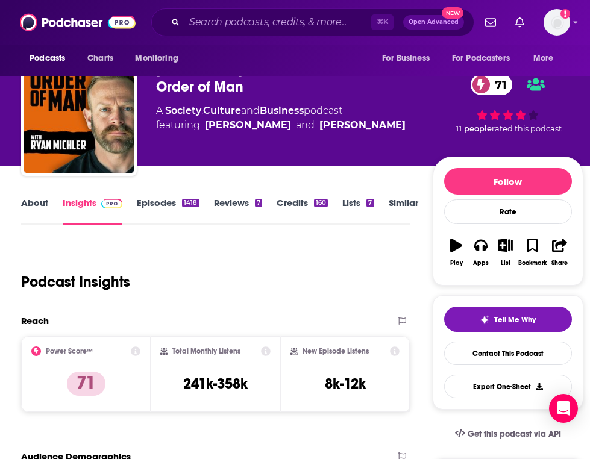
scroll to position [0, 0]
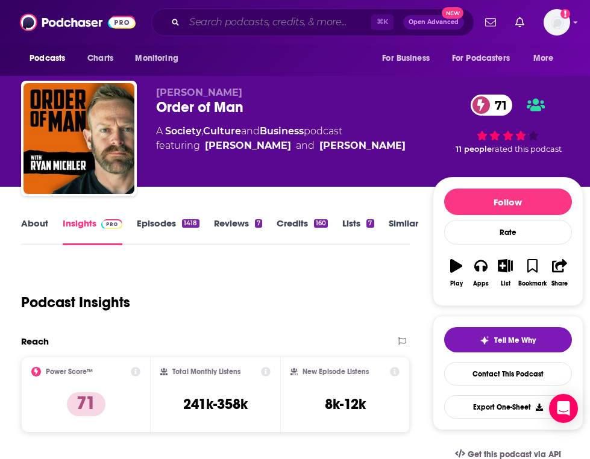
click at [338, 24] on input "Search podcasts, credits, & more..." at bounding box center [277, 22] width 187 height 19
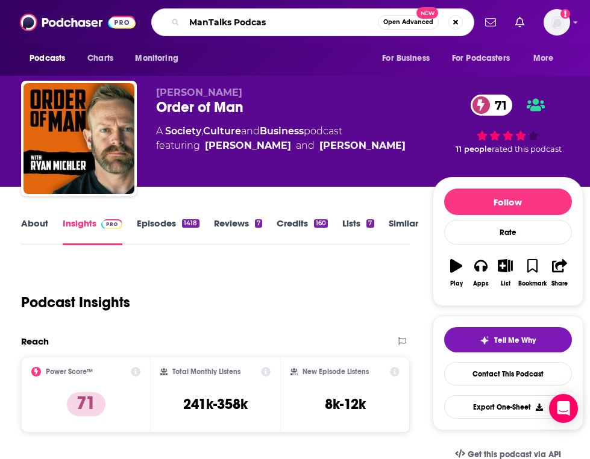
type input "ManTalks Podcast"
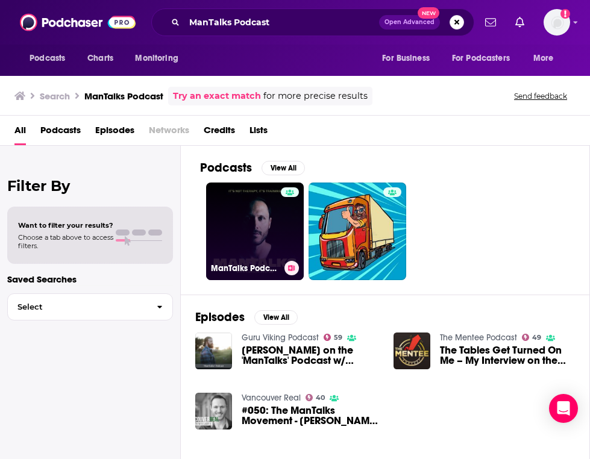
click at [268, 209] on link "ManTalks Podcast" at bounding box center [255, 232] width 98 height 98
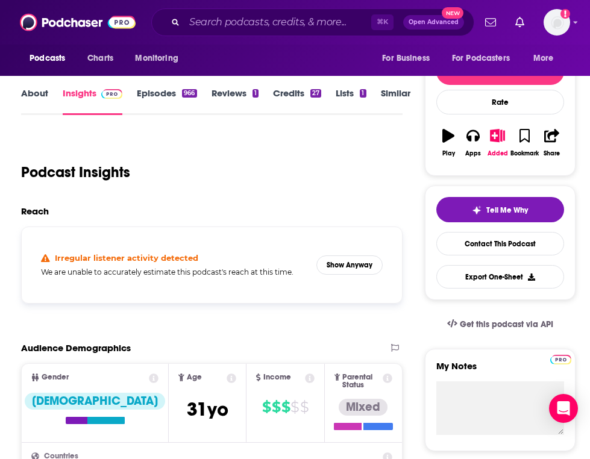
scroll to position [131, 0]
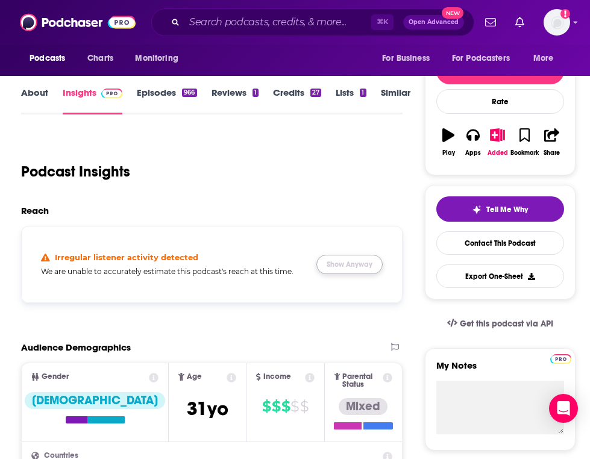
click at [364, 266] on button "Show Anyway" at bounding box center [349, 264] width 66 height 19
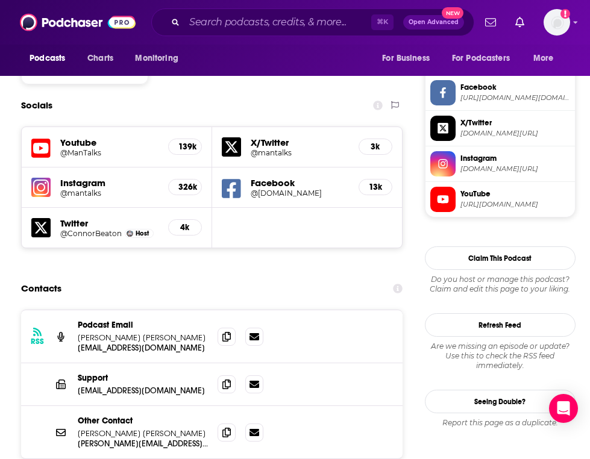
scroll to position [1016, 0]
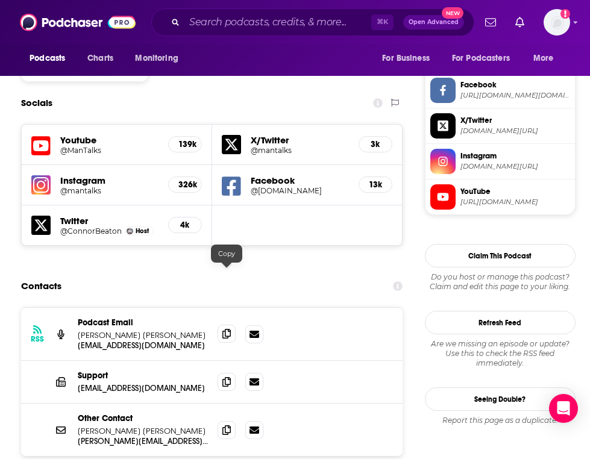
click at [225, 329] on icon at bounding box center [226, 334] width 8 height 10
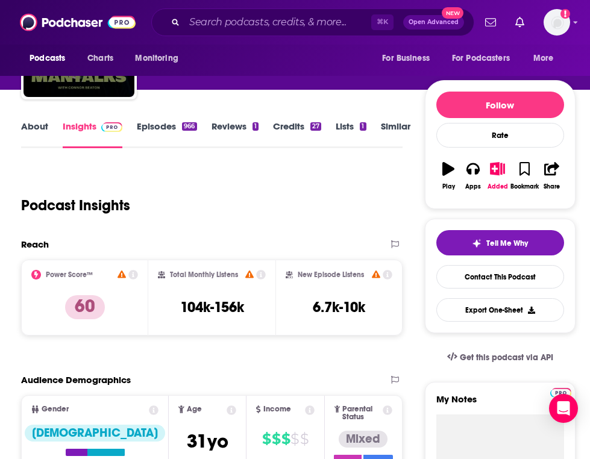
scroll to position [0, 0]
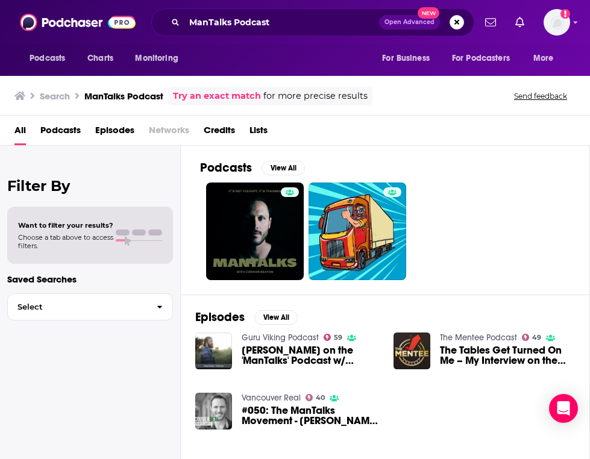
click at [339, 32] on div "ManTalks Podcast Open Advanced New" at bounding box center [312, 22] width 323 height 28
click at [338, 26] on input "ManTalks Podcast" at bounding box center [281, 22] width 195 height 19
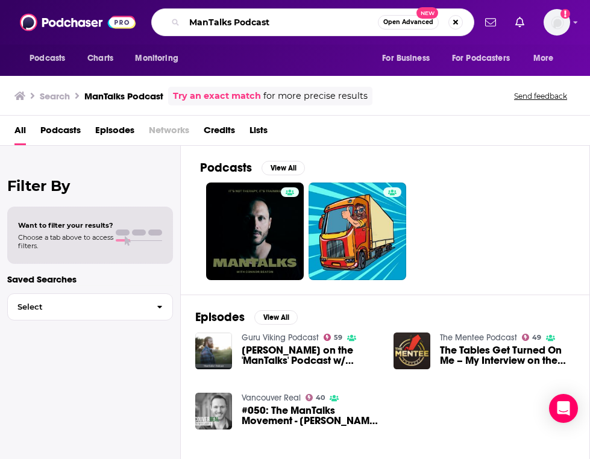
click at [338, 26] on input "ManTalks Podcast" at bounding box center [280, 22] width 193 height 19
type input "Detoxicity"
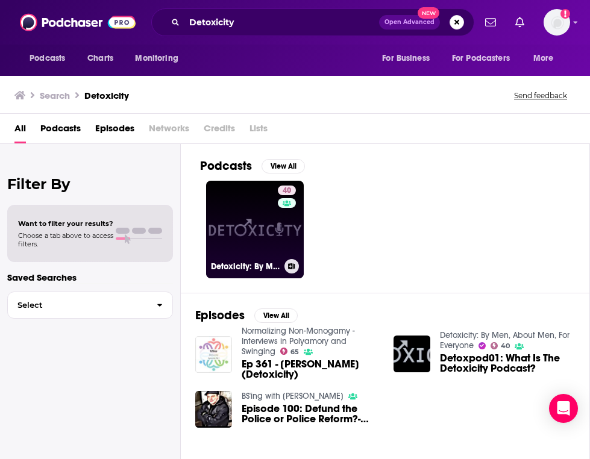
click at [250, 206] on link "40 Detoxicity: By Men, About Men, For Everyone" at bounding box center [255, 230] width 98 height 98
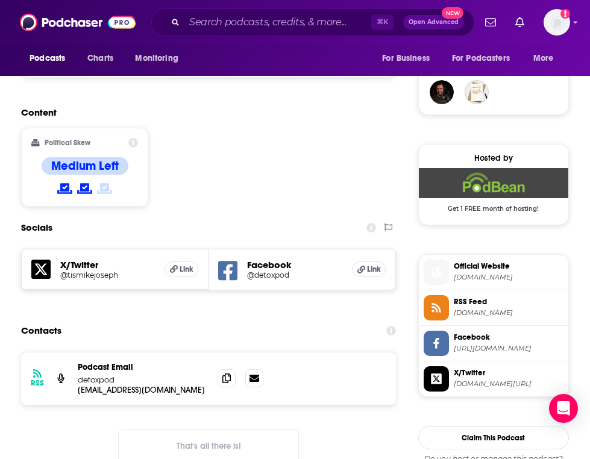
scroll to position [874, 0]
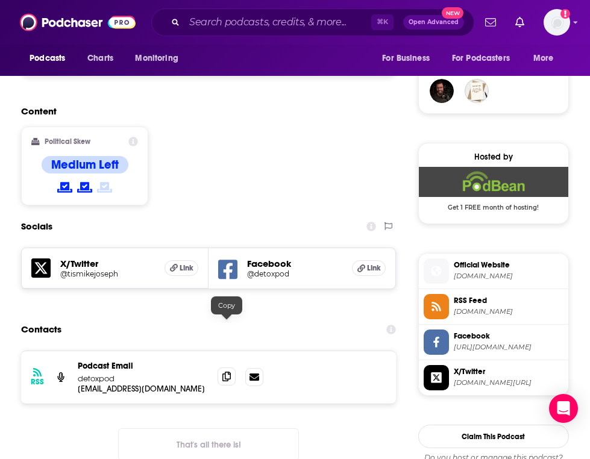
click at [227, 372] on icon at bounding box center [226, 377] width 8 height 10
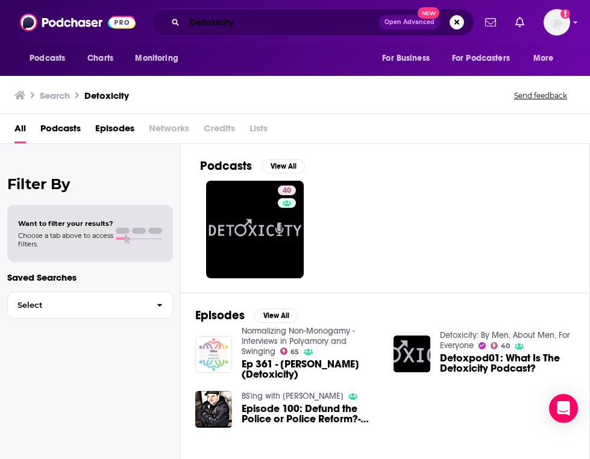
click at [354, 21] on input "Detoxicity" at bounding box center [281, 22] width 195 height 19
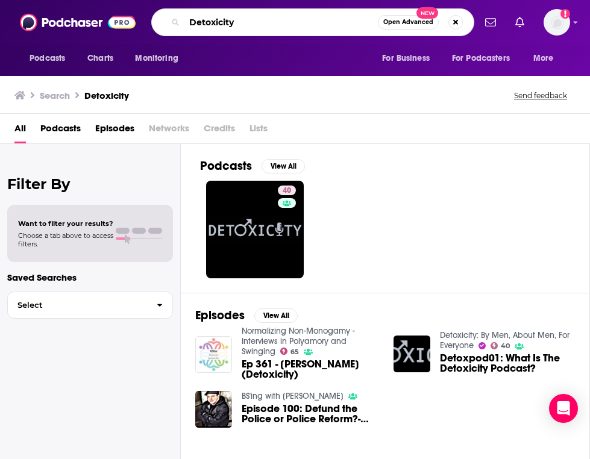
click at [354, 21] on input "Detoxicity" at bounding box center [280, 22] width 193 height 19
type input "Dear Men"
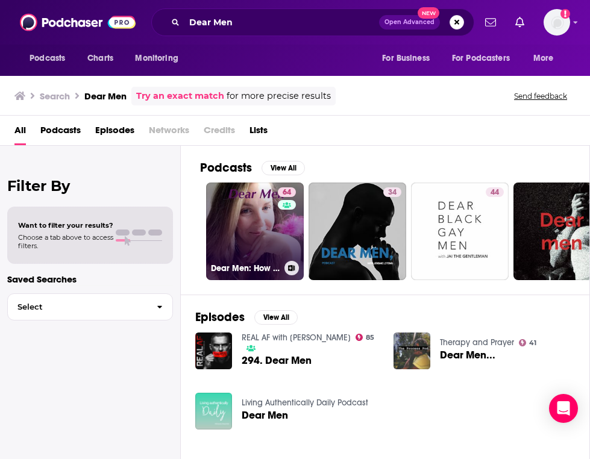
click at [241, 231] on link "64 Dear Men: How to Rock Sex, Dating, and Relationships With Women" at bounding box center [255, 232] width 98 height 98
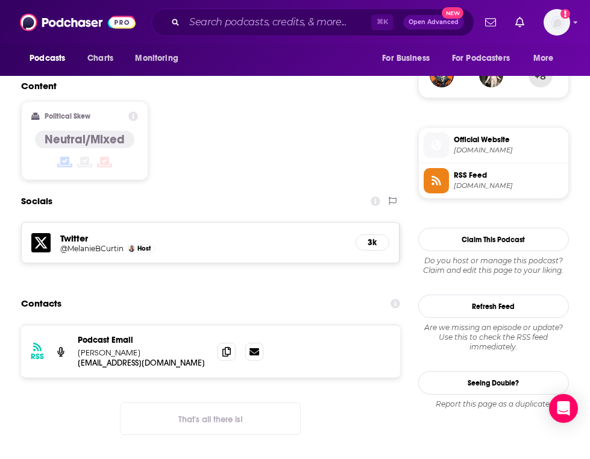
scroll to position [891, 0]
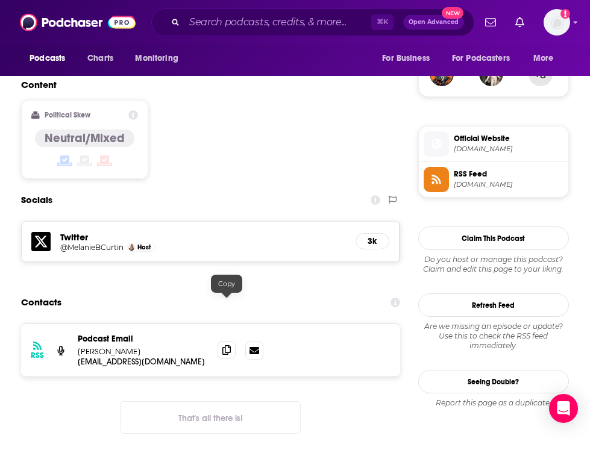
click at [230, 341] on span at bounding box center [227, 350] width 18 height 18
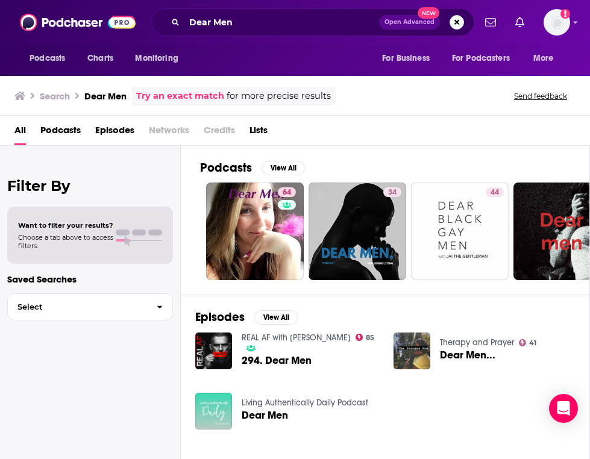
click at [289, 32] on div "Dear Men Open Advanced New" at bounding box center [312, 22] width 323 height 28
click at [289, 28] on input "Dear Men" at bounding box center [281, 22] width 195 height 19
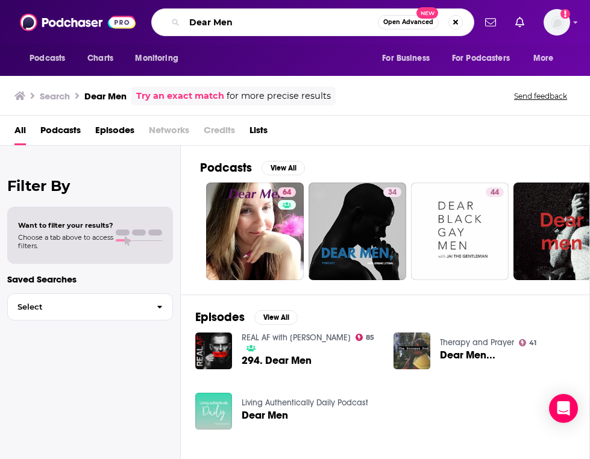
click at [289, 28] on input "Dear Men" at bounding box center [280, 22] width 193 height 19
type input "You good bruh?"
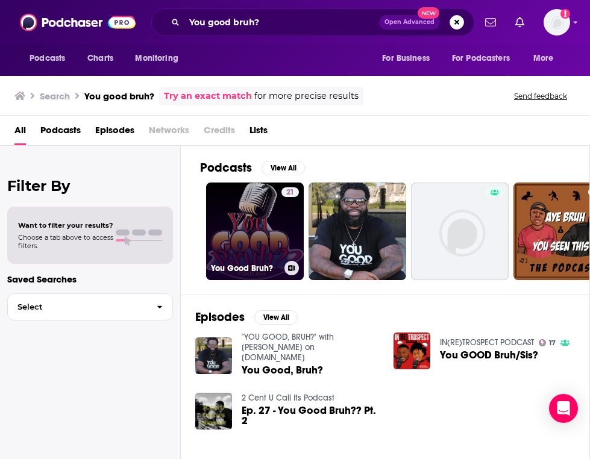
click at [274, 230] on link "21 You Good Bruh?" at bounding box center [255, 232] width 98 height 98
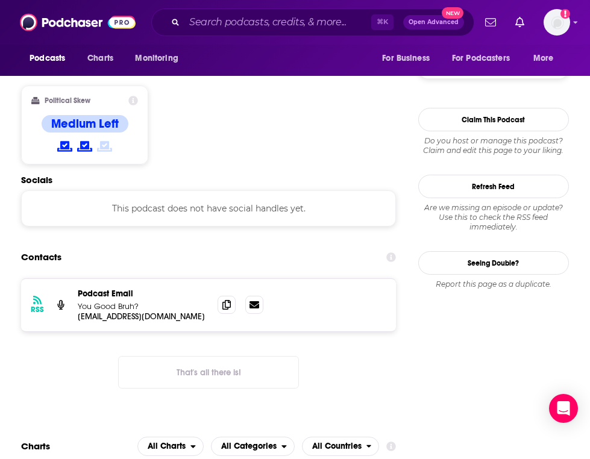
scroll to position [918, 0]
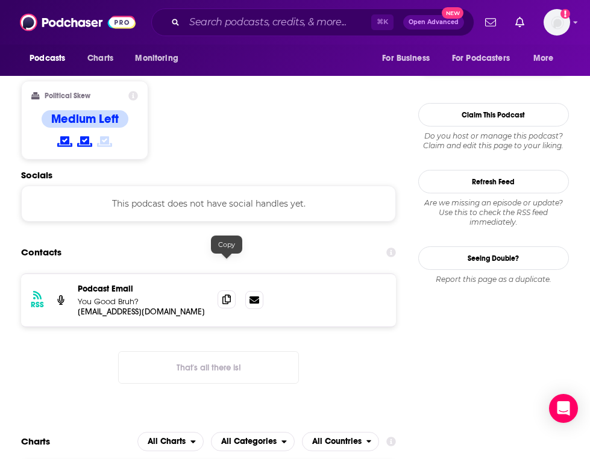
click at [227, 295] on icon at bounding box center [226, 300] width 8 height 10
click at [325, 25] on input "Search podcasts, credits, & more..." at bounding box center [277, 22] width 187 height 19
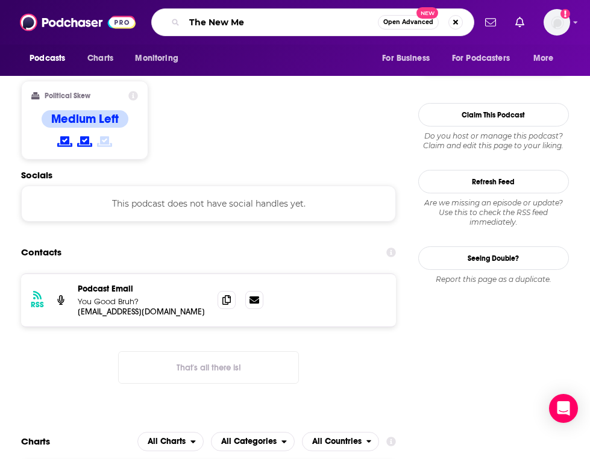
type input "The New Men"
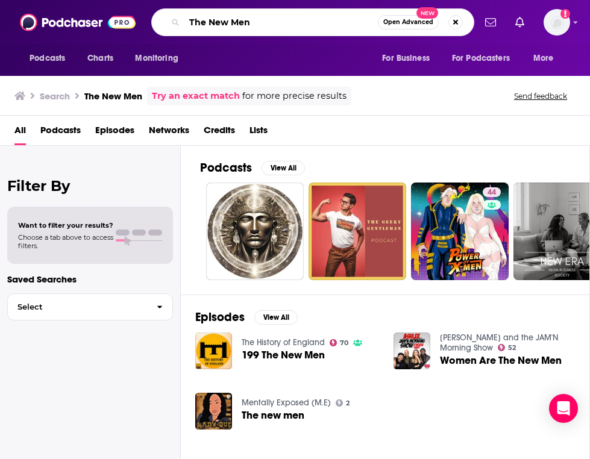
click at [300, 23] on input "The New Men" at bounding box center [280, 22] width 193 height 19
type input "The New Man"
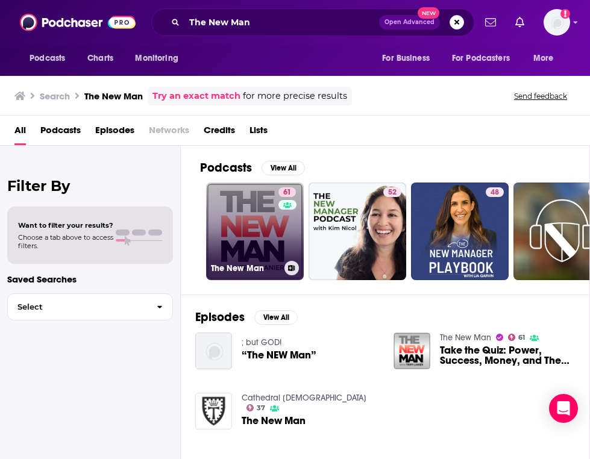
click at [234, 225] on link "61 The New Man" at bounding box center [255, 232] width 98 height 98
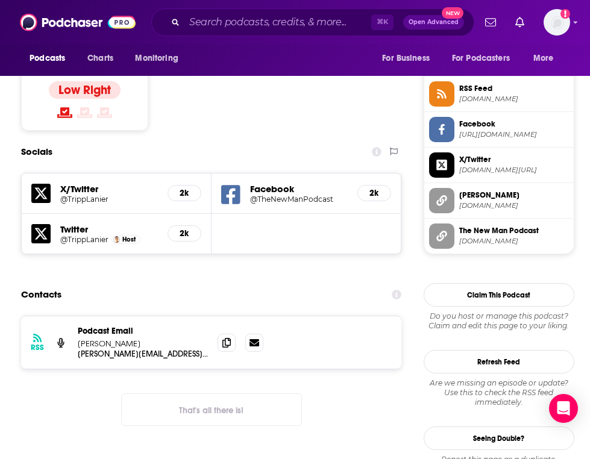
scroll to position [990, 0]
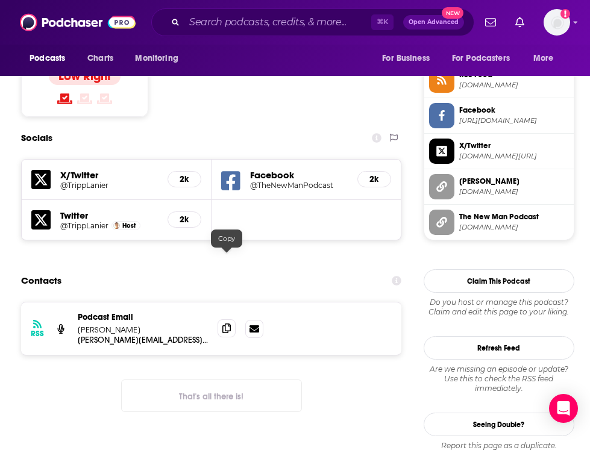
click at [230, 324] on icon at bounding box center [226, 329] width 8 height 10
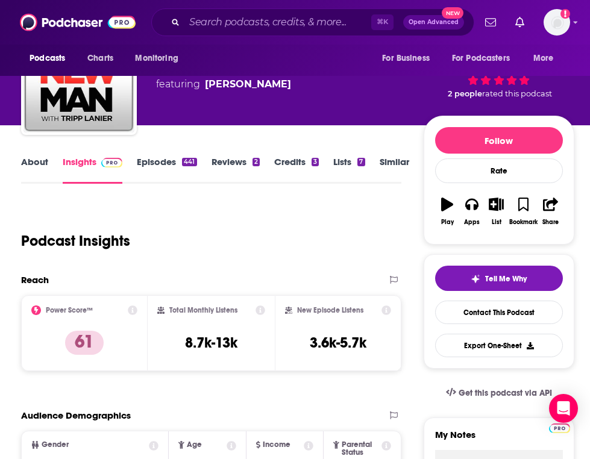
scroll to position [0, 0]
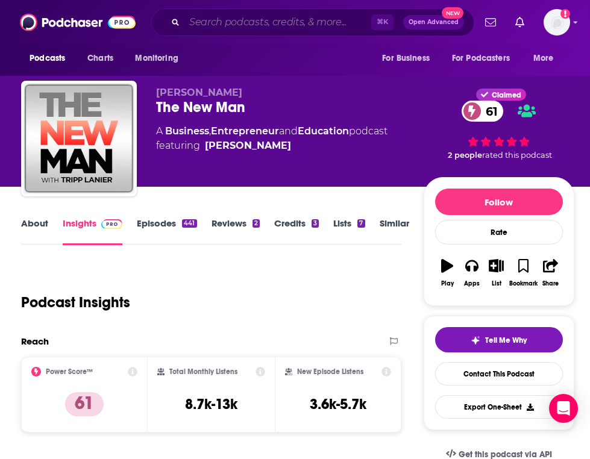
click at [362, 24] on input "Search podcasts, credits, & more..." at bounding box center [277, 22] width 187 height 19
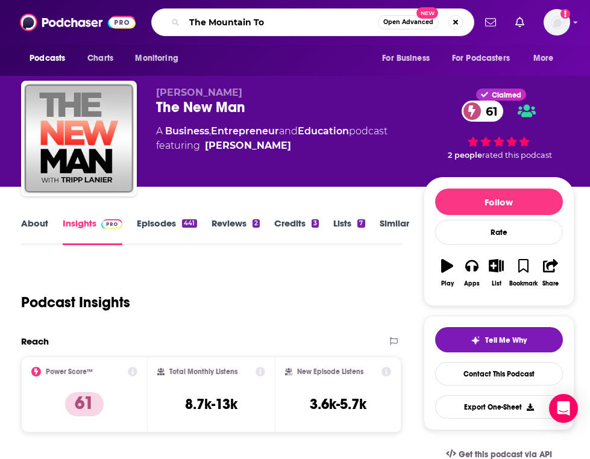
type input "The Mountain Top"
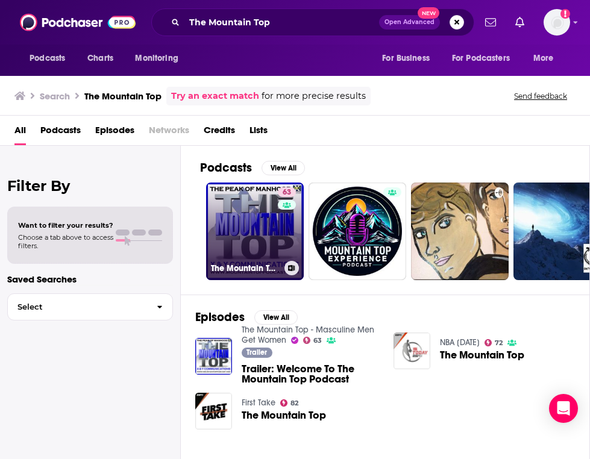
click at [261, 232] on link "63 The Mountain Top - Masculine Men Get Women" at bounding box center [255, 232] width 98 height 98
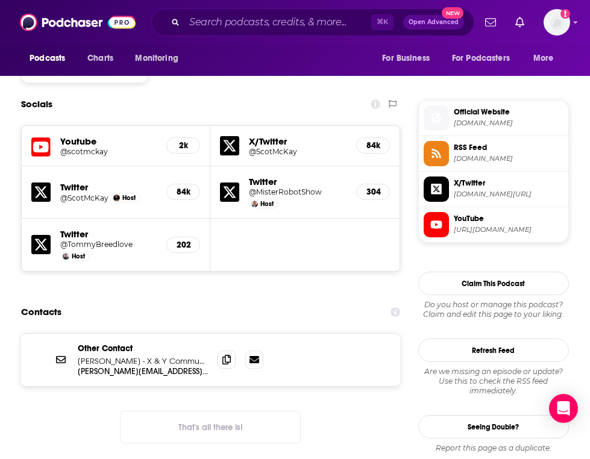
scroll to position [1029, 0]
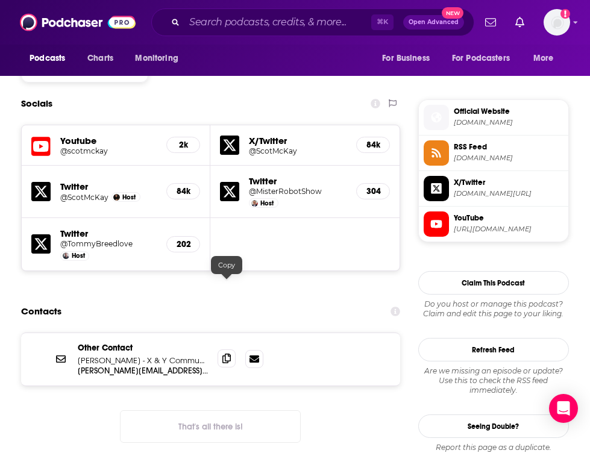
click at [226, 354] on icon at bounding box center [226, 359] width 8 height 10
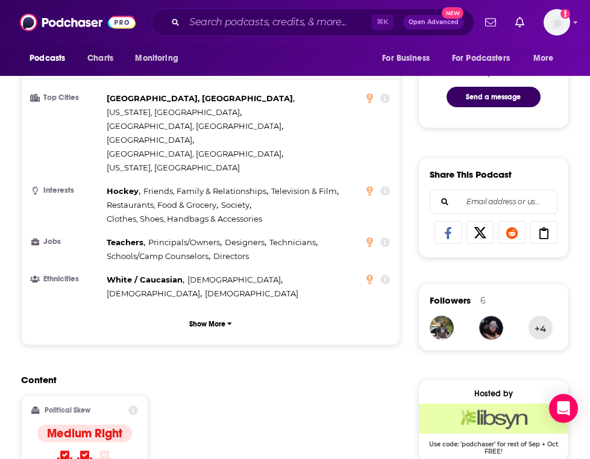
scroll to position [597, 0]
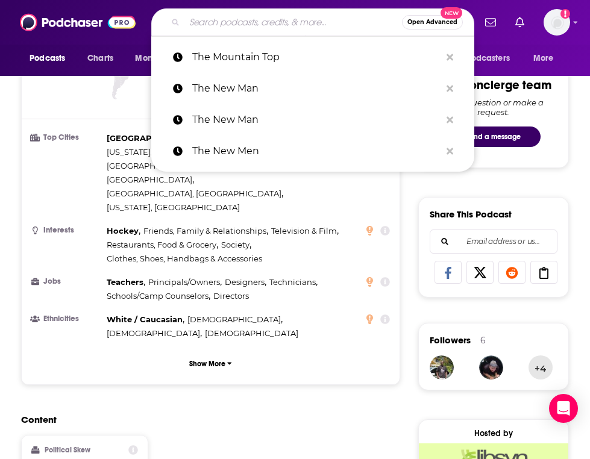
click at [348, 29] on input "Search podcasts, credits, & more..." at bounding box center [293, 22] width 218 height 19
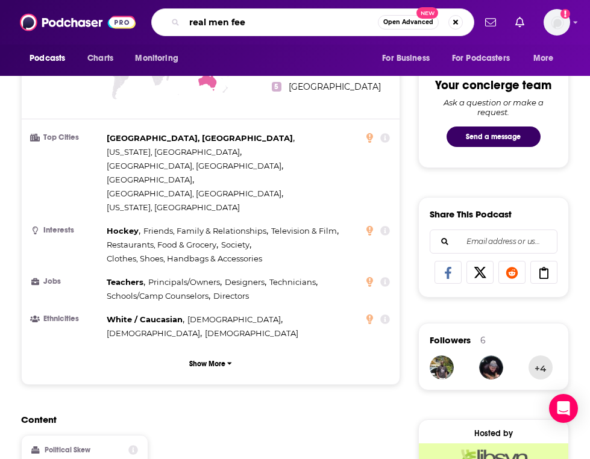
type input "real men feel"
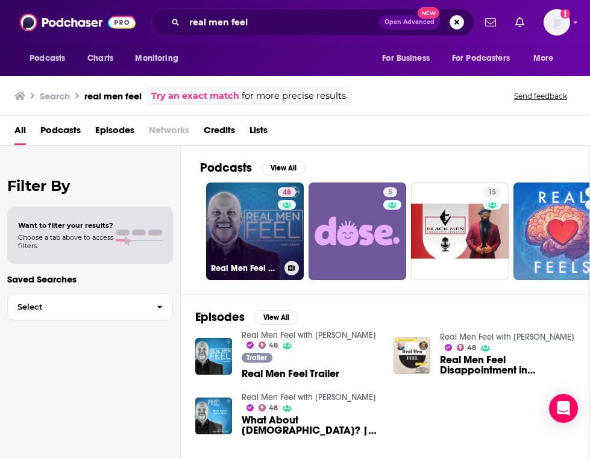
click at [243, 230] on link "48 Real Men Feel with Andy Grant" at bounding box center [255, 232] width 98 height 98
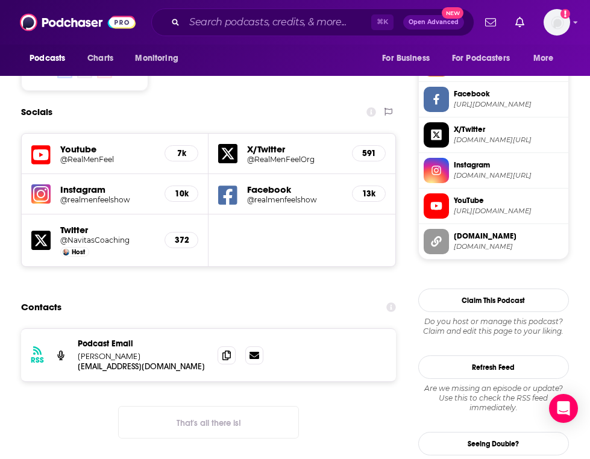
scroll to position [1006, 0]
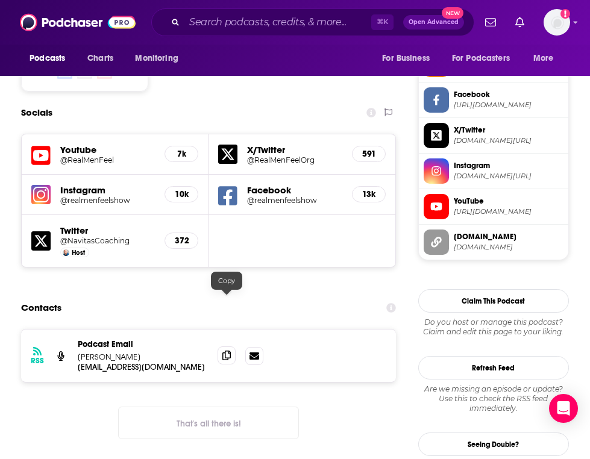
click at [229, 351] on icon at bounding box center [226, 356] width 8 height 10
click at [337, 17] on input "Search podcasts, credits, & more..." at bounding box center [277, 22] width 187 height 19
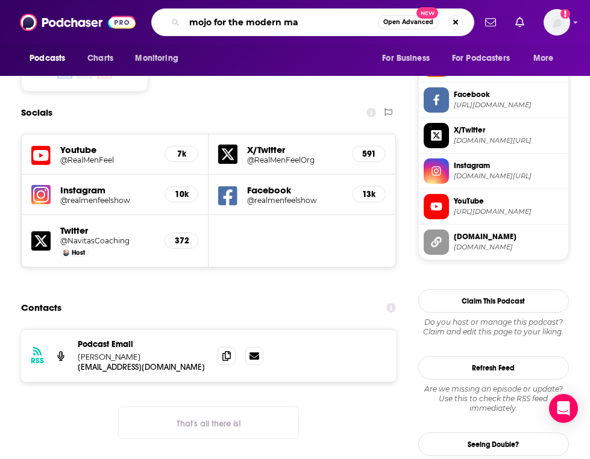
type input "mojo for the modern man"
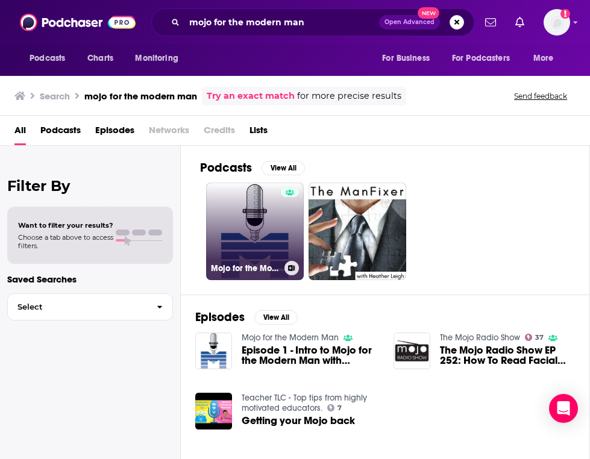
click at [269, 214] on link "Mojo for the Modern Man" at bounding box center [255, 232] width 98 height 98
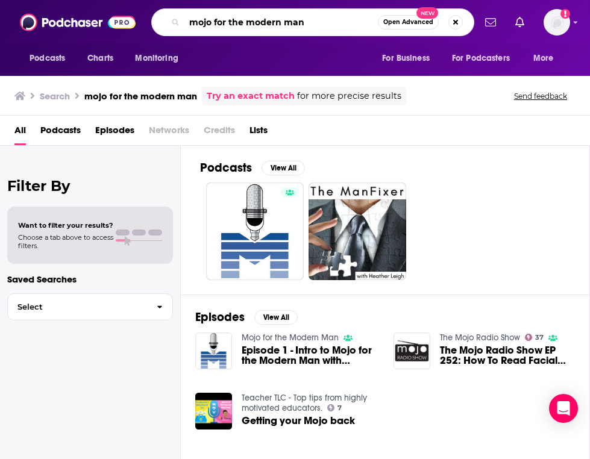
click at [306, 25] on input "mojo for the modern man" at bounding box center [280, 22] width 193 height 19
type input "l"
type input "elite man podcast"
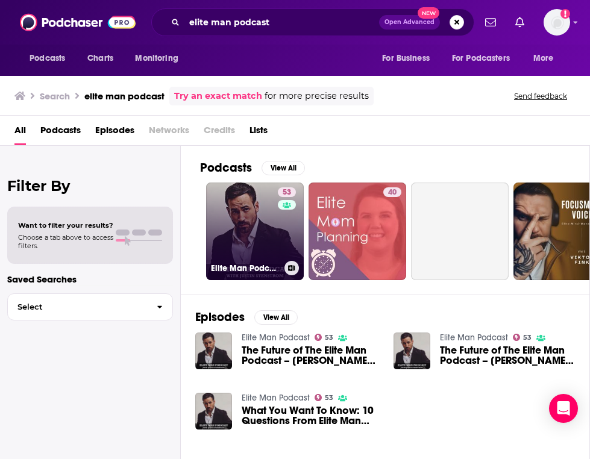
click at [253, 224] on link "53 Elite Man Podcast" at bounding box center [255, 232] width 98 height 98
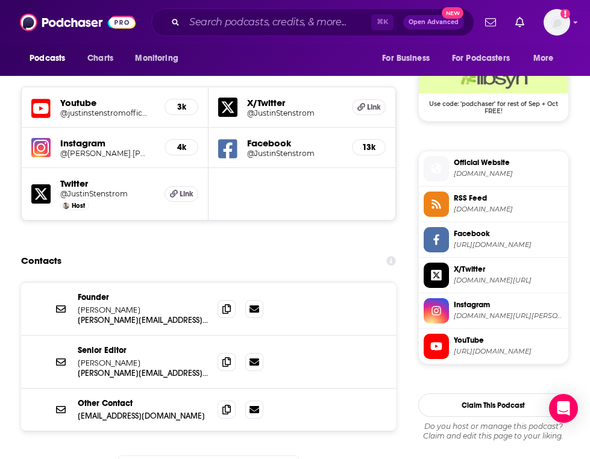
scroll to position [1089, 0]
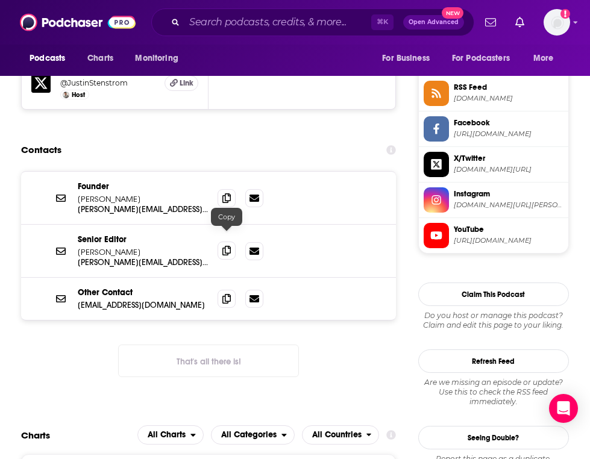
click at [227, 246] on icon at bounding box center [226, 251] width 8 height 10
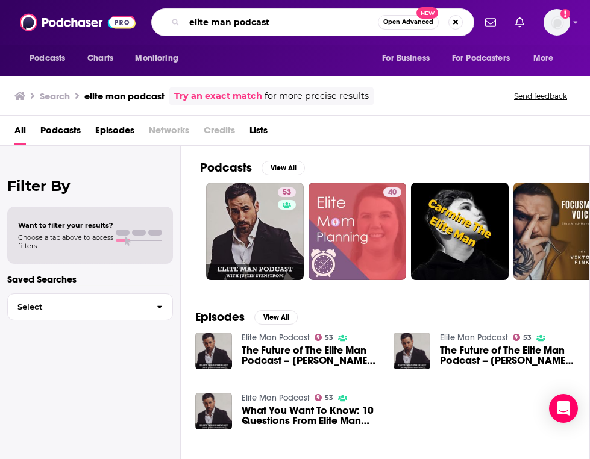
click at [324, 28] on input "elite man podcast" at bounding box center [280, 22] width 193 height 19
type input "the gentlemens journal podcast"
